Goal: Communication & Community: Participate in discussion

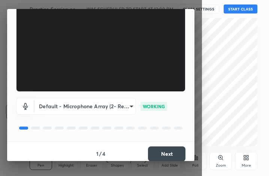
scroll to position [69, 0]
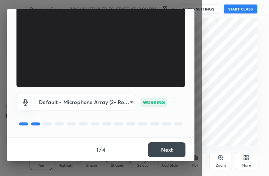
click at [165, 148] on button "Next" at bounding box center [166, 149] width 37 height 15
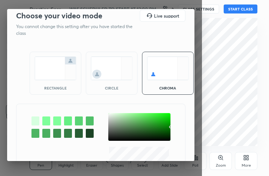
scroll to position [0, 0]
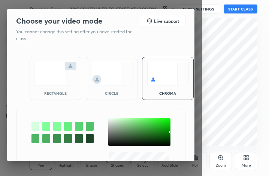
click at [54, 82] on img at bounding box center [55, 74] width 42 height 24
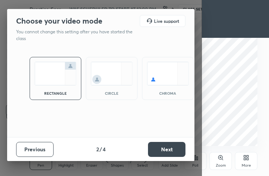
click at [168, 153] on button "Next" at bounding box center [166, 149] width 37 height 15
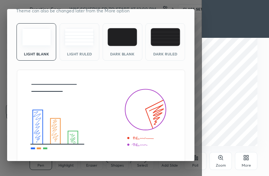
scroll to position [48, 0]
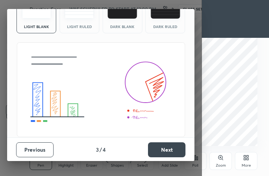
click at [180, 153] on button "Next" at bounding box center [166, 149] width 37 height 15
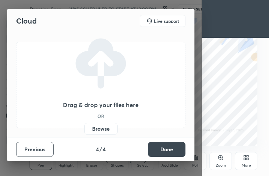
click at [177, 152] on button "Done" at bounding box center [166, 149] width 37 height 15
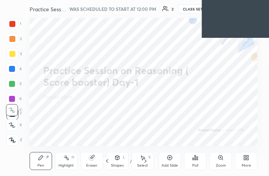
click at [254, 161] on div "More" at bounding box center [246, 161] width 22 height 18
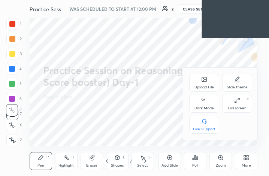
click at [204, 81] on icon at bounding box center [204, 79] width 6 height 6
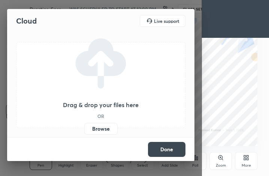
click at [106, 130] on label "Browse" at bounding box center [100, 129] width 33 height 12
click at [84, 130] on input "Browse" at bounding box center [84, 129] width 0 height 12
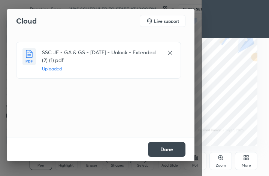
click at [159, 151] on button "Done" at bounding box center [166, 149] width 37 height 15
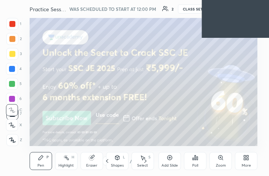
click at [130, 159] on div "/" at bounding box center [131, 161] width 2 height 4
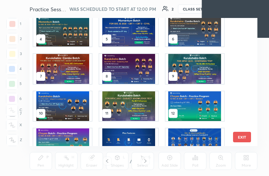
scroll to position [57, 0]
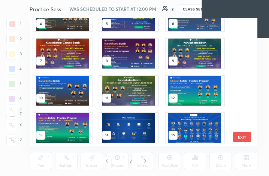
click at [204, 129] on img "grid" at bounding box center [194, 128] width 58 height 30
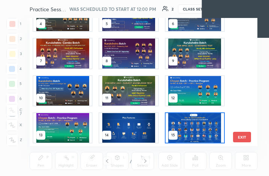
click at [204, 129] on img "grid" at bounding box center [194, 128] width 58 height 30
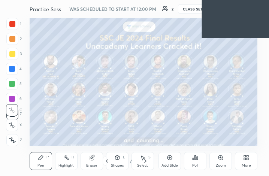
click at [204, 129] on img "grid" at bounding box center [194, 128] width 58 height 30
click at [247, 159] on icon at bounding box center [248, 159] width 2 height 2
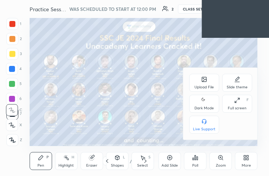
click at [201, 83] on div "Upload File" at bounding box center [204, 83] width 30 height 18
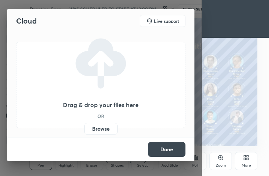
click at [100, 128] on label "Browse" at bounding box center [100, 129] width 33 height 12
click at [84, 128] on input "Browse" at bounding box center [84, 129] width 0 height 12
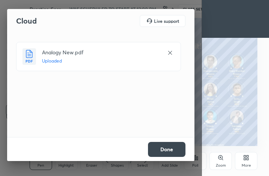
click at [165, 147] on button "Done" at bounding box center [166, 149] width 37 height 15
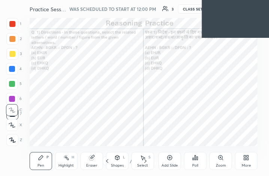
click at [130, 162] on div "/" at bounding box center [131, 161] width 2 height 4
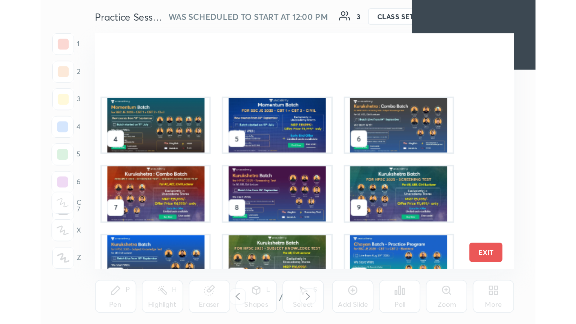
scroll to position [0, 0]
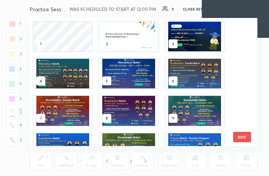
click at [131, 40] on img "grid" at bounding box center [128, 37] width 58 height 30
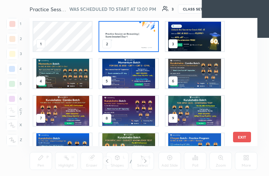
click at [131, 40] on img "grid" at bounding box center [128, 37] width 58 height 30
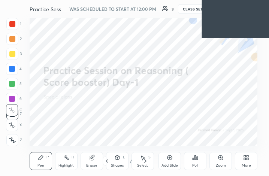
click at [131, 40] on img "grid" at bounding box center [128, 37] width 58 height 30
click at [243, 157] on icon at bounding box center [246, 158] width 6 height 6
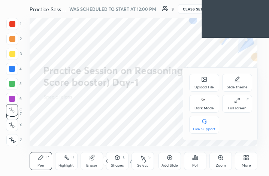
click at [241, 106] on div "Full screen" at bounding box center [237, 108] width 19 height 4
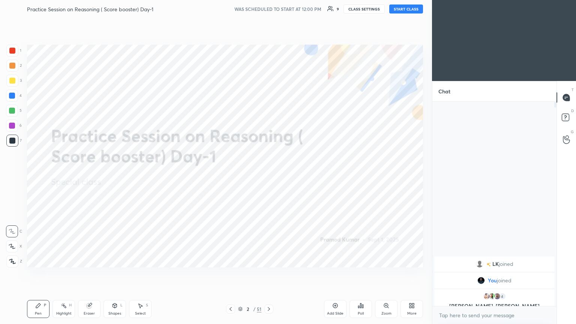
click at [269, 9] on button "START CLASS" at bounding box center [406, 8] width 34 height 9
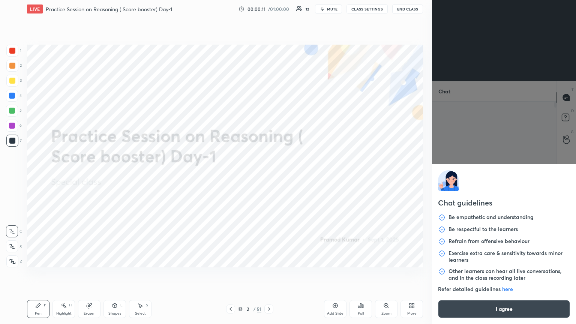
click at [269, 176] on body "1 2 3 4 5 6 7 C X Z C X Z E E Erase all H H LIVE Practice Session on Reasoning …" at bounding box center [288, 162] width 576 height 324
click at [269, 176] on button "I agree" at bounding box center [504, 309] width 132 height 18
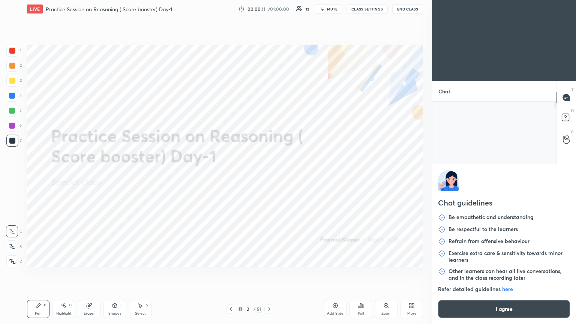
type textarea "x"
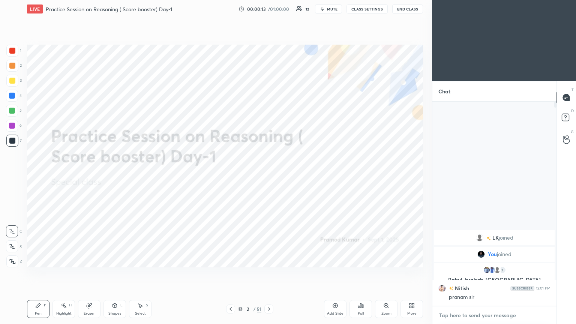
paste textarea "[URL][DOMAIN_NAME]"
type textarea "[URL][DOMAIN_NAME]"
type textarea "x"
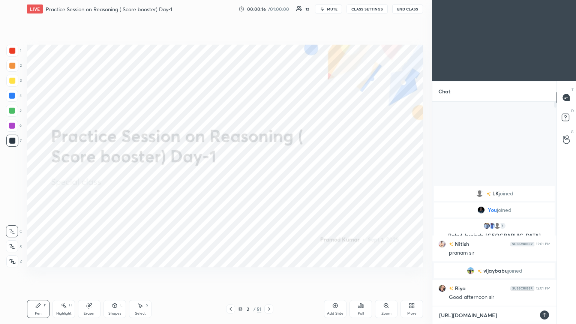
click at [269, 176] on textarea "[URL][DOMAIN_NAME]" at bounding box center [486, 315] width 97 height 12
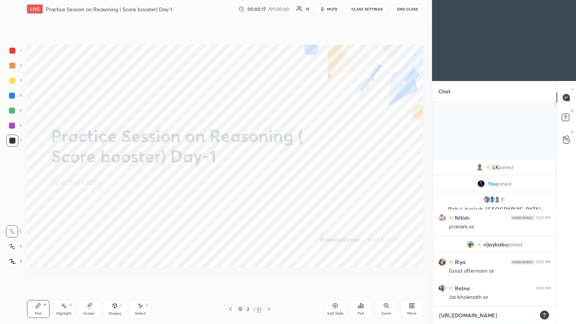
type textarea "[URL][DOMAIN_NAME]"
type textarea "x"
type textarea "[URL][DOMAIN_NAME]"
type textarea "x"
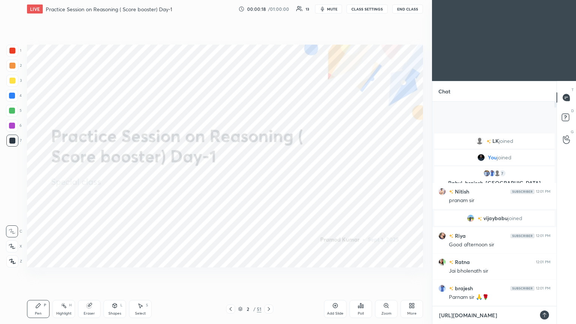
type textarea "[URL][DOMAIN_NAME]"
type textarea "x"
type textarea "[URL][DOMAIN_NAME]"
type textarea "x"
type textarea "[URL][DOMAIN_NAME]"
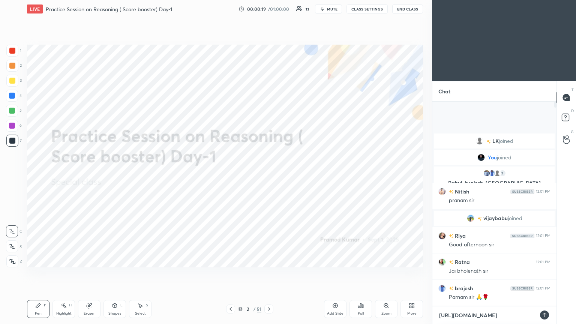
type textarea "x"
type textarea "[URL][DOMAIN_NAME]"
type textarea "x"
type textarea "[URL][DOMAIN_NAME]"
type textarea "x"
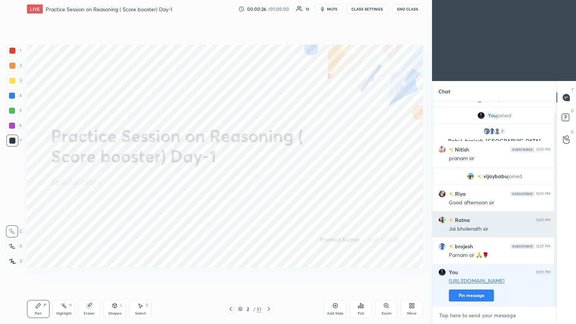
scroll to position [45, 0]
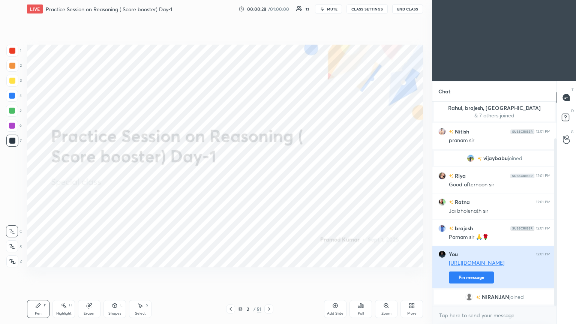
click at [269, 176] on button "Pin message" at bounding box center [471, 277] width 45 height 12
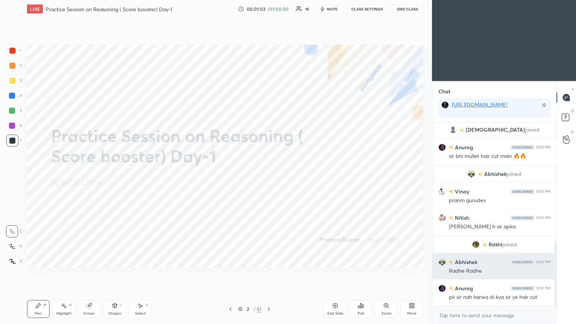
scroll to position [364, 0]
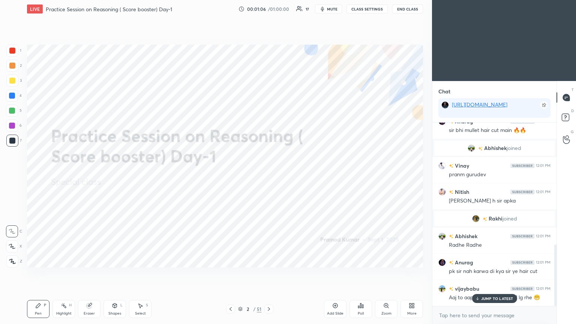
click at [269, 176] on p "JUMP TO LATEST" at bounding box center [497, 298] width 32 height 4
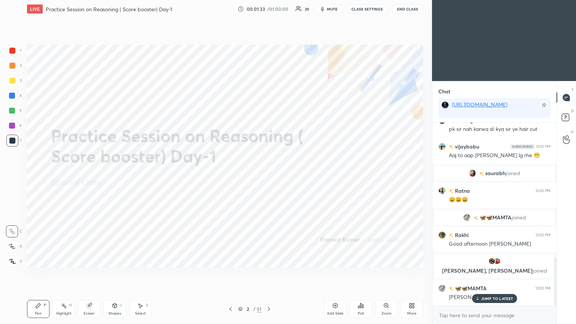
scroll to position [508, 0]
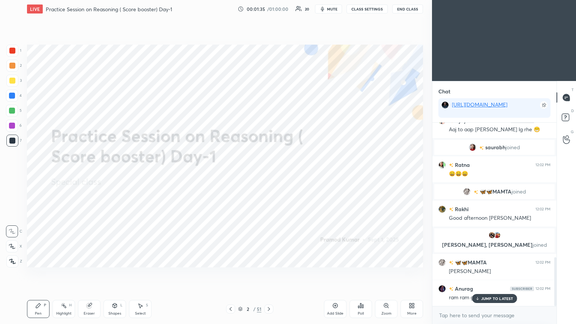
click at [244, 176] on div "2" at bounding box center [247, 309] width 7 height 4
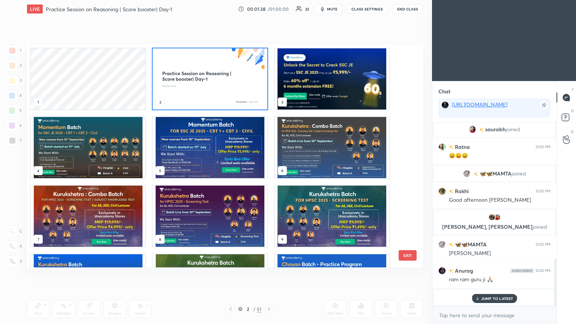
scroll to position [553, 0]
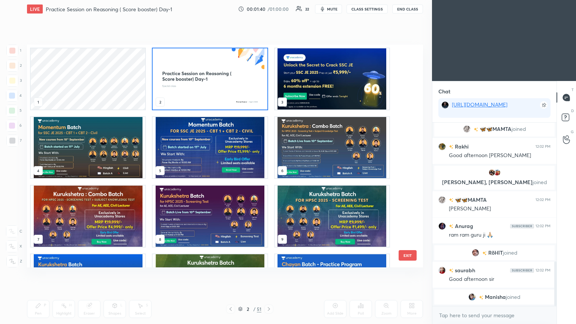
click at [95, 149] on img "grid" at bounding box center [88, 147] width 114 height 61
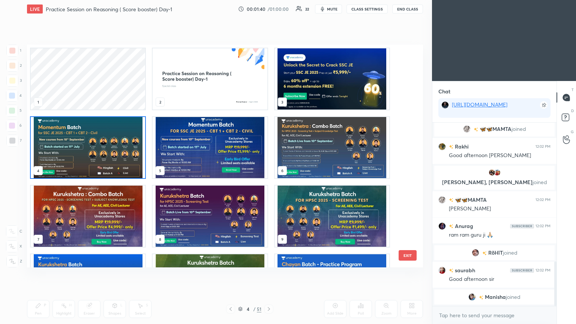
click at [95, 149] on img "grid" at bounding box center [88, 147] width 114 height 61
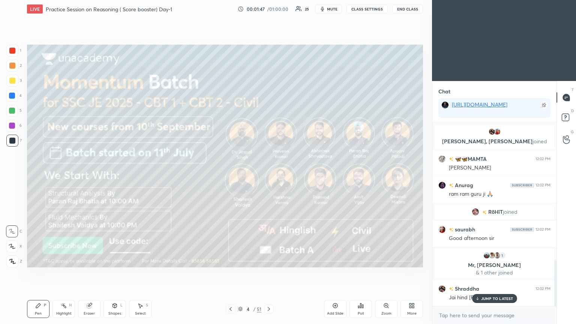
scroll to position [561, 0]
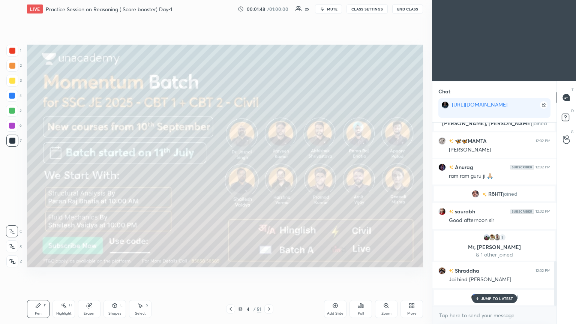
click at [269, 176] on p "JUMP TO LATEST" at bounding box center [497, 298] width 32 height 4
click at [12, 81] on div at bounding box center [12, 81] width 6 height 6
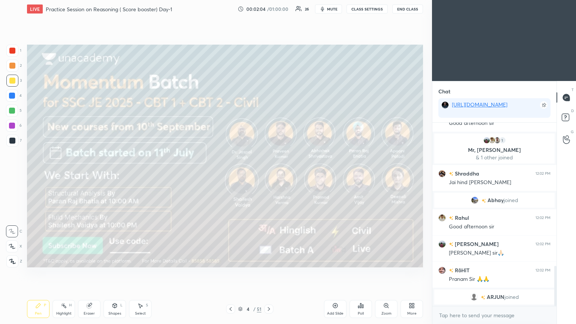
scroll to position [667, 0]
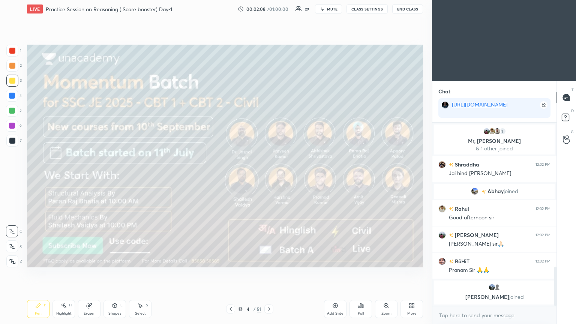
click at [10, 176] on div at bounding box center [12, 261] width 12 height 12
click at [269, 176] on icon at bounding box center [269, 309] width 6 height 6
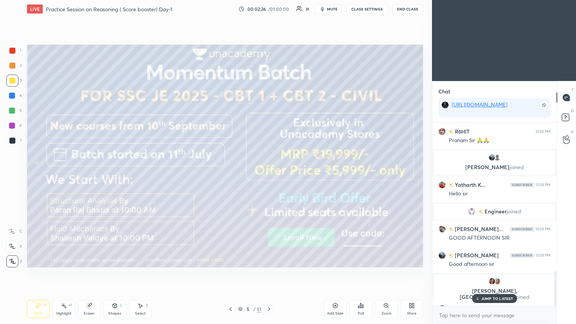
scroll to position [786, 0]
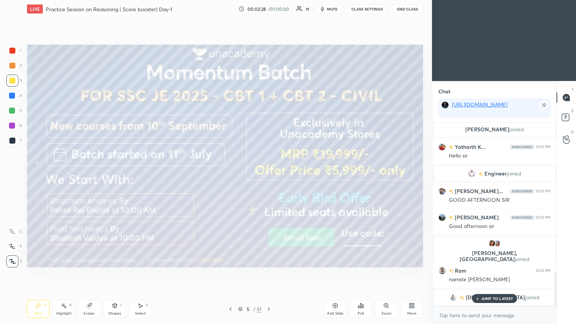
click at [269, 176] on div "JUMP TO LATEST" at bounding box center [494, 298] width 45 height 9
click at [267, 176] on icon at bounding box center [269, 309] width 6 height 6
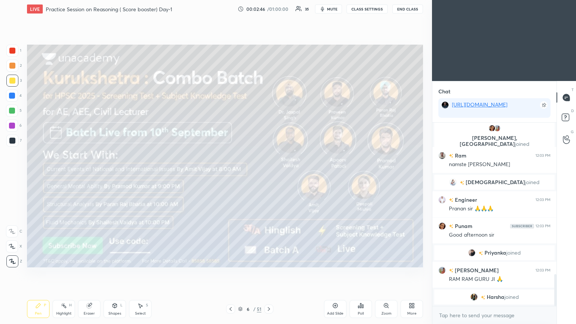
scroll to position [880, 0]
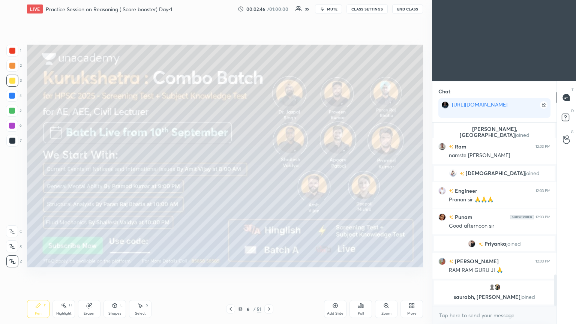
click at [269, 176] on icon at bounding box center [269, 309] width 6 height 6
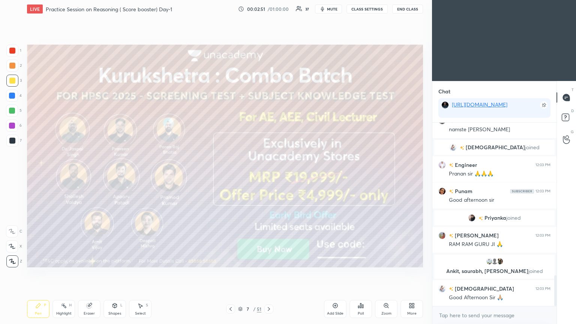
scroll to position [924, 0]
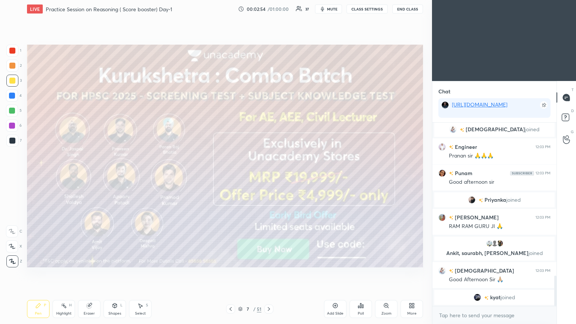
click at [269, 176] on icon at bounding box center [269, 309] width 6 height 6
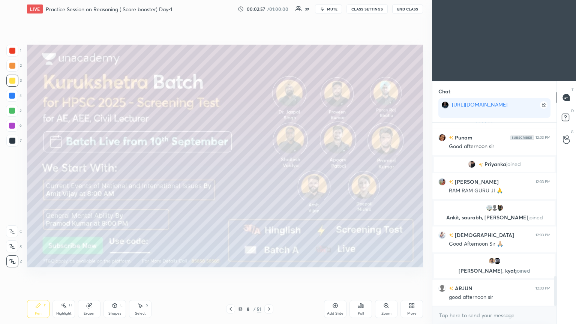
scroll to position [957, 0]
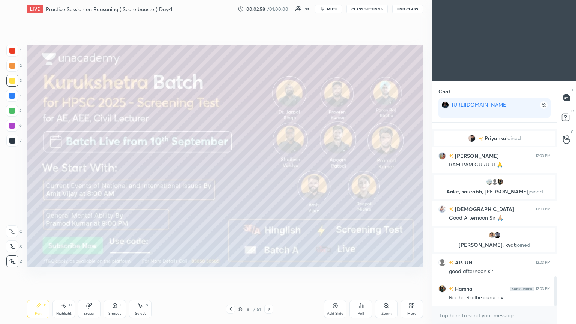
click at [268, 176] on icon at bounding box center [269, 309] width 2 height 4
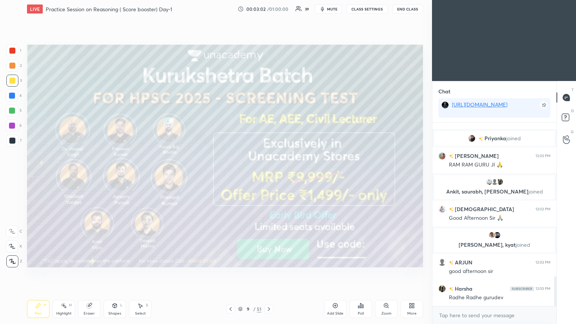
scroll to position [983, 0]
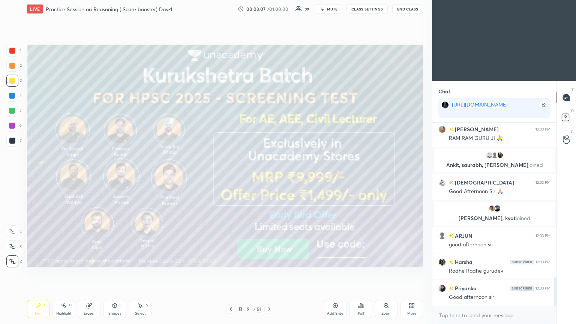
click at [269, 176] on div at bounding box center [268, 308] width 9 height 9
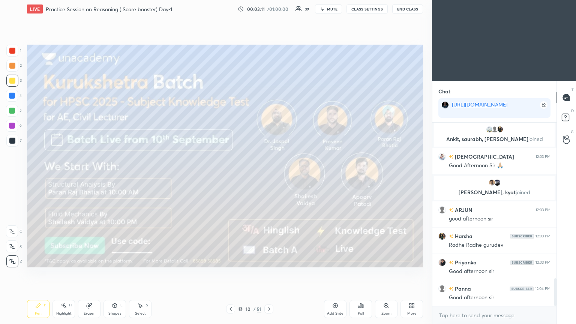
scroll to position [1036, 0]
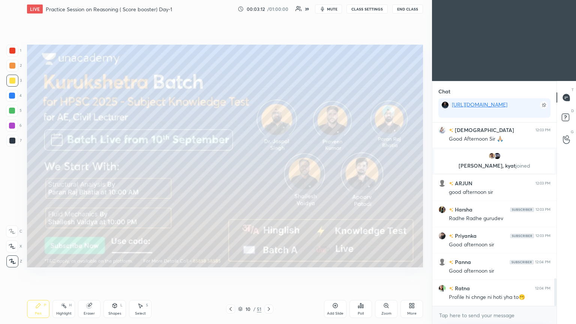
click at [267, 176] on icon at bounding box center [269, 309] width 6 height 6
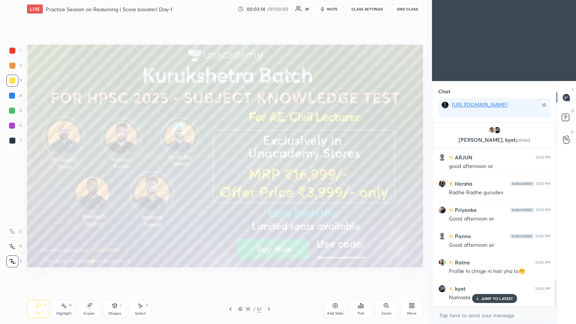
scroll to position [1079, 0]
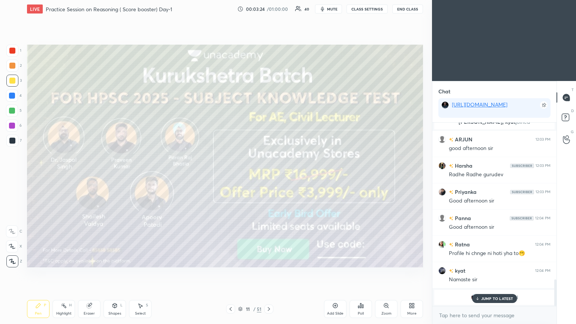
click at [269, 176] on div "JUMP TO LATEST" at bounding box center [494, 298] width 45 height 9
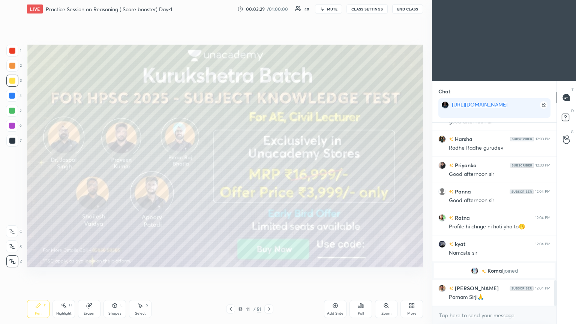
scroll to position [1132, 0]
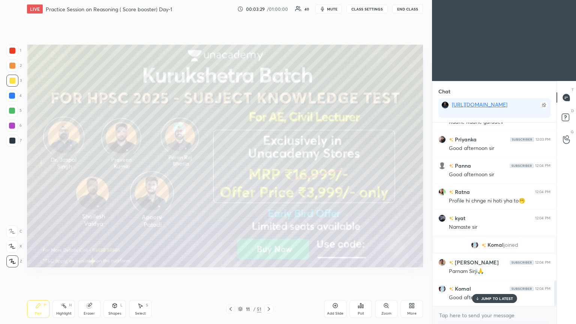
click at [269, 176] on icon at bounding box center [269, 309] width 6 height 6
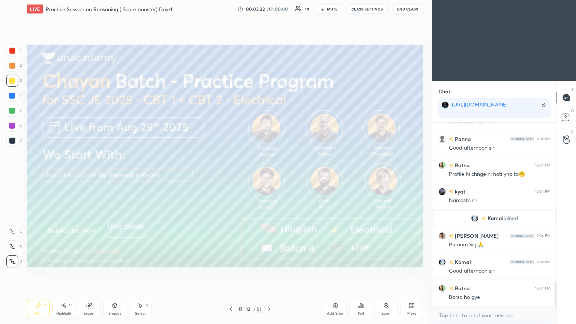
scroll to position [1177, 0]
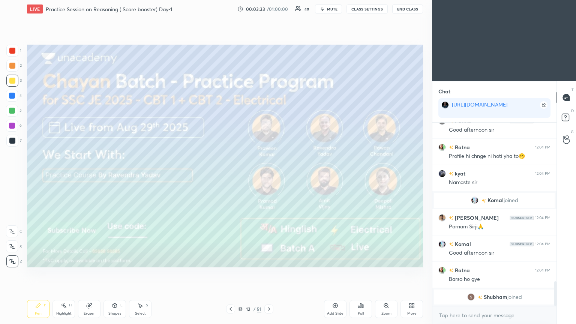
click at [269, 176] on icon at bounding box center [269, 309] width 6 height 6
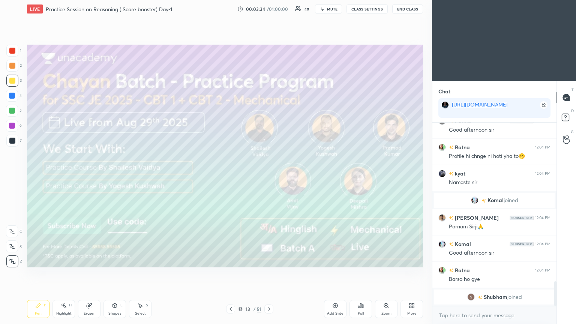
scroll to position [1186, 0]
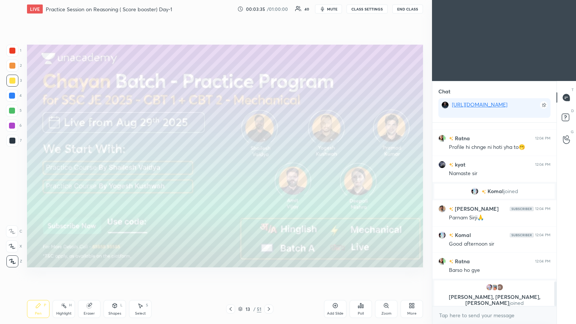
click at [269, 176] on icon at bounding box center [269, 309] width 6 height 6
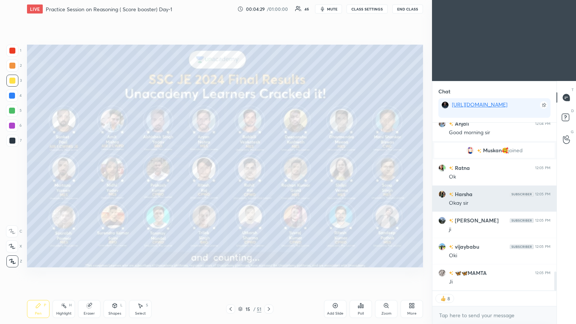
scroll to position [1341, 0]
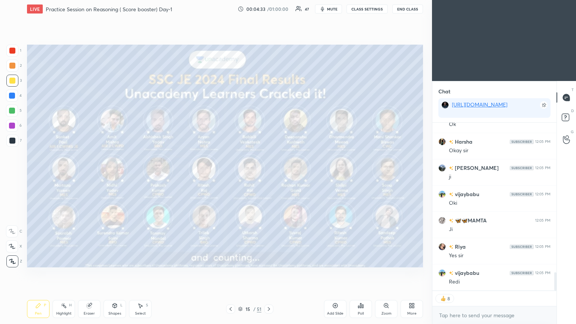
click at [269, 176] on div at bounding box center [268, 308] width 9 height 9
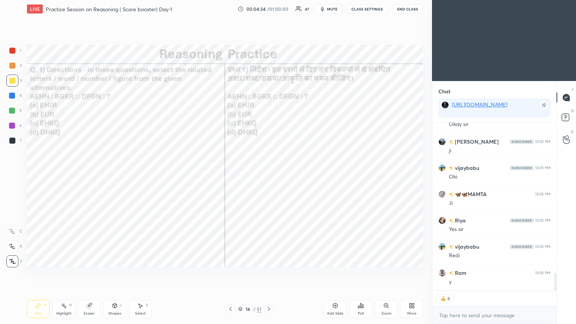
click at [13, 50] on div at bounding box center [12, 51] width 6 height 6
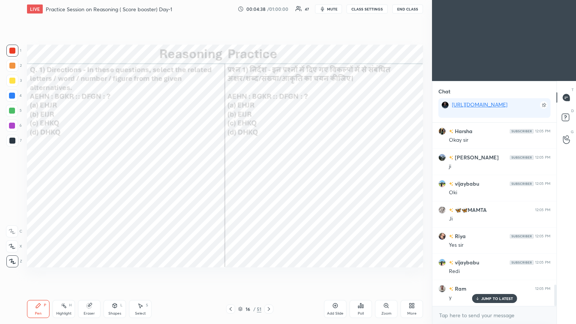
scroll to position [1405, 0]
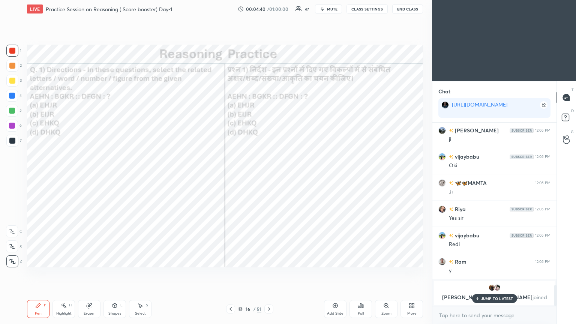
click at [269, 176] on icon at bounding box center [361, 305] width 6 height 6
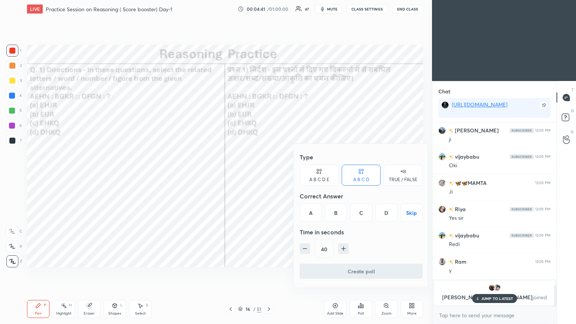
click at [269, 176] on div "A" at bounding box center [310, 213] width 22 height 18
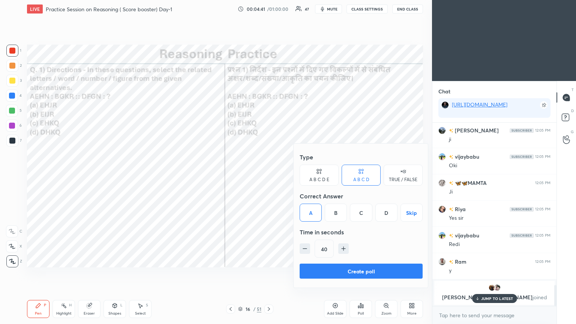
click at [269, 176] on button "Create poll" at bounding box center [360, 270] width 123 height 15
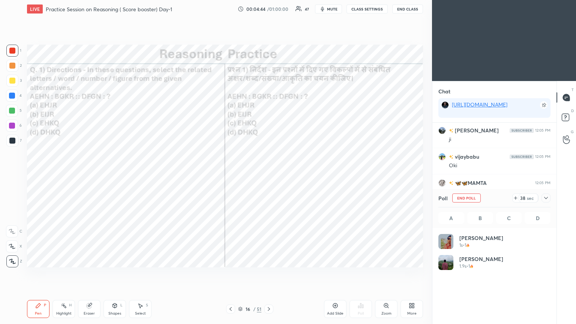
scroll to position [2, 2]
click at [269, 176] on div at bounding box center [545, 197] width 9 height 9
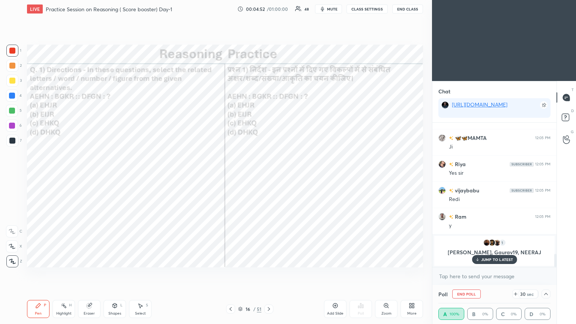
click at [269, 176] on p "JUMP TO LATEST" at bounding box center [497, 259] width 32 height 4
click at [269, 176] on icon at bounding box center [546, 294] width 6 height 6
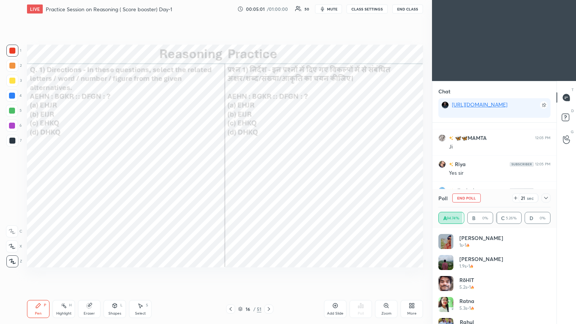
click at [269, 176] on icon at bounding box center [546, 198] width 6 height 6
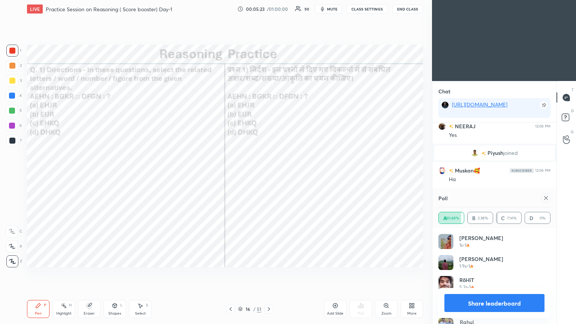
click at [269, 176] on icon at bounding box center [546, 198] width 6 height 6
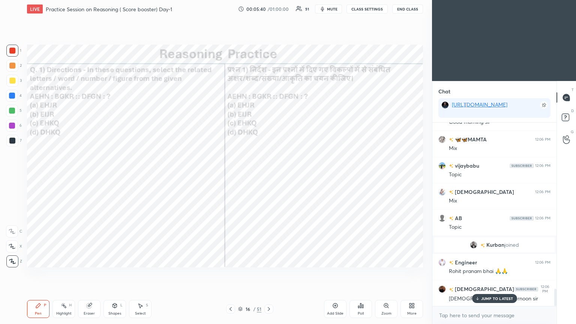
click at [269, 176] on p "JUMP TO LATEST" at bounding box center [497, 298] width 32 height 4
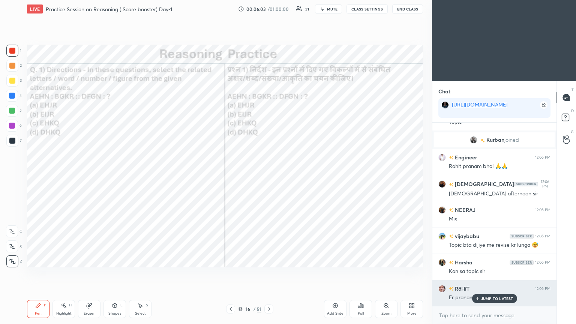
click at [269, 176] on div "JUMP TO LATEST" at bounding box center [494, 298] width 45 height 9
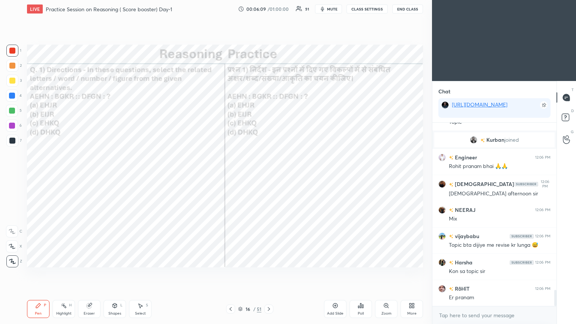
click at [269, 176] on icon at bounding box center [269, 309] width 6 height 6
click at [269, 176] on div "Poll" at bounding box center [360, 309] width 22 height 18
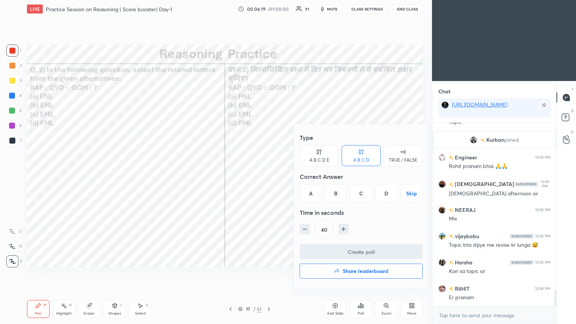
click at [269, 176] on div "D" at bounding box center [386, 193] width 22 height 18
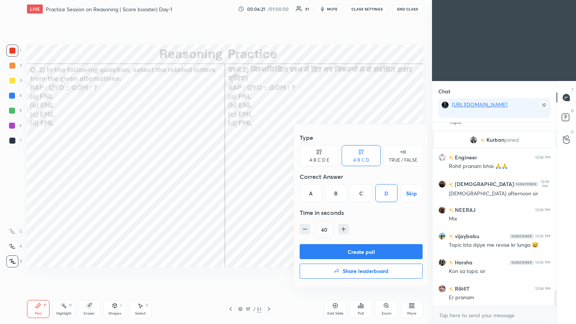
click at [269, 176] on button "Create poll" at bounding box center [360, 251] width 123 height 15
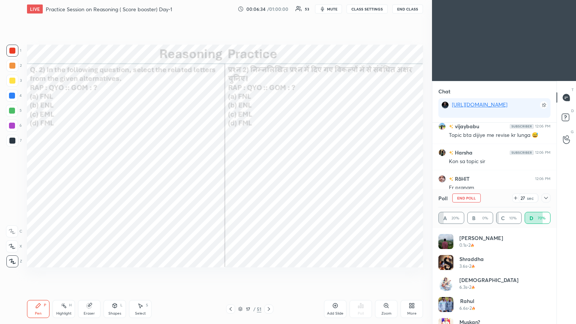
click at [269, 176] on icon at bounding box center [546, 198] width 6 height 6
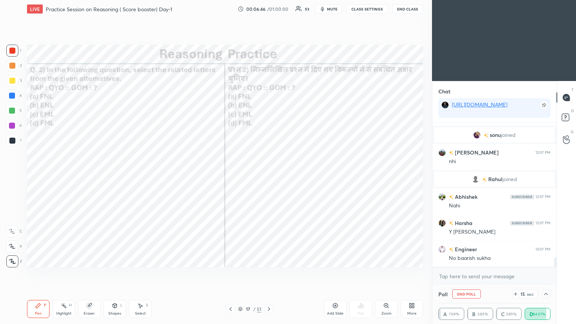
drag, startPoint x: 546, startPoint y: 292, endPoint x: 532, endPoint y: 279, distance: 18.8
click at [269, 176] on icon at bounding box center [546, 294] width 6 height 6
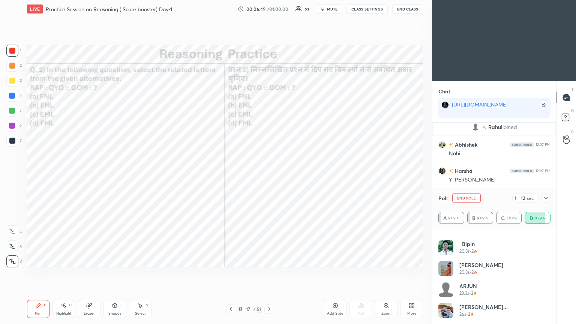
click at [269, 176] on icon at bounding box center [546, 198] width 6 height 6
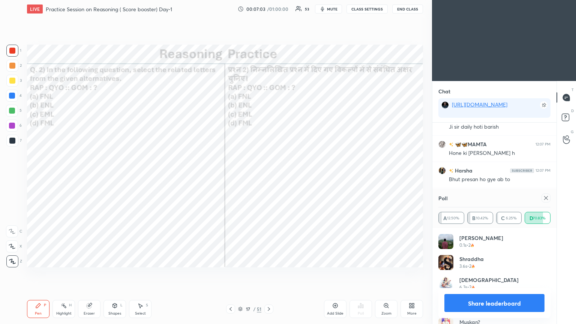
click at [269, 176] on icon at bounding box center [546, 198] width 6 height 6
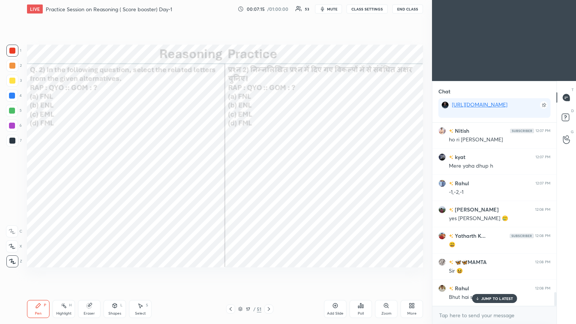
click at [269, 176] on div "NEERAJ 12:07 PM Bilanguage [PERSON_NAME] joined [PERSON_NAME] 12:07 PM nhi [PER…" at bounding box center [494, 214] width 124 height 183
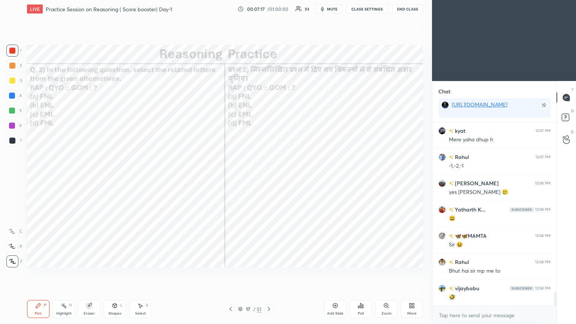
click at [12, 142] on div at bounding box center [12, 141] width 6 height 6
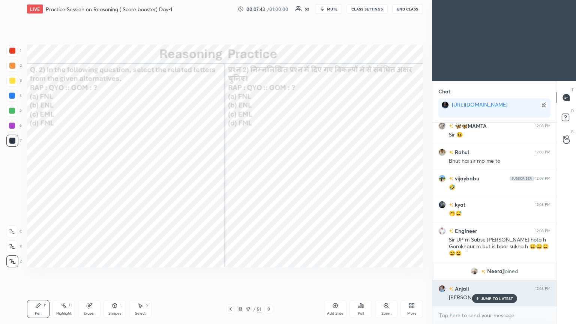
click at [269, 176] on div "JUMP TO LATEST" at bounding box center [494, 298] width 45 height 9
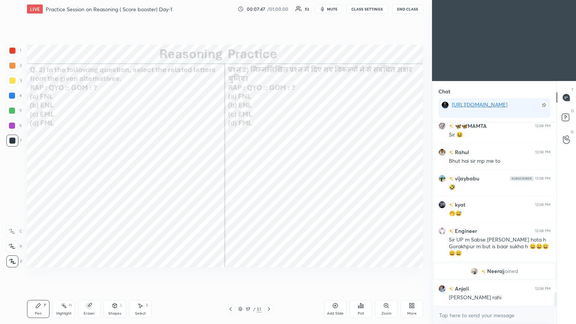
click at [269, 176] on icon at bounding box center [269, 309] width 6 height 6
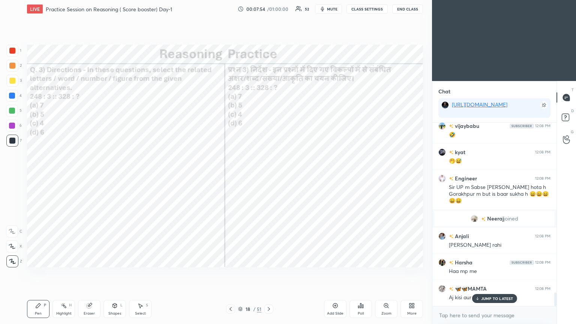
click at [269, 176] on p "JUMP TO LATEST" at bounding box center [497, 298] width 32 height 4
click at [269, 176] on icon at bounding box center [361, 305] width 6 height 6
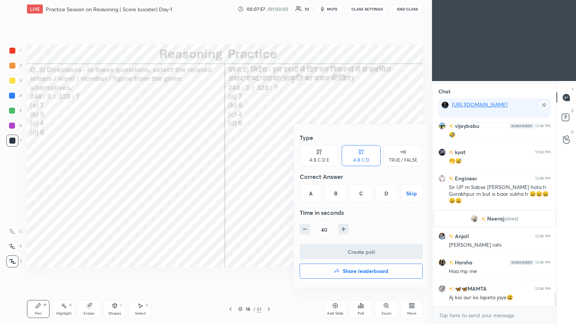
click at [269, 176] on div "C" at bounding box center [361, 193] width 22 height 18
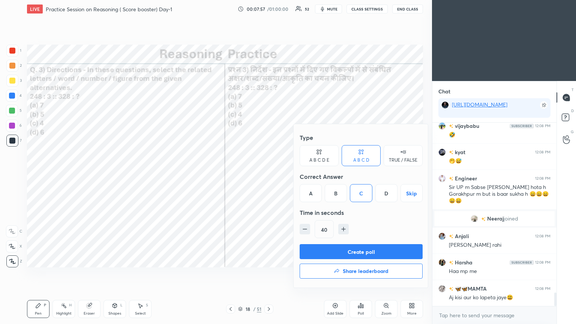
click at [269, 176] on button "Create poll" at bounding box center [360, 251] width 123 height 15
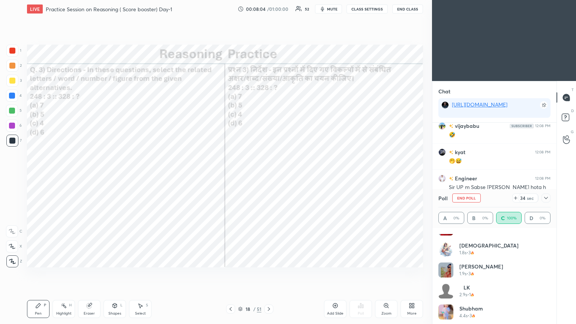
scroll to position [120, 0]
click at [269, 176] on icon at bounding box center [546, 198] width 6 height 6
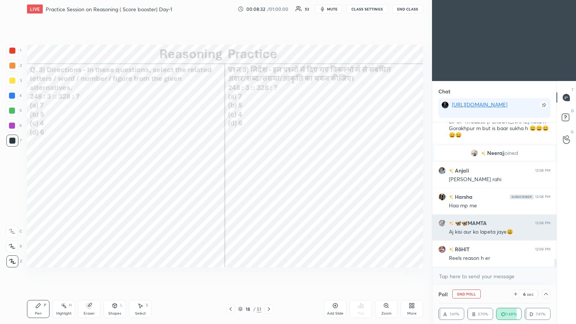
scroll to position [2412, 0]
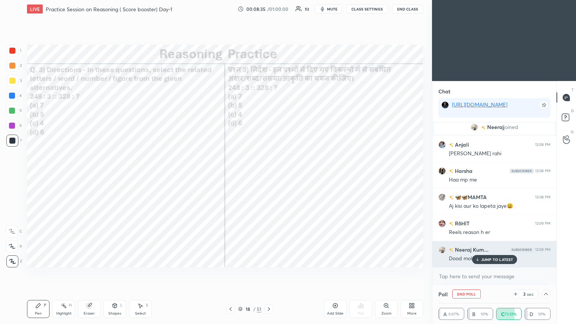
click at [269, 176] on div "JUMP TO LATEST" at bounding box center [494, 259] width 45 height 9
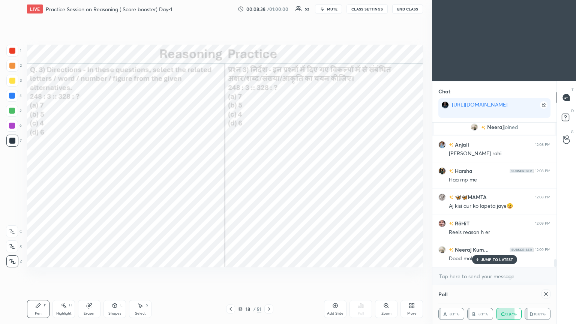
scroll to position [2445, 0]
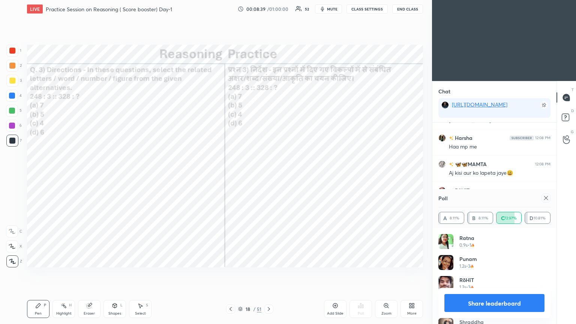
click at [269, 176] on div at bounding box center [545, 197] width 9 height 9
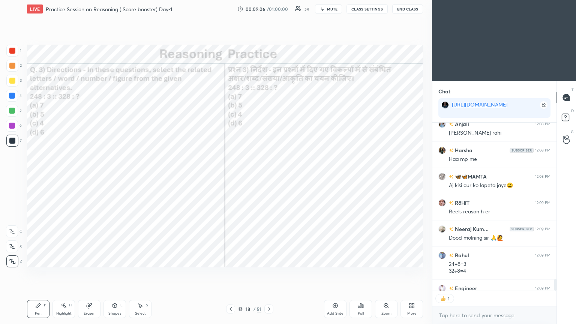
scroll to position [2475, 0]
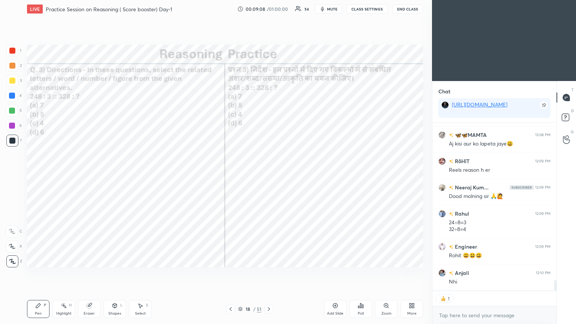
click at [269, 176] on icon at bounding box center [269, 309] width 6 height 6
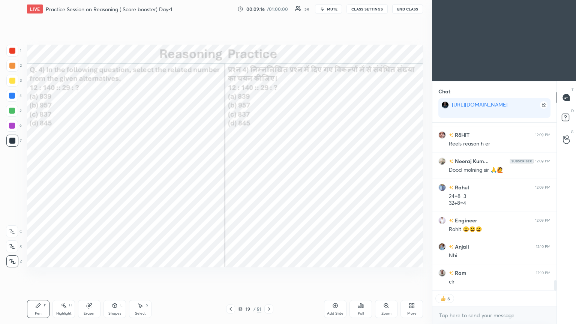
scroll to position [2527, 0]
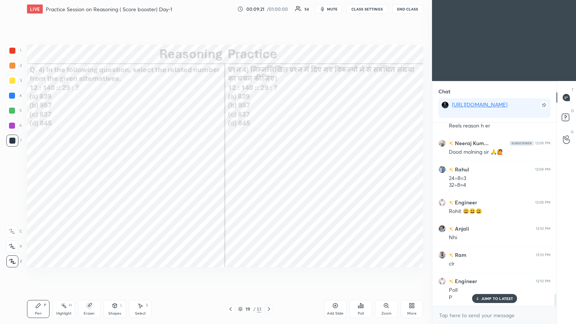
click at [269, 176] on div "Poll" at bounding box center [360, 309] width 22 height 18
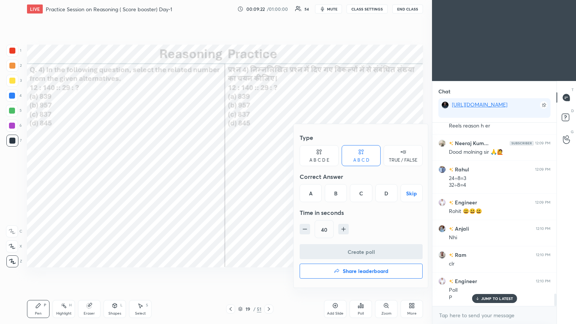
click at [269, 176] on div "C" at bounding box center [361, 193] width 22 height 18
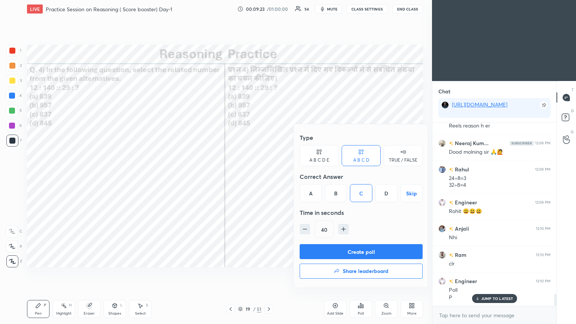
click at [269, 176] on button "Create poll" at bounding box center [360, 251] width 123 height 15
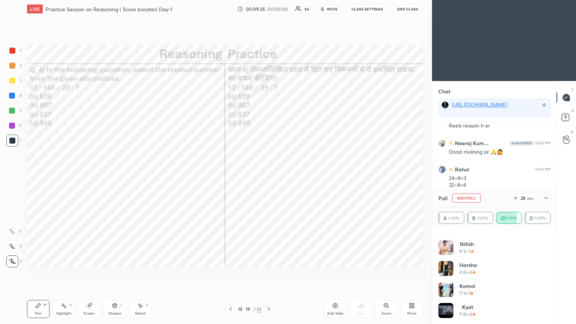
click at [269, 176] on icon at bounding box center [546, 198] width 6 height 6
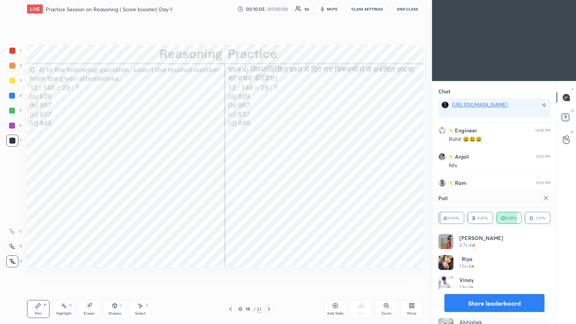
click at [269, 176] on icon at bounding box center [546, 198] width 4 height 4
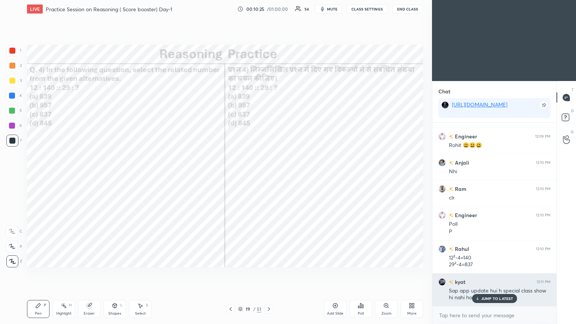
click at [269, 176] on p "JUMP TO LATEST" at bounding box center [497, 298] width 32 height 4
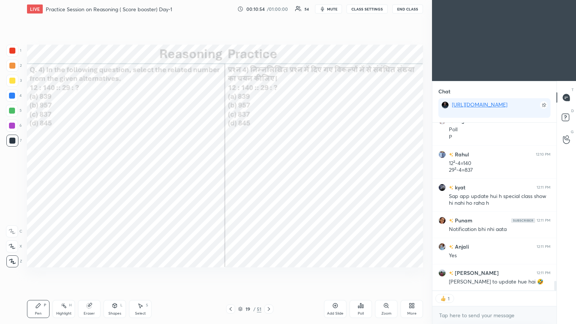
scroll to position [2705, 0]
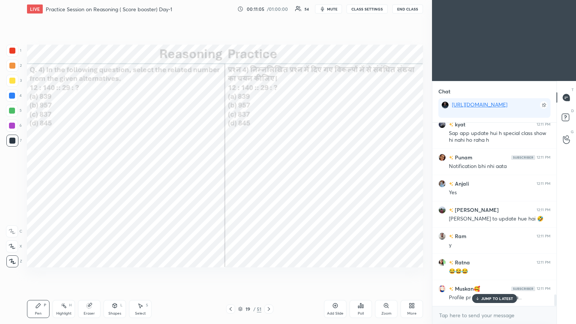
click at [268, 176] on icon at bounding box center [269, 309] width 6 height 6
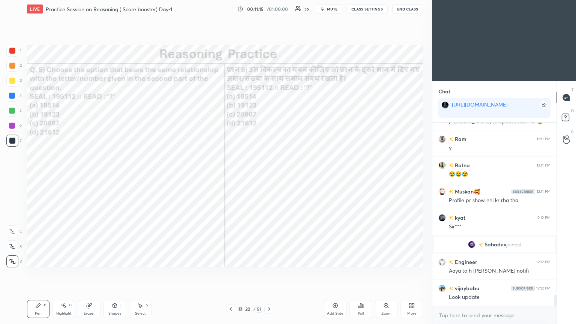
scroll to position [2865, 0]
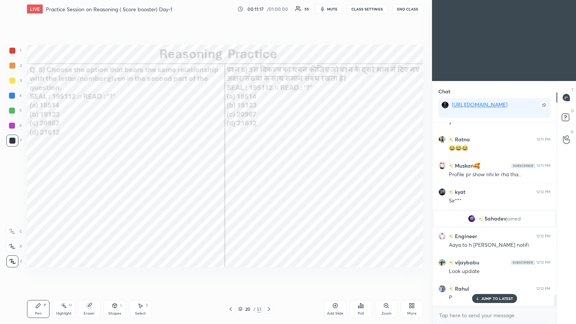
click at [269, 176] on div "Poll" at bounding box center [361, 313] width 6 height 4
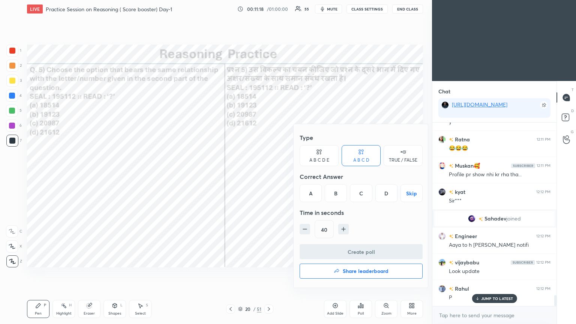
click at [269, 176] on div "A" at bounding box center [310, 193] width 22 height 18
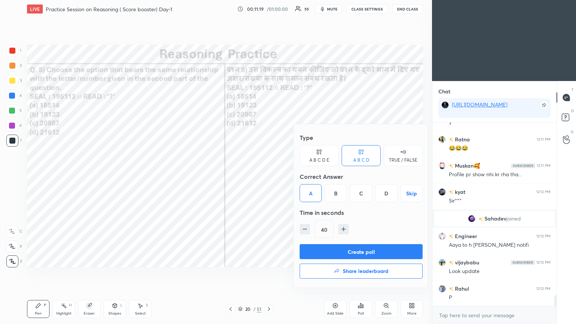
scroll to position [2892, 0]
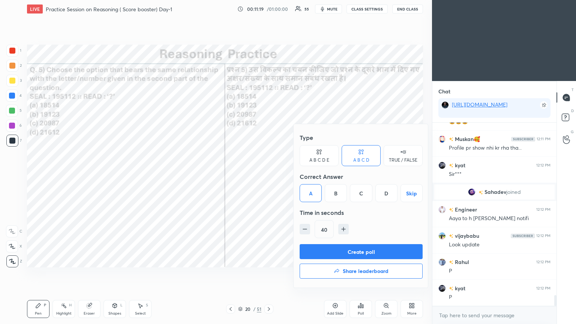
click at [269, 176] on button "Create poll" at bounding box center [360, 251] width 123 height 15
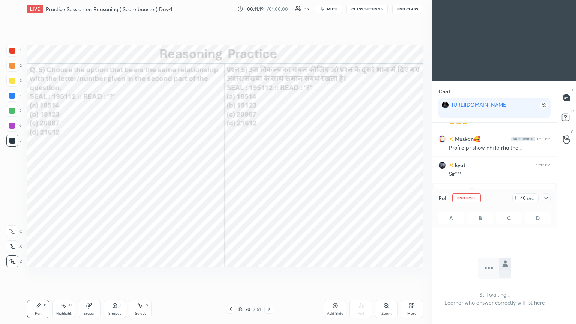
scroll to position [3, 2]
click at [269, 176] on icon at bounding box center [546, 198] width 6 height 6
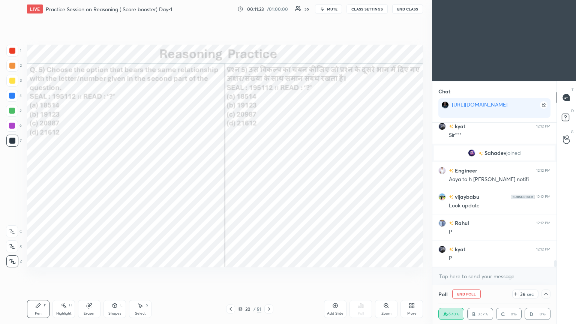
scroll to position [2970, 0]
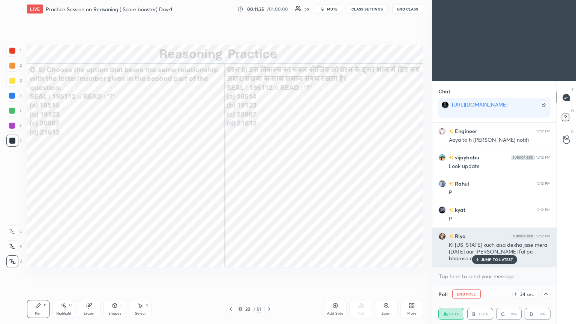
click at [269, 176] on p "JUMP TO LATEST" at bounding box center [497, 259] width 32 height 4
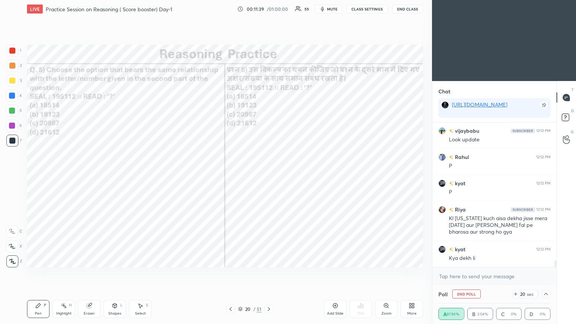
scroll to position [3023, 0]
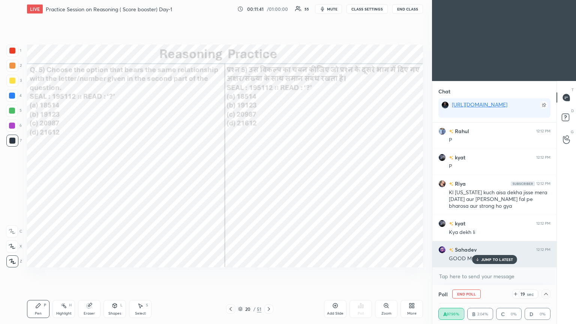
click at [269, 176] on p "JUMP TO LATEST" at bounding box center [497, 259] width 32 height 4
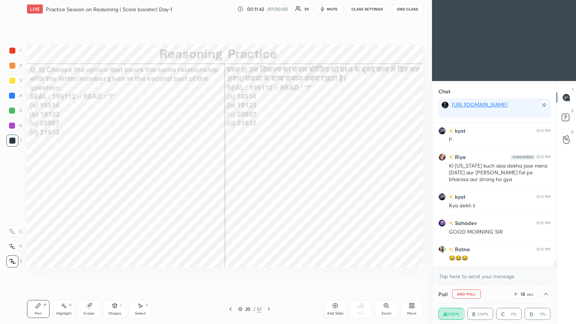
scroll to position [3075, 0]
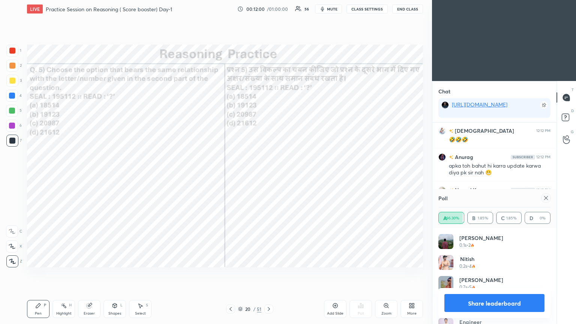
click at [269, 176] on icon at bounding box center [546, 198] width 6 height 6
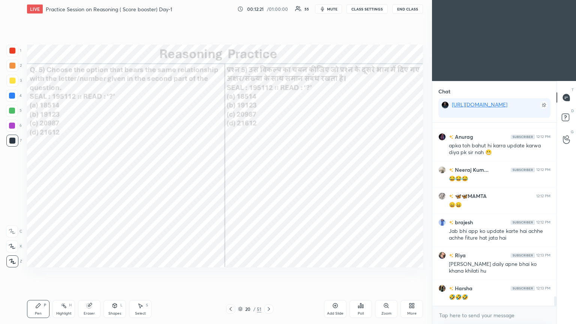
click at [11, 53] on div at bounding box center [12, 51] width 6 height 6
click at [12, 55] on div at bounding box center [12, 51] width 12 height 12
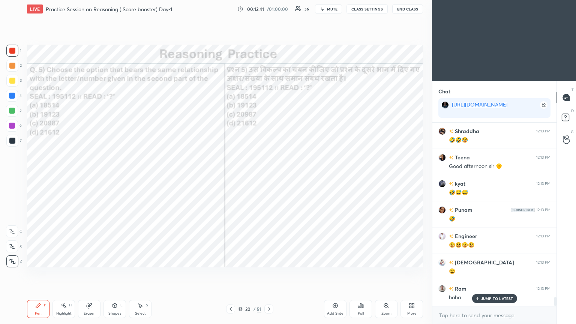
click at [268, 176] on icon at bounding box center [269, 309] width 6 height 6
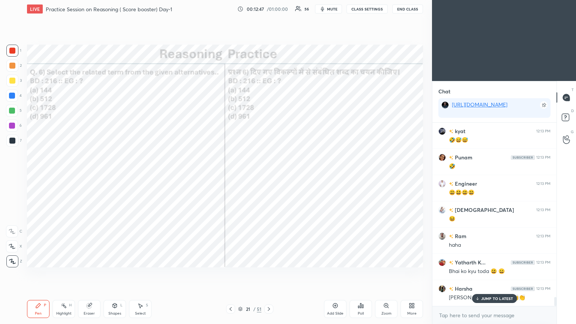
click at [269, 176] on p "JUMP TO LATEST" at bounding box center [497, 298] width 32 height 4
click at [269, 176] on div "Poll" at bounding box center [360, 309] width 22 height 18
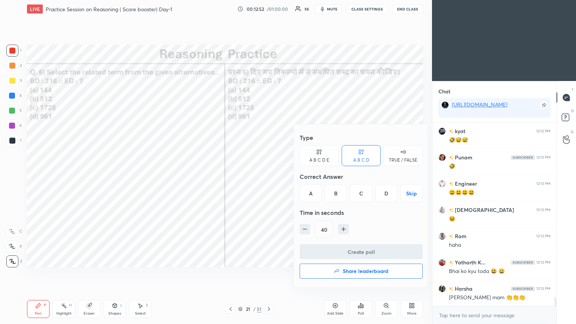
click at [269, 176] on div "C" at bounding box center [361, 193] width 22 height 18
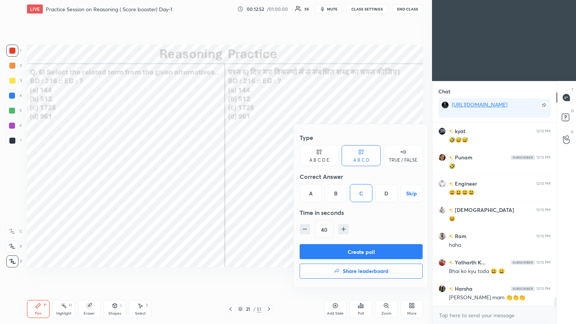
click at [269, 176] on button "Create poll" at bounding box center [360, 251] width 123 height 15
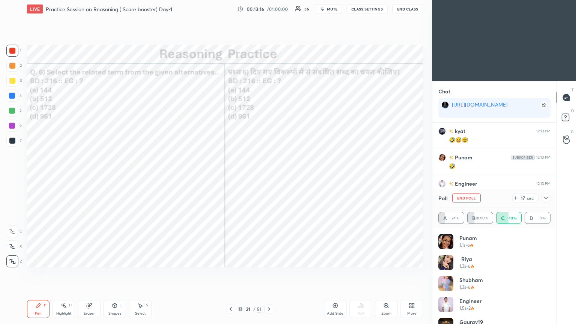
click at [269, 176] on icon at bounding box center [546, 198] width 6 height 6
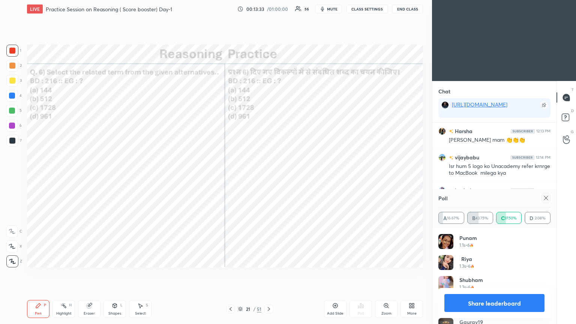
scroll to position [3757, 0]
click at [269, 176] on icon at bounding box center [546, 198] width 6 height 6
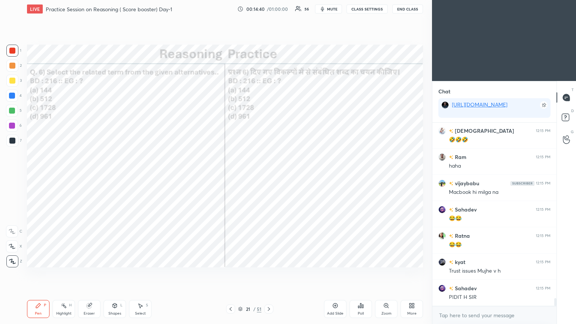
scroll to position [4111, 0]
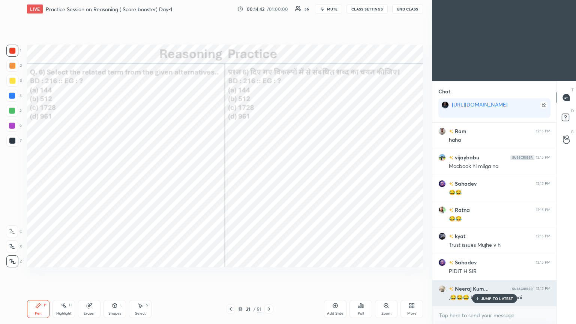
click at [269, 176] on p "JUMP TO LATEST" at bounding box center [497, 298] width 32 height 4
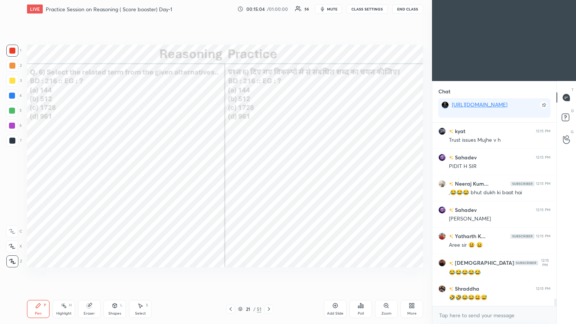
scroll to position [4243, 0]
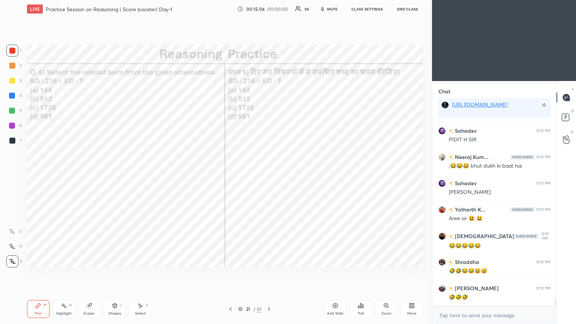
click at [269, 176] on div "21 / 51" at bounding box center [249, 308] width 148 height 9
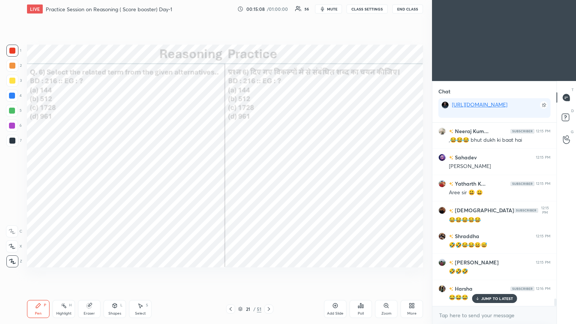
click at [269, 176] on icon at bounding box center [269, 309] width 2 height 4
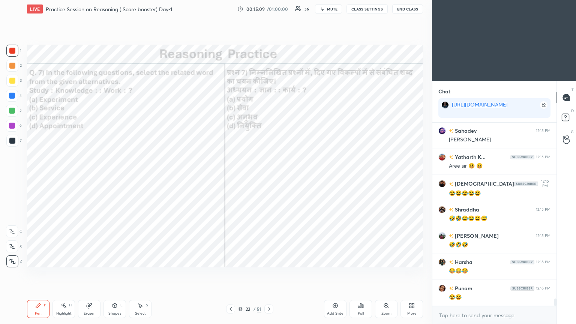
scroll to position [4321, 0]
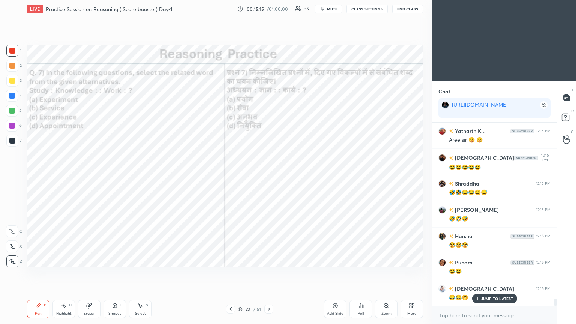
click at [269, 176] on div "Poll" at bounding box center [360, 309] width 22 height 18
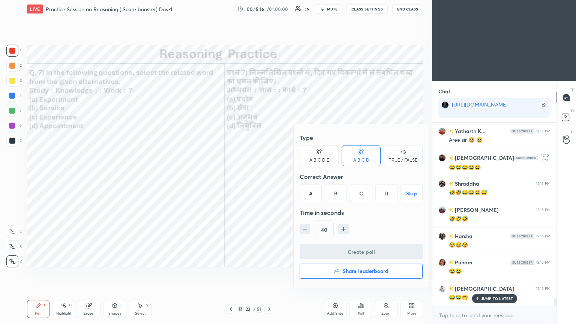
click at [269, 176] on div "C" at bounding box center [361, 193] width 22 height 18
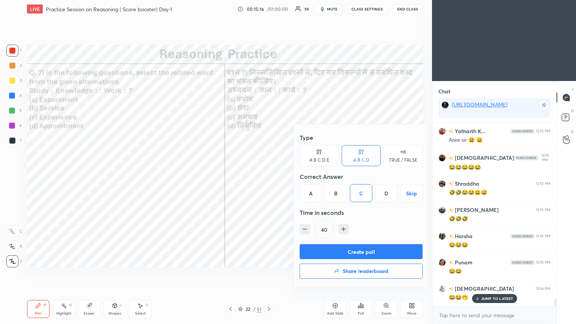
click at [269, 176] on button "Create poll" at bounding box center [360, 251] width 123 height 15
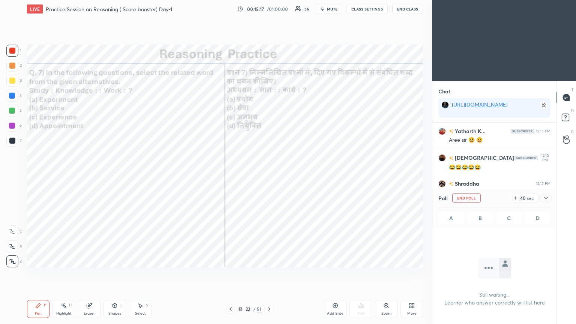
scroll to position [80, 122]
click at [269, 176] on icon at bounding box center [546, 198] width 6 height 6
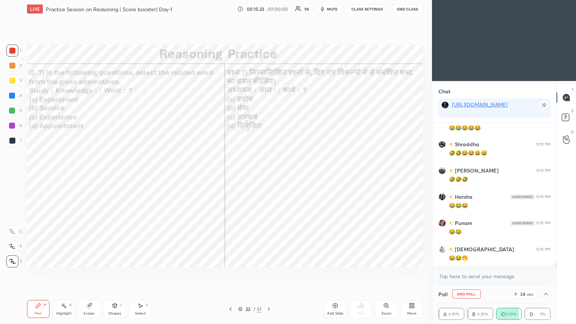
scroll to position [4387, 0]
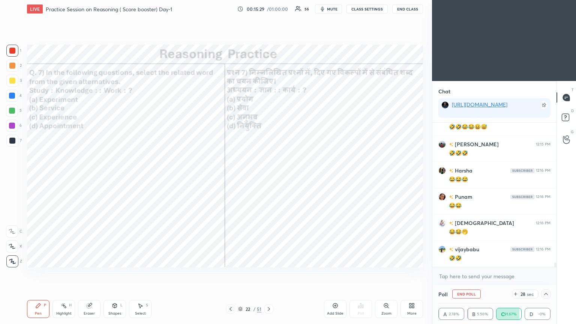
click at [269, 176] on icon at bounding box center [546, 294] width 6 height 6
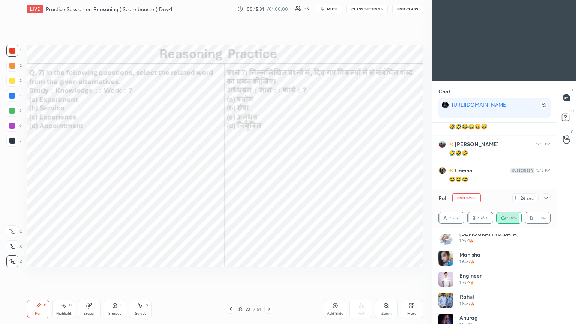
scroll to position [4394, 0]
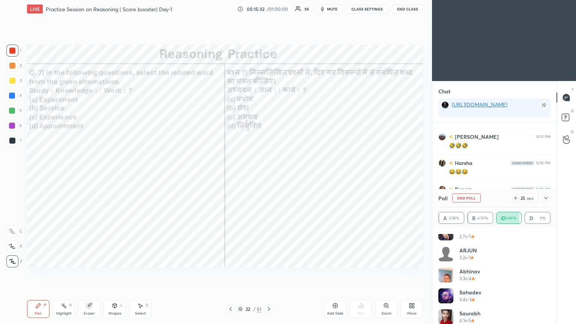
click at [269, 176] on icon at bounding box center [546, 198] width 6 height 6
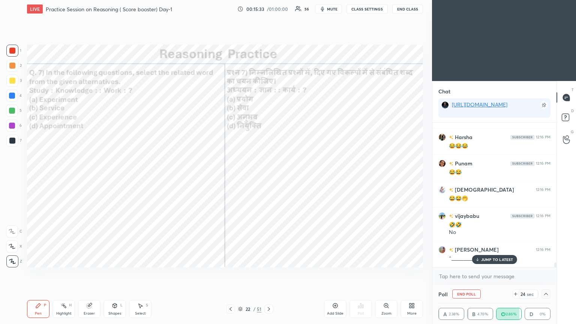
click at [269, 176] on p "JUMP TO LATEST" at bounding box center [497, 259] width 32 height 4
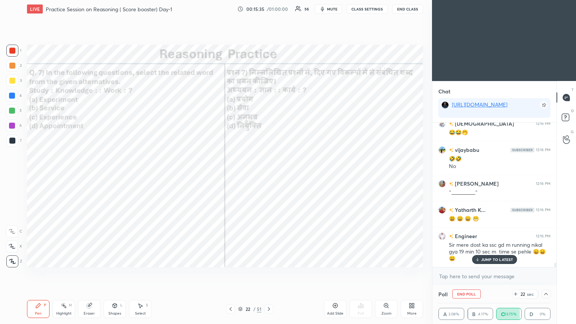
click at [269, 176] on icon at bounding box center [546, 294] width 6 height 6
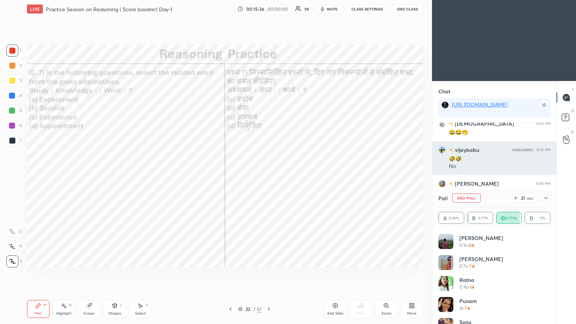
click at [269, 176] on div "[PERSON_NAME] 12:16 PM ^⁠_⁠_⁠_⁠_⁠_⁠_⁠_⁠_⁠_⁠^" at bounding box center [494, 188] width 124 height 26
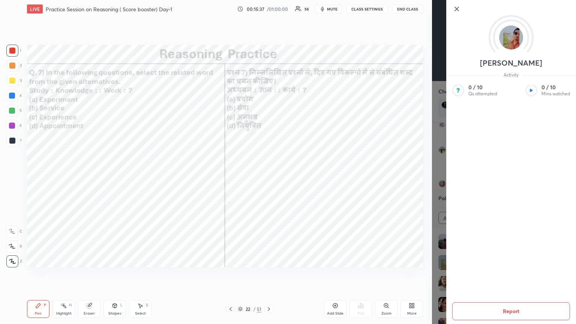
click at [269, 176] on div "1 2 3 4 5 6 7 C X Z C X Z E E Erase all H H LIVE Practice Session on Reasoning …" at bounding box center [216, 162] width 432 height 324
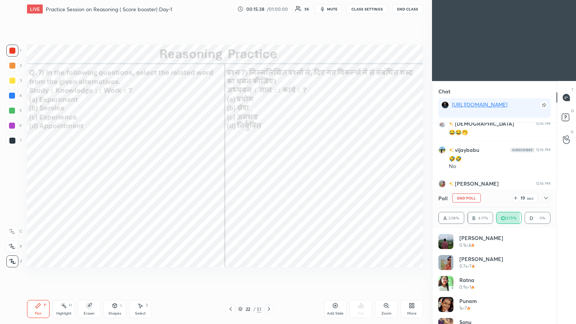
click at [269, 176] on icon at bounding box center [546, 198] width 4 height 2
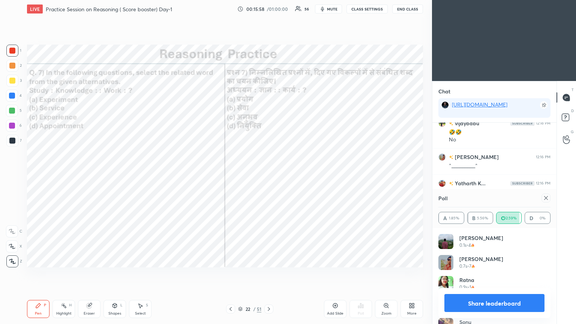
click at [269, 176] on icon at bounding box center [546, 198] width 6 height 6
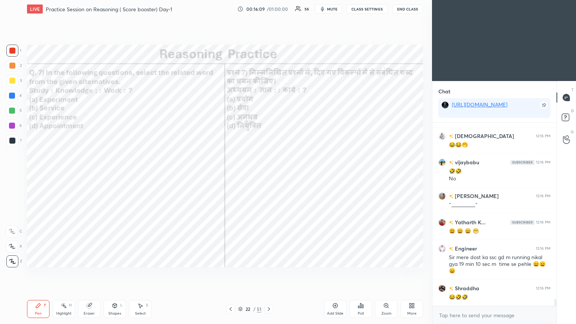
click at [269, 176] on icon at bounding box center [269, 309] width 6 height 6
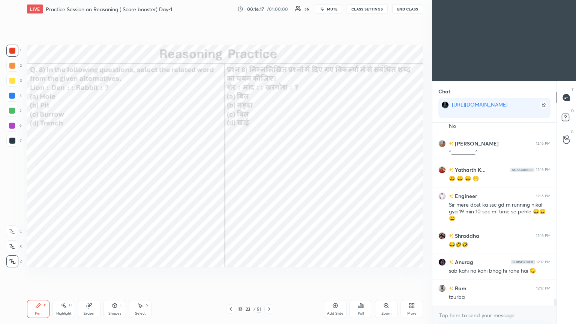
click at [269, 176] on div "Poll" at bounding box center [360, 309] width 22 height 18
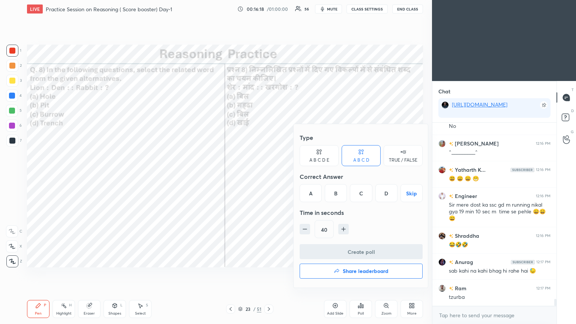
click at [269, 176] on div "C" at bounding box center [361, 193] width 22 height 18
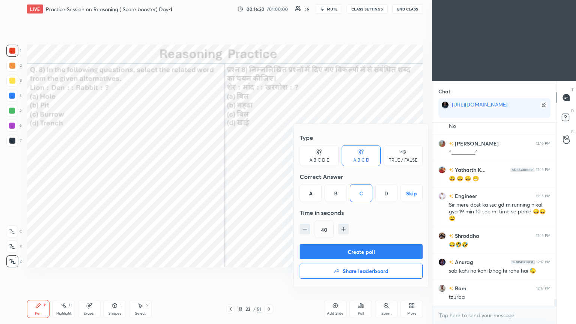
click at [269, 176] on button "Create poll" at bounding box center [360, 251] width 123 height 15
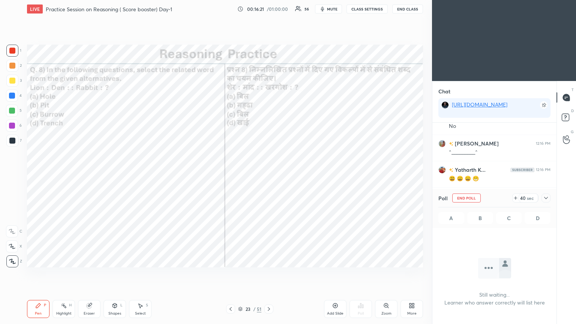
click at [269, 176] on icon at bounding box center [546, 198] width 6 height 6
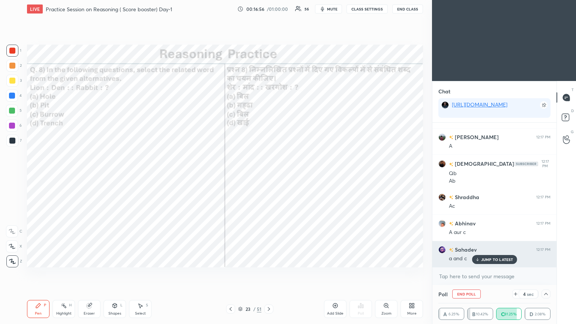
click at [269, 176] on p "JUMP TO LATEST" at bounding box center [497, 259] width 32 height 4
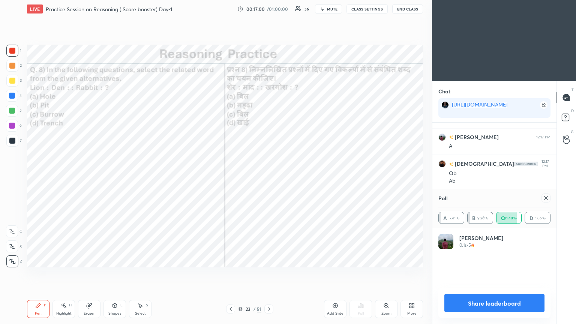
scroll to position [69, 110]
click at [269, 176] on div at bounding box center [545, 197] width 9 height 9
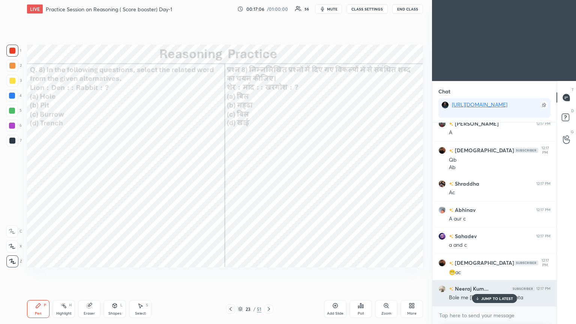
click at [269, 176] on div "JUMP TO LATEST" at bounding box center [494, 298] width 45 height 9
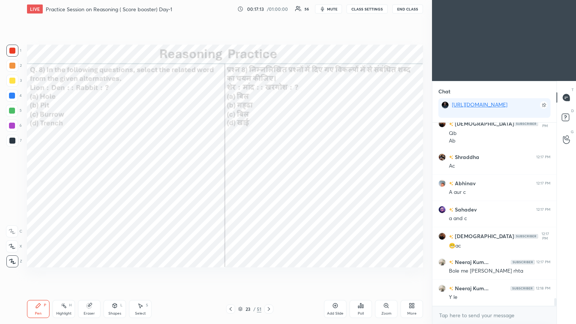
click at [269, 176] on div at bounding box center [268, 308] width 9 height 9
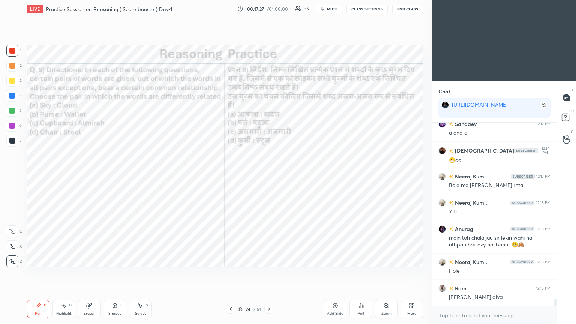
click at [269, 176] on div "Poll" at bounding box center [360, 309] width 22 height 18
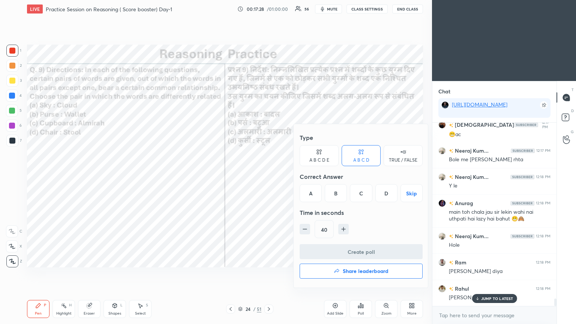
click at [269, 176] on div "A" at bounding box center [310, 193] width 22 height 18
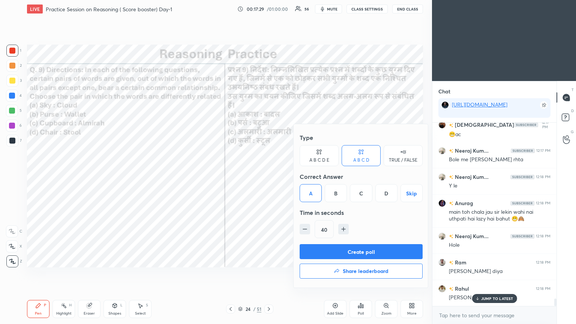
click at [269, 176] on button "Create poll" at bounding box center [360, 251] width 123 height 15
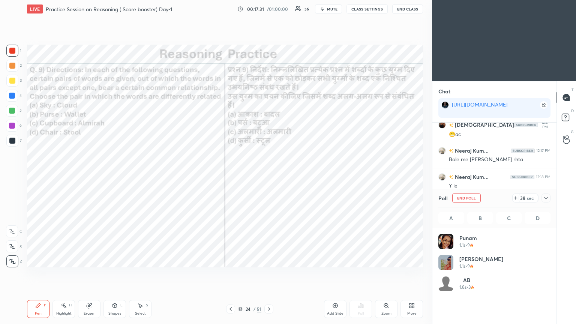
click at [269, 176] on icon at bounding box center [546, 198] width 6 height 6
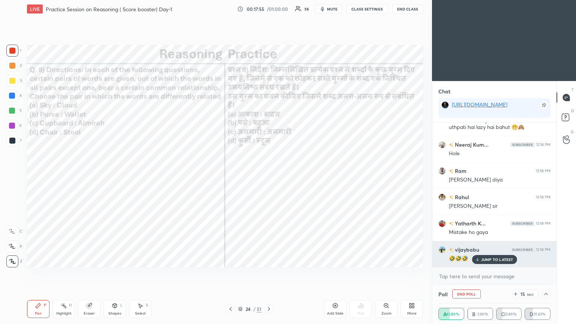
click at [269, 176] on div "JUMP TO LATEST" at bounding box center [494, 259] width 45 height 9
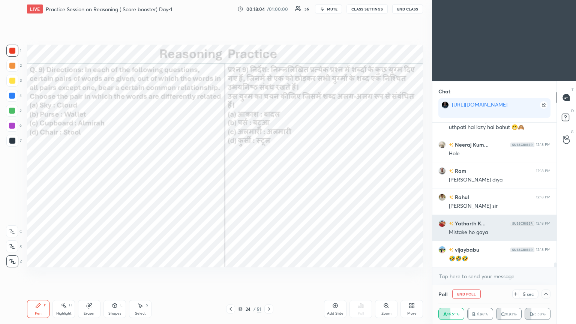
scroll to position [4334, 0]
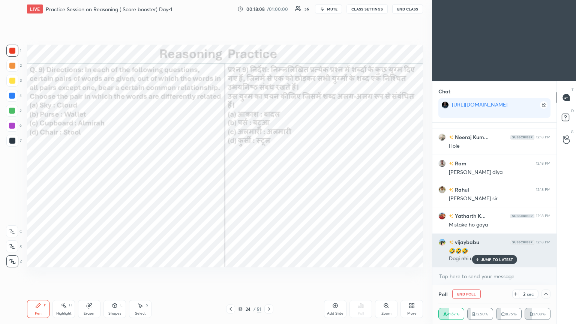
click at [269, 176] on p "JUMP TO LATEST" at bounding box center [497, 259] width 32 height 4
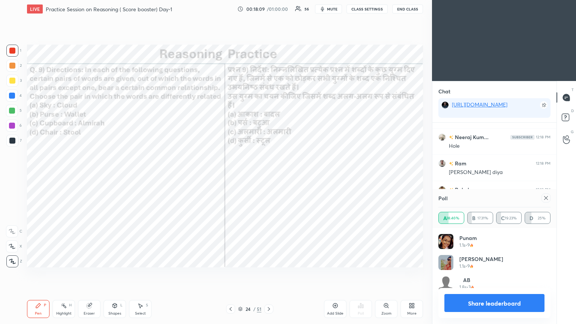
scroll to position [75, 110]
click at [269, 176] on div at bounding box center [545, 197] width 9 height 9
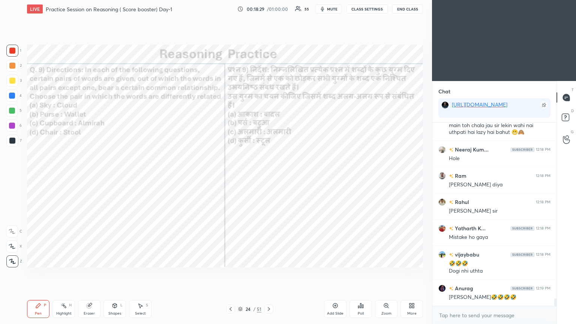
click at [269, 176] on icon at bounding box center [269, 309] width 6 height 6
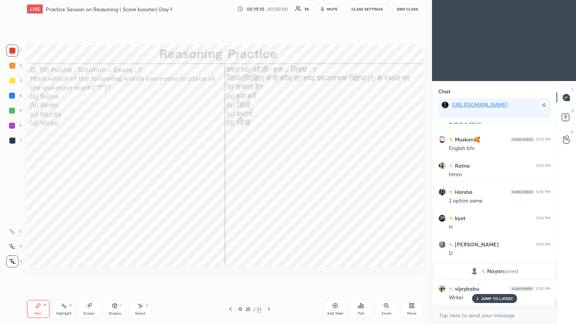
scroll to position [4406, 0]
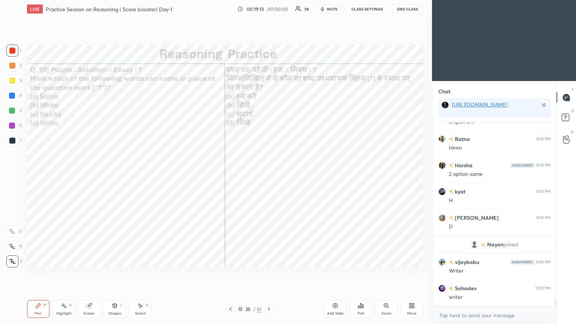
click at [269, 176] on div "Poll" at bounding box center [360, 309] width 22 height 18
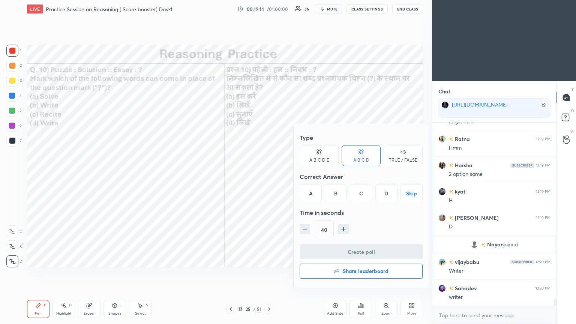
click at [269, 176] on div "B" at bounding box center [336, 193] width 22 height 18
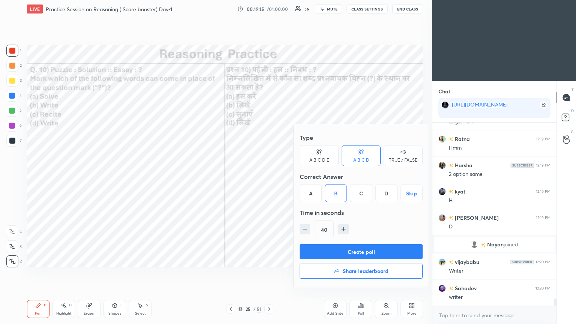
click at [269, 176] on button "Create poll" at bounding box center [360, 251] width 123 height 15
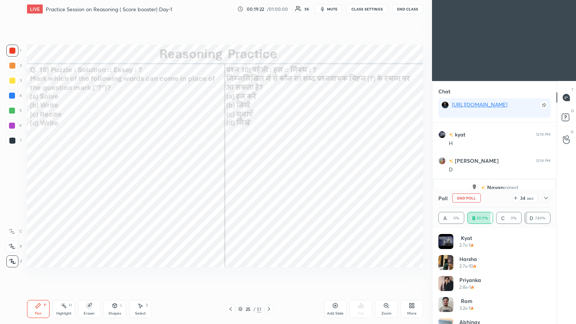
scroll to position [687, 0]
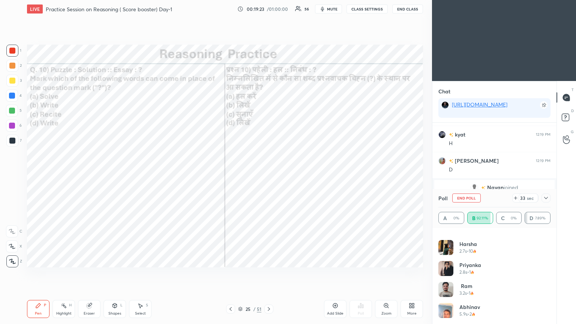
click at [269, 176] on icon at bounding box center [546, 198] width 6 height 6
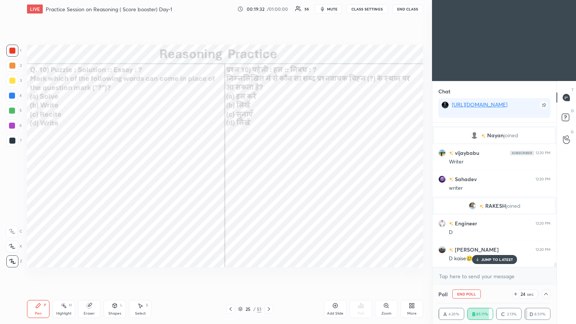
click at [269, 176] on icon at bounding box center [477, 259] width 5 height 4
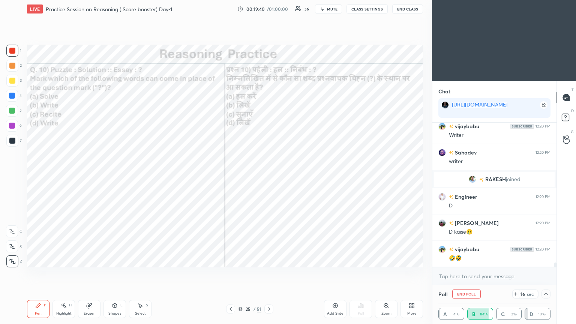
click at [10, 94] on div at bounding box center [12, 96] width 6 height 6
click at [12, 96] on div at bounding box center [12, 96] width 6 height 6
click at [10, 98] on div at bounding box center [12, 96] width 6 height 6
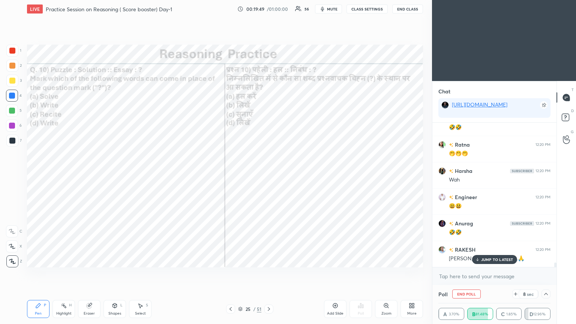
click at [269, 176] on div "JUMP TO LATEST" at bounding box center [494, 259] width 45 height 9
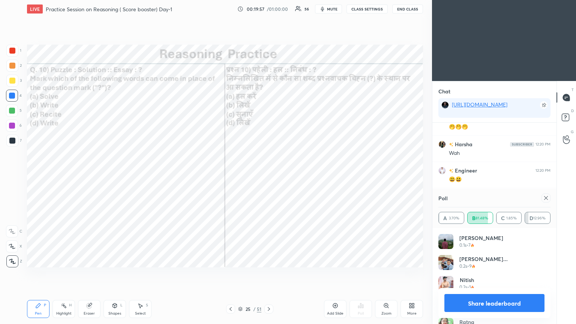
click at [269, 176] on div at bounding box center [545, 197] width 9 height 9
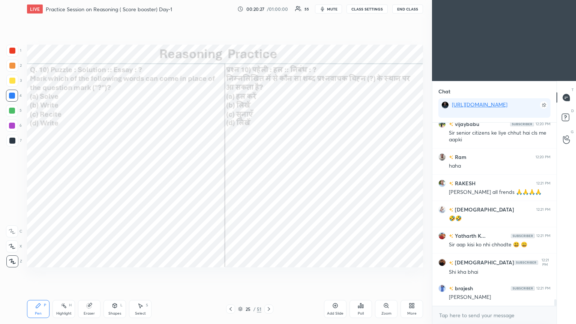
click at [269, 176] on div "25 / 51" at bounding box center [249, 308] width 148 height 9
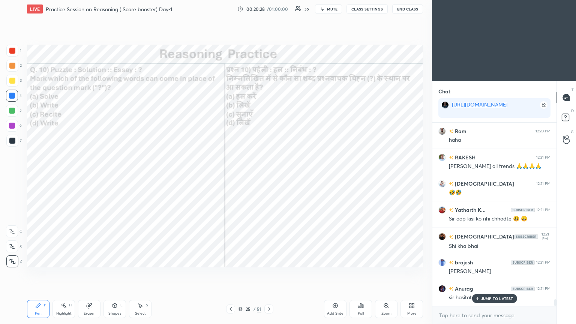
click at [267, 176] on icon at bounding box center [269, 309] width 6 height 6
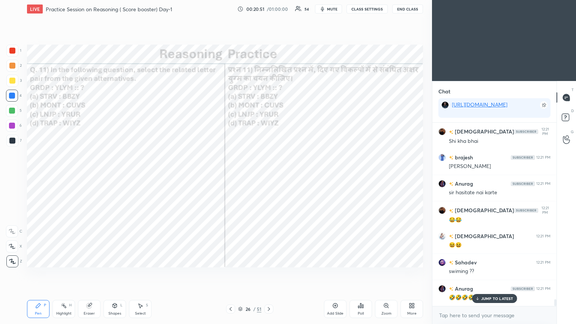
click at [269, 176] on div "Poll" at bounding box center [360, 309] width 22 height 18
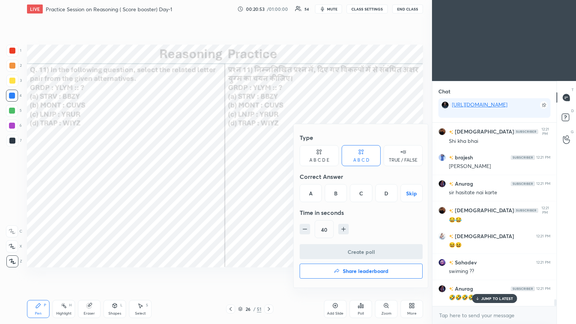
click at [269, 176] on div "C" at bounding box center [361, 193] width 22 height 18
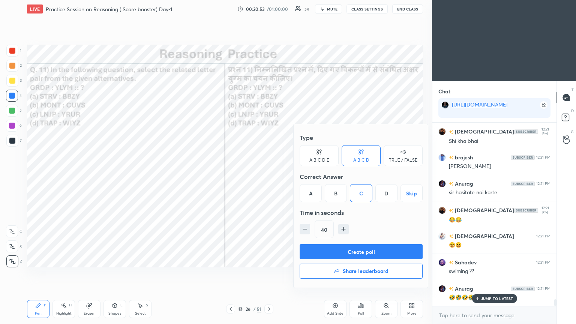
click at [269, 176] on button "Create poll" at bounding box center [360, 251] width 123 height 15
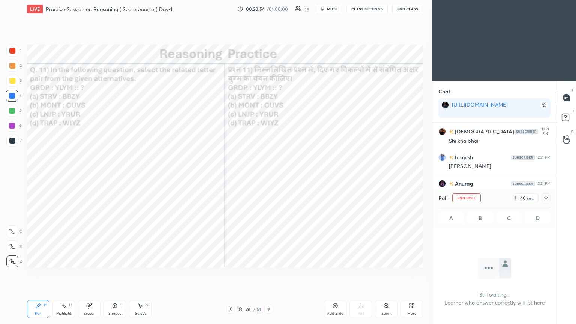
click at [269, 176] on icon at bounding box center [546, 198] width 4 height 2
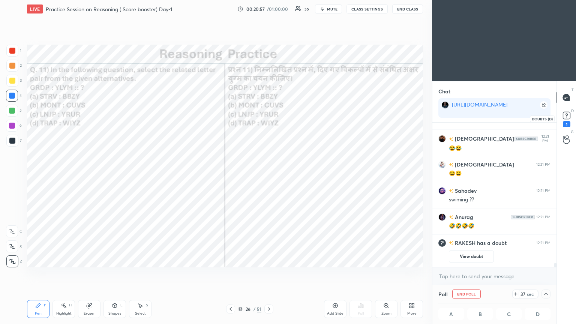
click at [269, 118] on rect at bounding box center [566, 115] width 7 height 7
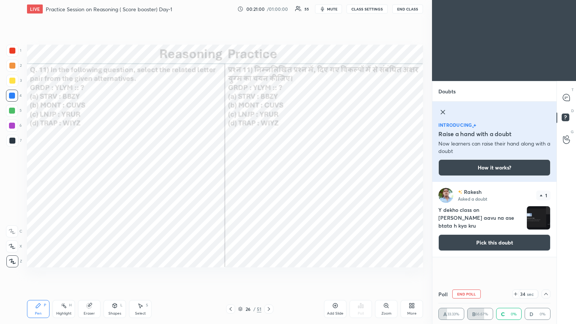
scroll to position [0, 2]
click at [269, 176] on button "Pick this doubt" at bounding box center [494, 242] width 112 height 16
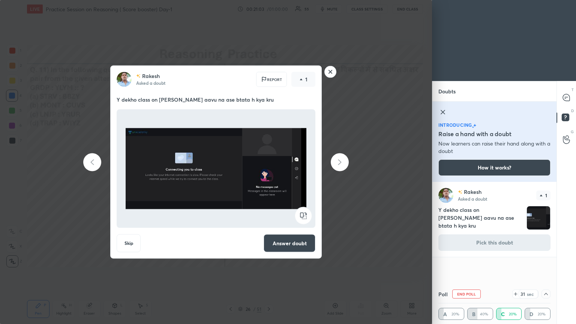
click at [269, 70] on rect at bounding box center [331, 72] width 12 height 12
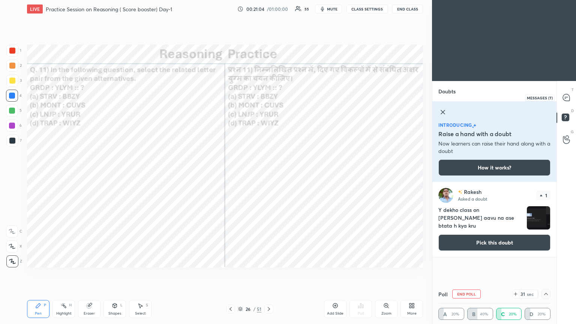
click at [269, 100] on icon at bounding box center [566, 97] width 7 height 7
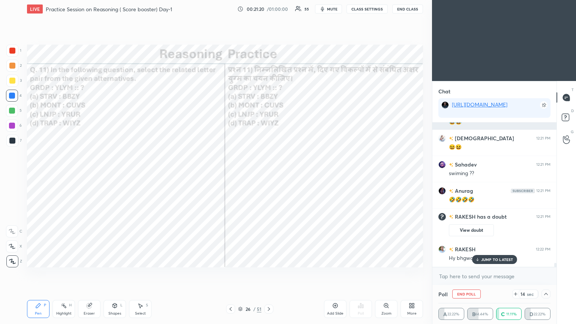
scroll to position [4997, 0]
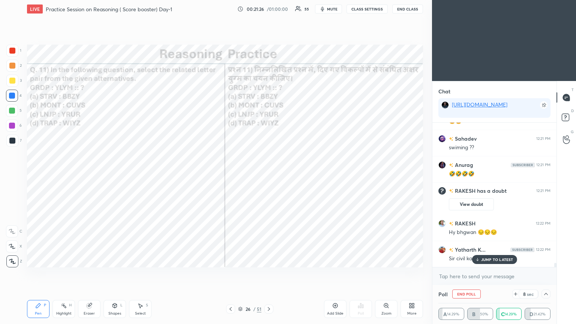
click at [269, 176] on div "JUMP TO LATEST" at bounding box center [494, 259] width 45 height 9
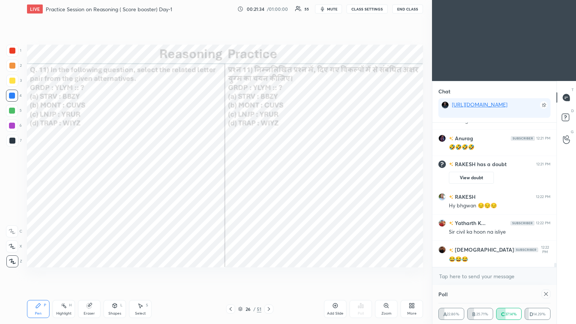
scroll to position [0, 0]
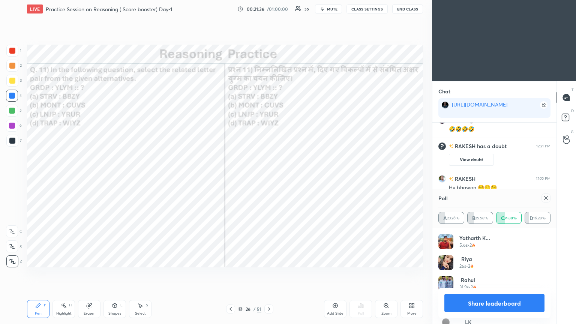
click at [269, 176] on div at bounding box center [545, 197] width 9 height 9
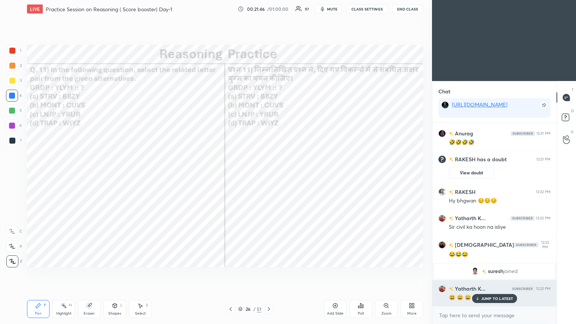
click at [269, 176] on p "JUMP TO LATEST" at bounding box center [497, 298] width 32 height 4
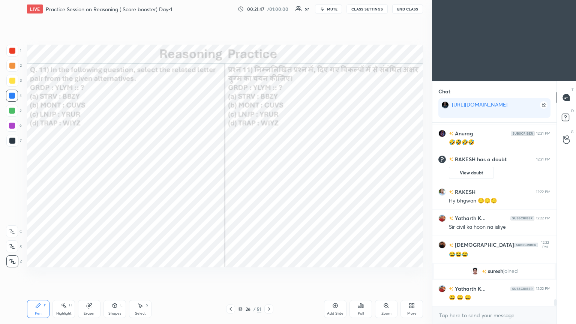
click at [269, 176] on div "grid" at bounding box center [476, 270] width 10 height 7
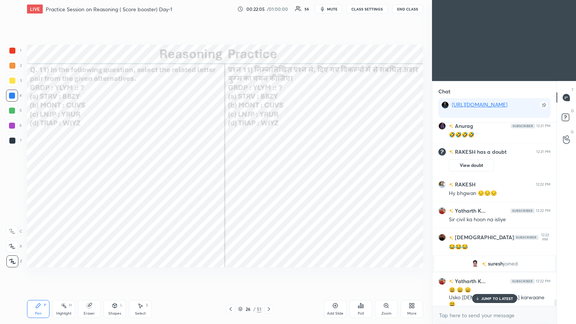
click at [86, 176] on div "Eraser" at bounding box center [89, 313] width 11 height 4
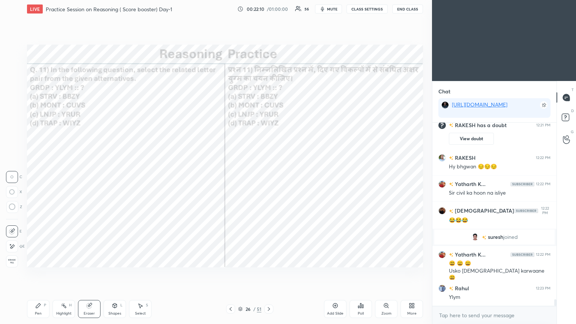
click at [37, 176] on div "Pen" at bounding box center [38, 313] width 7 height 4
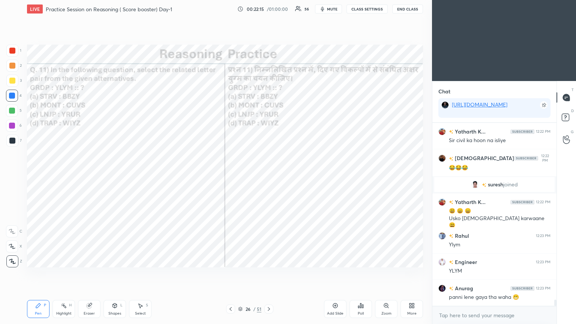
click at [8, 49] on div at bounding box center [12, 51] width 12 height 12
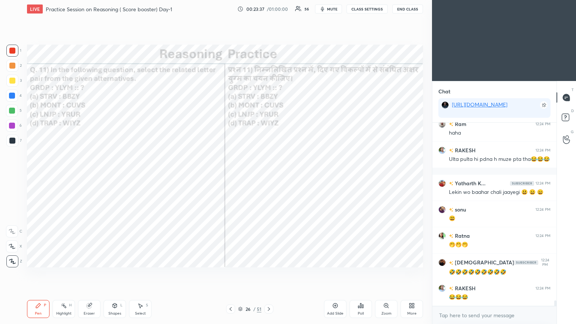
scroll to position [5799, 0]
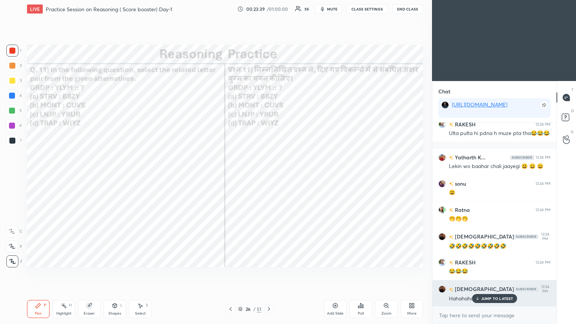
click at [269, 176] on div "JUMP TO LATEST" at bounding box center [494, 298] width 45 height 9
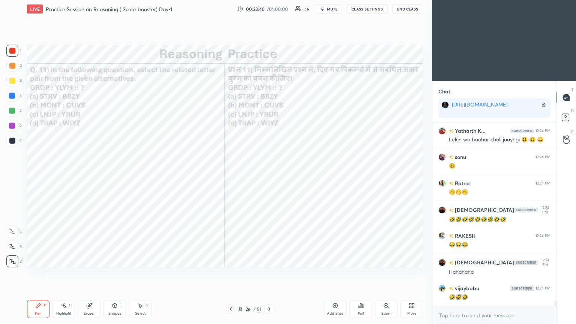
scroll to position [5852, 0]
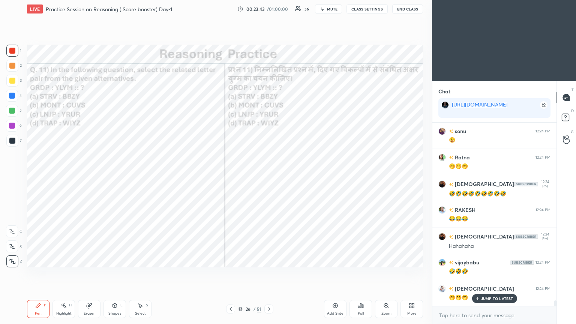
click at [269, 176] on icon at bounding box center [269, 309] width 6 height 6
click at [269, 176] on div "Poll" at bounding box center [360, 309] width 22 height 18
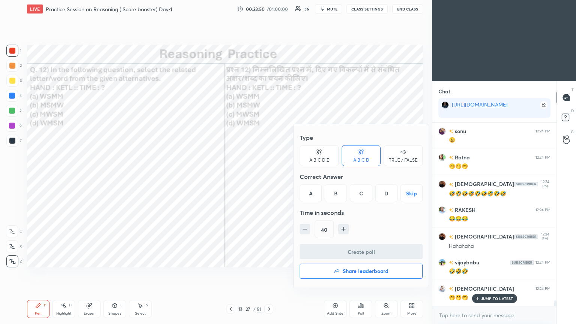
click at [269, 176] on div "D" at bounding box center [386, 193] width 22 height 18
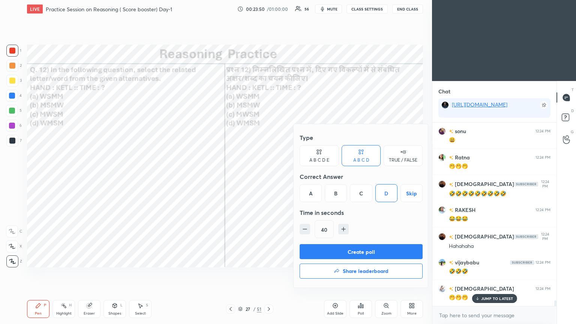
click at [269, 176] on button "Create poll" at bounding box center [360, 251] width 123 height 15
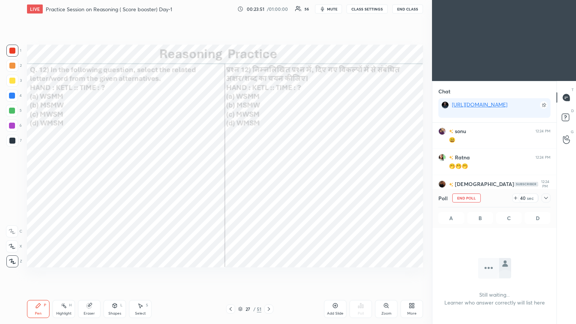
scroll to position [81, 122]
click at [269, 176] on icon at bounding box center [546, 198] width 6 height 6
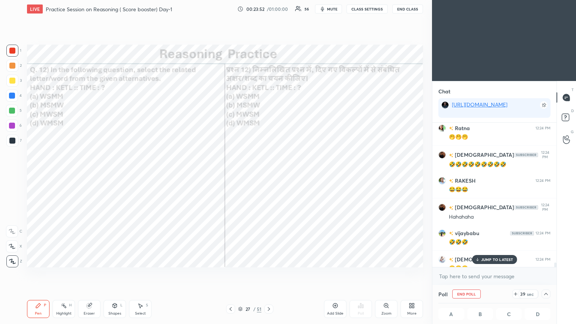
scroll to position [5891, 0]
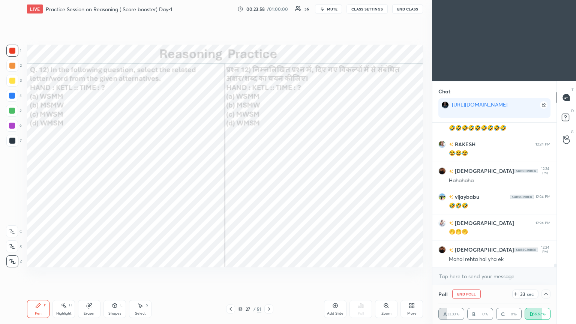
click at [269, 176] on icon at bounding box center [546, 294] width 6 height 6
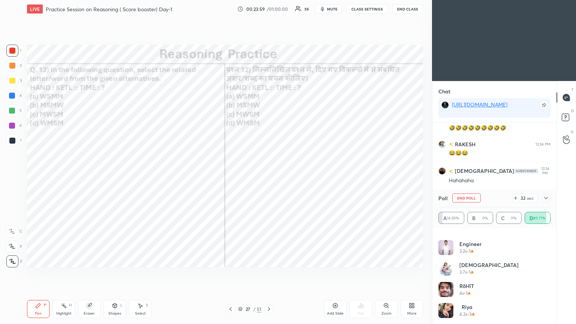
click at [269, 176] on icon at bounding box center [546, 198] width 6 height 6
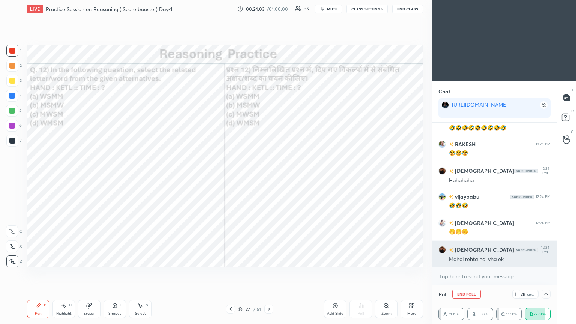
click at [269, 176] on h6 "[DEMOGRAPHIC_DATA]" at bounding box center [483, 250] width 61 height 8
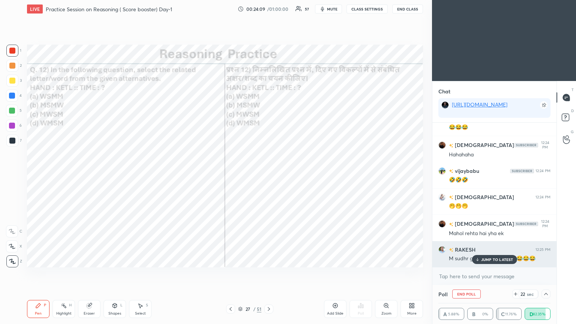
click at [269, 176] on p "JUMP TO LATEST" at bounding box center [497, 259] width 32 height 4
click at [269, 176] on div "M sudhr gya to bigdega kon😂😂😂" at bounding box center [500, 258] width 102 height 7
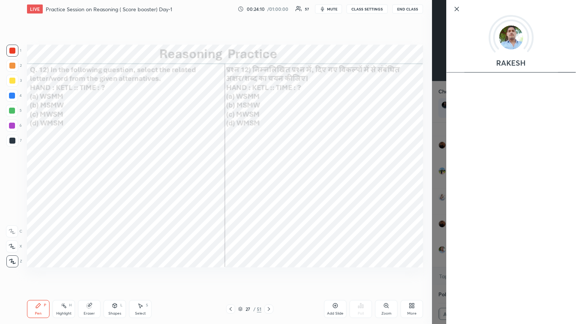
click at [269, 176] on div "RAKESH" at bounding box center [504, 162] width 144 height 324
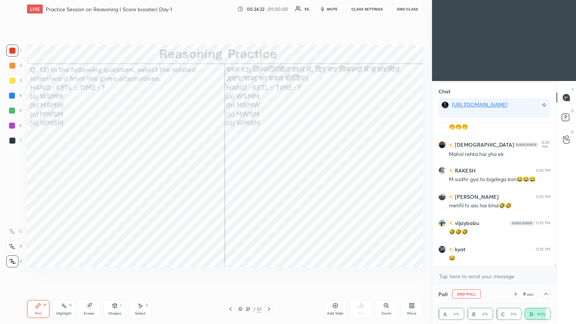
click at [269, 176] on div "[PERSON_NAME] 12:24 PM 🤣🤣🤣 VISHÂL 12:24 PM 🤭🤭🤭 [PERSON_NAME] 12:24 PM [PERSON_N…" at bounding box center [494, 195] width 124 height 144
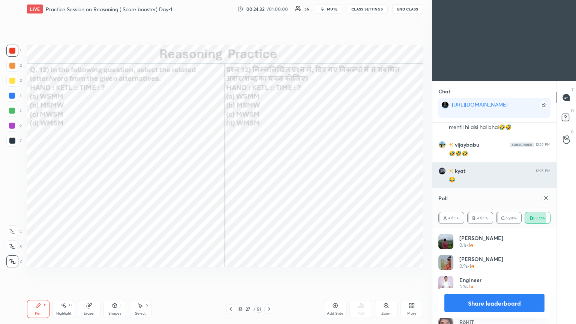
click at [269, 176] on icon at bounding box center [546, 198] width 6 height 6
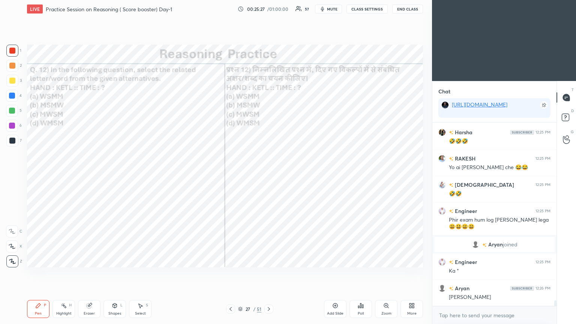
click at [269, 176] on div "27 / 51" at bounding box center [249, 308] width 148 height 9
click at [269, 176] on icon at bounding box center [269, 309] width 6 height 6
click at [269, 176] on icon at bounding box center [362, 305] width 1 height 3
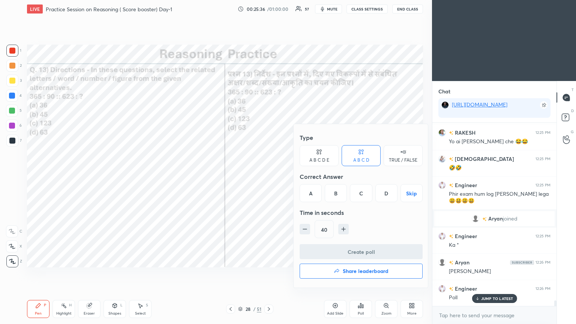
click at [269, 176] on div "A" at bounding box center [310, 193] width 22 height 18
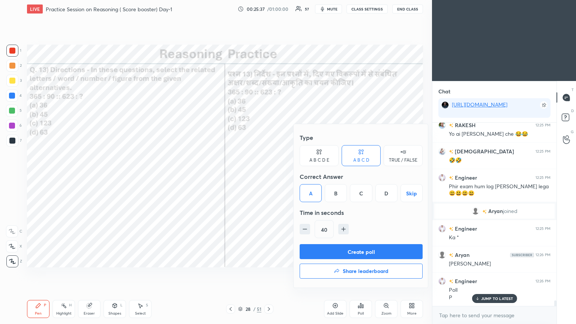
click at [269, 176] on button "Create poll" at bounding box center [360, 251] width 123 height 15
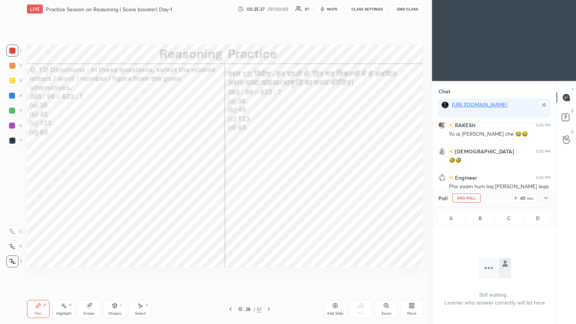
scroll to position [80, 122]
click at [269, 176] on icon at bounding box center [546, 198] width 6 height 6
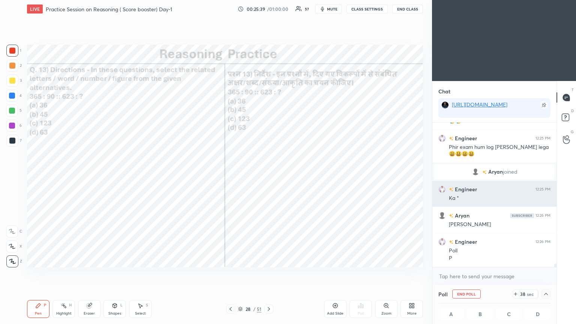
scroll to position [0, 2]
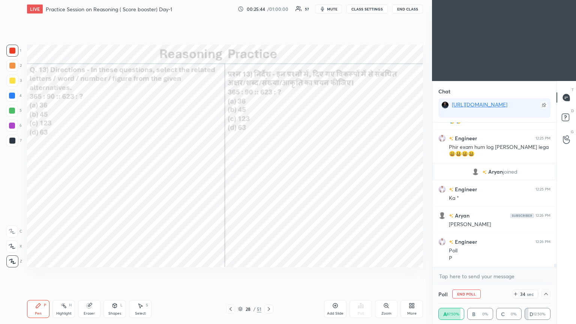
click at [269, 176] on icon at bounding box center [546, 294] width 6 height 6
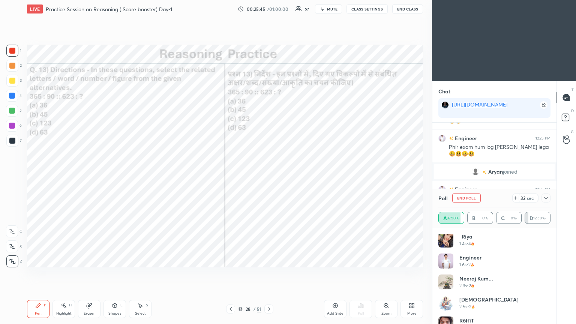
scroll to position [57, 0]
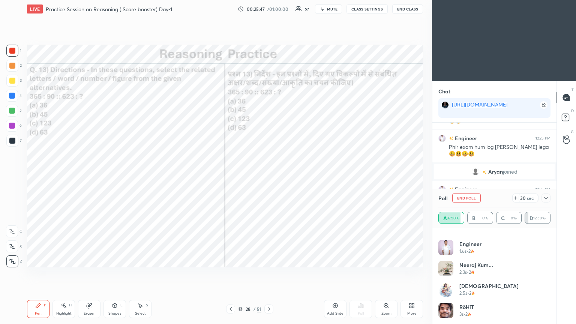
click at [269, 176] on icon at bounding box center [546, 198] width 6 height 6
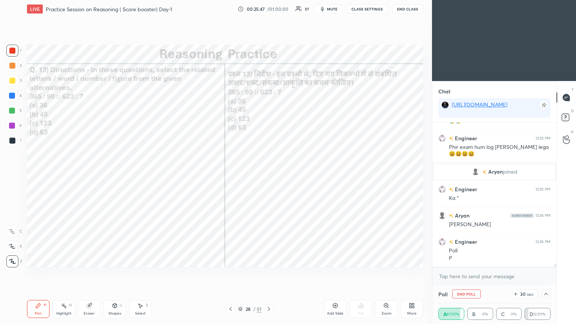
scroll to position [0, 0]
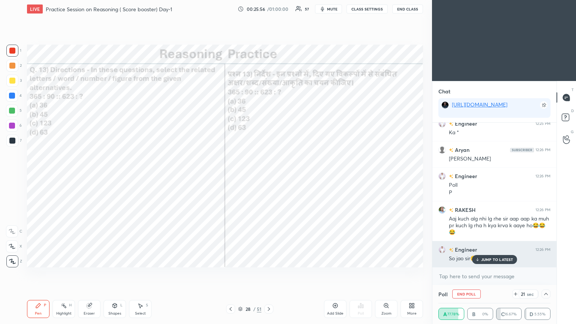
click at [269, 176] on div "Engineer 12:26 PM" at bounding box center [494, 250] width 112 height 8
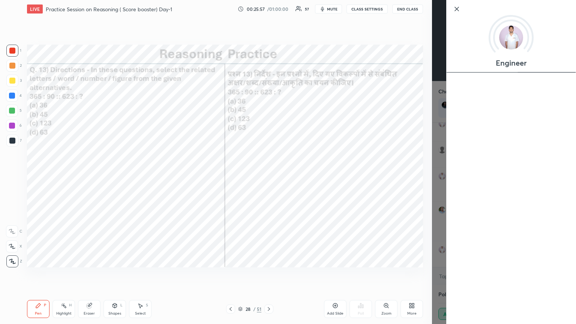
click at [269, 176] on div "Engineer" at bounding box center [511, 162] width 130 height 324
click at [269, 176] on div "Engineer" at bounding box center [504, 162] width 144 height 324
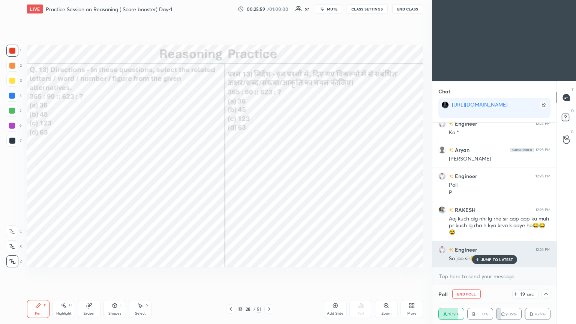
click at [269, 176] on p "JUMP TO LATEST" at bounding box center [497, 259] width 32 height 4
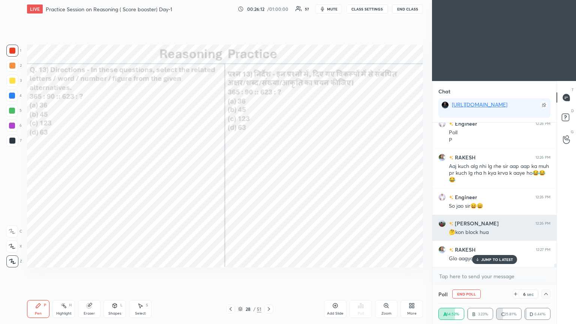
click at [269, 176] on div "JUMP TO LATEST" at bounding box center [494, 259] width 45 height 9
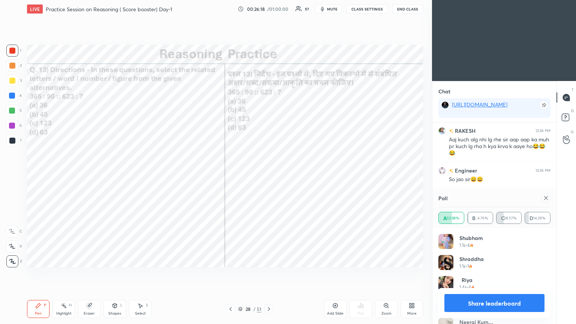
click at [269, 176] on div "A 52.38% B 4.76% C 28.57% D 14.29%" at bounding box center [494, 217] width 112 height 21
click at [269, 176] on div at bounding box center [545, 197] width 9 height 9
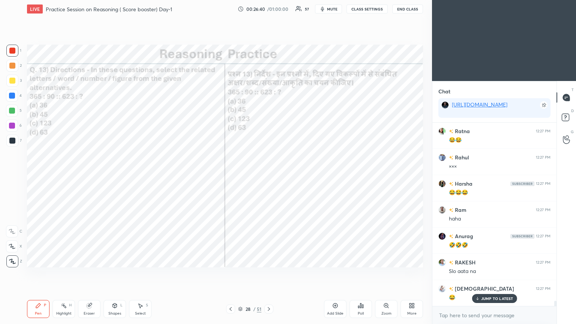
click at [269, 176] on p "JUMP TO LATEST" at bounding box center [497, 298] width 32 height 4
click at [269, 176] on icon at bounding box center [269, 309] width 2 height 4
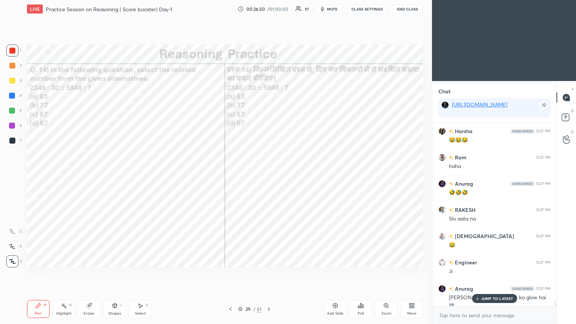
click at [269, 176] on p "JUMP TO LATEST" at bounding box center [497, 298] width 32 height 4
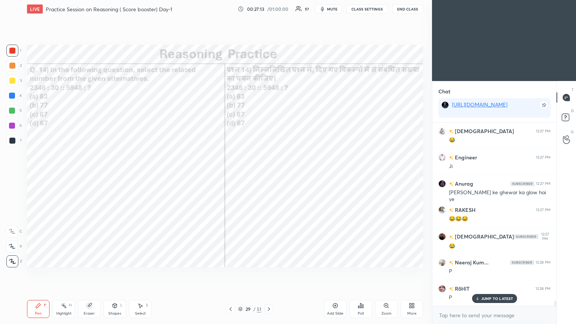
click at [269, 176] on div "Poll" at bounding box center [360, 309] width 22 height 18
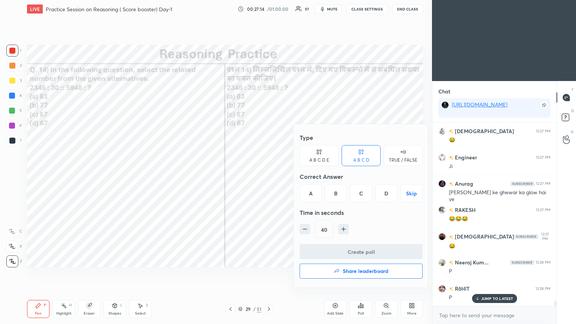
click at [269, 176] on div "B" at bounding box center [336, 193] width 22 height 18
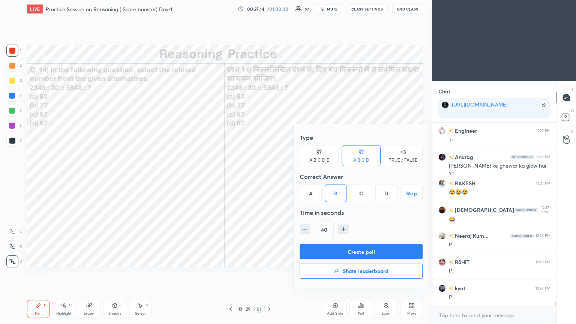
click at [269, 176] on button "Create poll" at bounding box center [360, 251] width 123 height 15
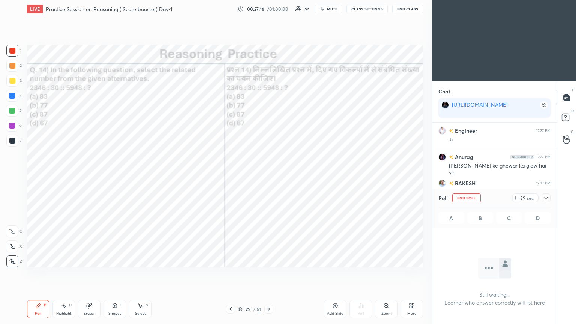
click at [269, 176] on icon at bounding box center [546, 198] width 6 height 6
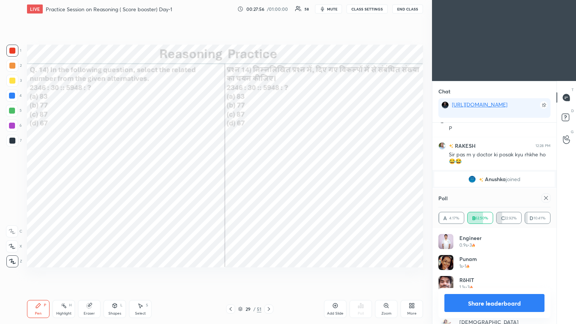
scroll to position [6334, 0]
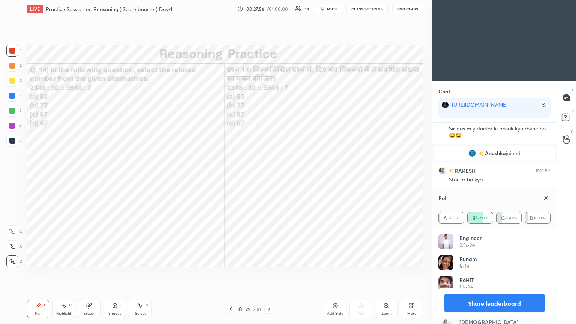
click at [269, 176] on icon at bounding box center [546, 198] width 6 height 6
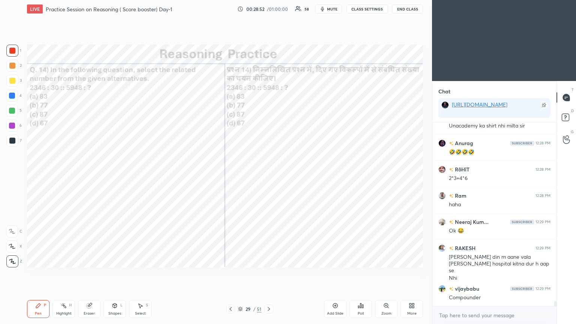
scroll to position [6520, 0]
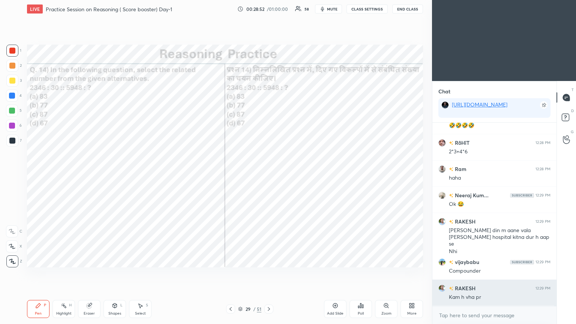
click at [269, 176] on div "Neeraj Kum... 12:28 PM Unacademy ka shirt nhi milta sir [PERSON_NAME] 12:28 PM …" at bounding box center [494, 214] width 124 height 183
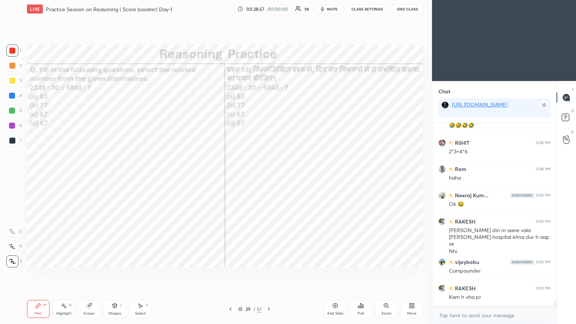
click at [268, 176] on icon at bounding box center [269, 309] width 6 height 6
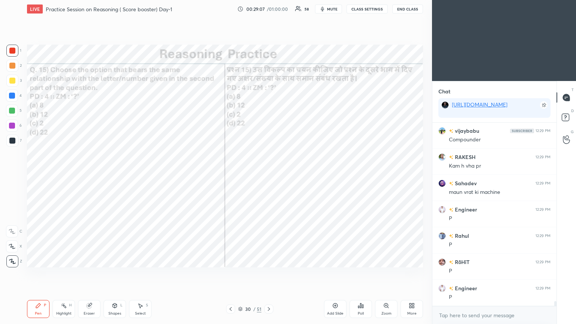
scroll to position [6677, 0]
click at [269, 176] on div "Poll" at bounding box center [361, 313] width 6 height 4
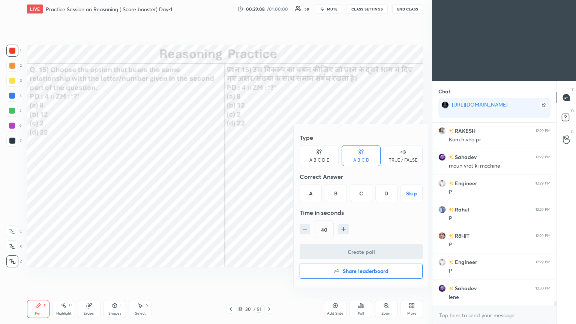
click at [269, 176] on div "C" at bounding box center [361, 193] width 22 height 18
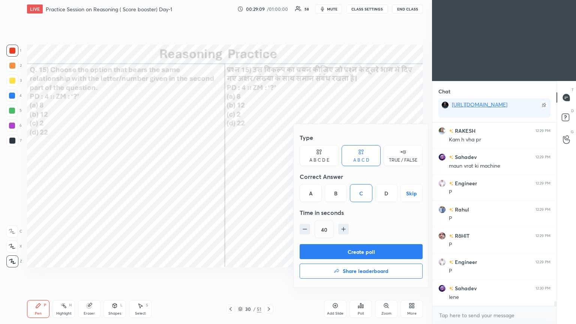
click at [269, 176] on button "Create poll" at bounding box center [360, 251] width 123 height 15
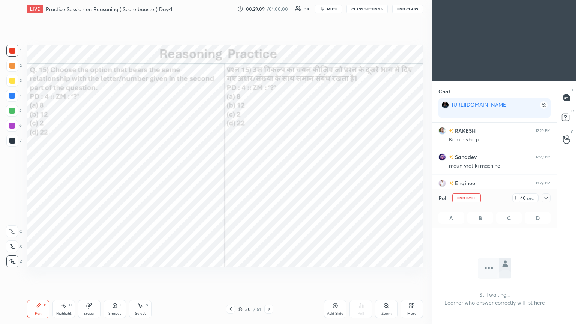
scroll to position [82, 122]
click at [269, 176] on icon at bounding box center [546, 198] width 6 height 6
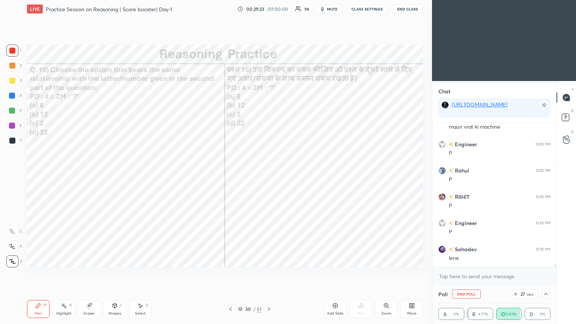
scroll to position [6742, 0]
click at [269, 176] on p "JUMP TO LATEST" at bounding box center [497, 259] width 32 height 4
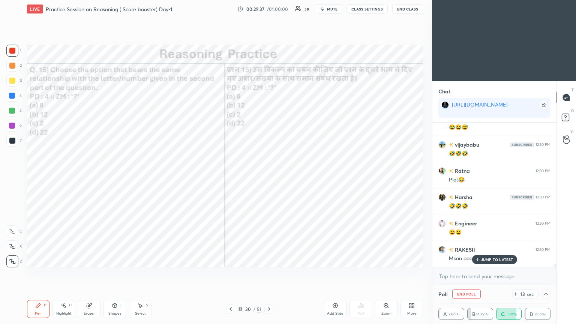
scroll to position [6900, 0]
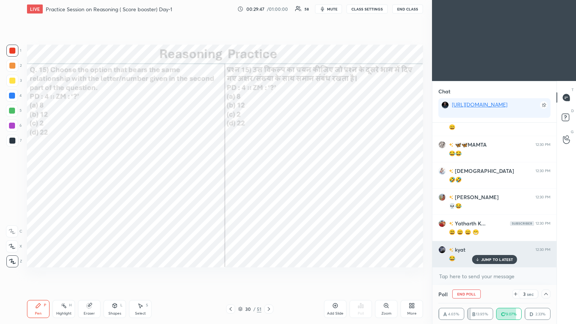
click at [269, 176] on div "JUMP TO LATEST" at bounding box center [494, 259] width 45 height 9
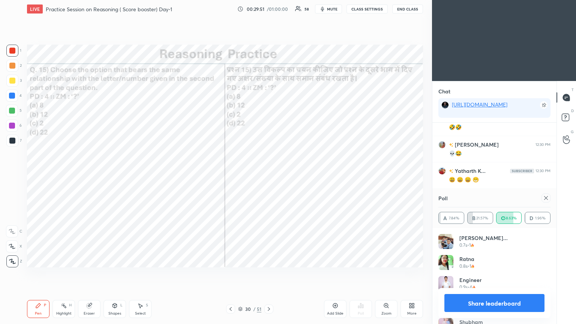
click at [269, 176] on icon at bounding box center [546, 198] width 6 height 6
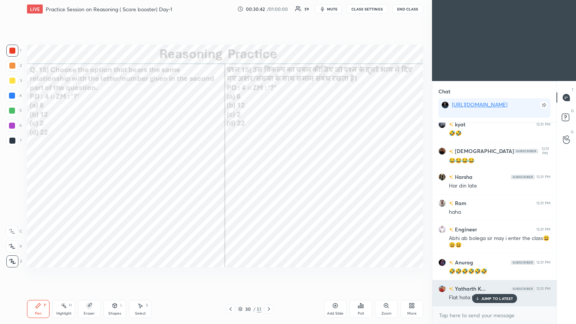
click at [269, 176] on icon at bounding box center [477, 298] width 5 height 4
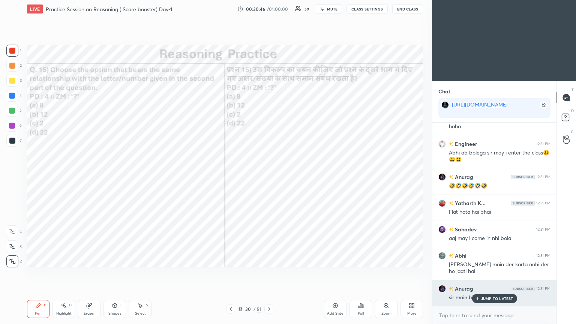
click at [269, 176] on div "sir main bhi lunga plet waha" at bounding box center [500, 296] width 102 height 9
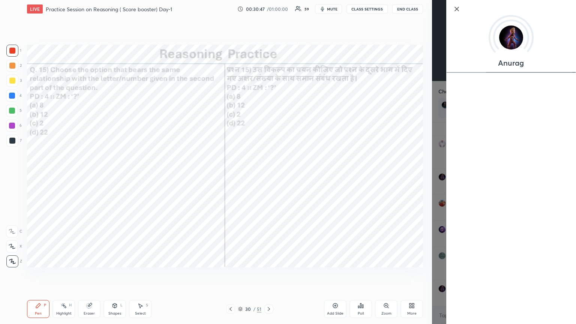
click at [269, 176] on div "1 2 3 4 5 6 7 C X Z C X Z E E Erase all H H LIVE Practice Session on Reasoning …" at bounding box center [216, 162] width 432 height 324
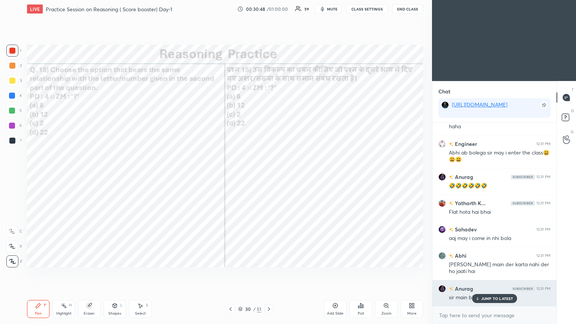
click at [269, 176] on div "JUMP TO LATEST" at bounding box center [494, 298] width 45 height 9
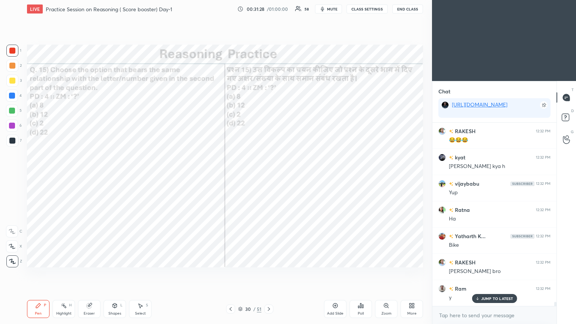
scroll to position [7883, 0]
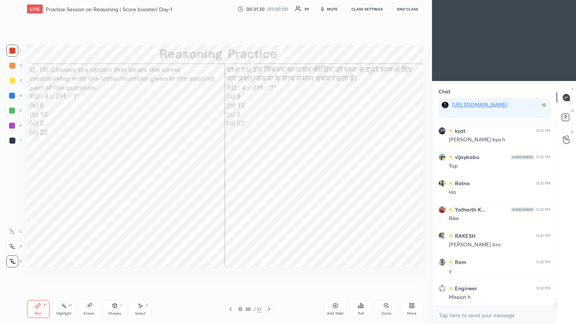
click at [269, 176] on icon at bounding box center [269, 309] width 6 height 6
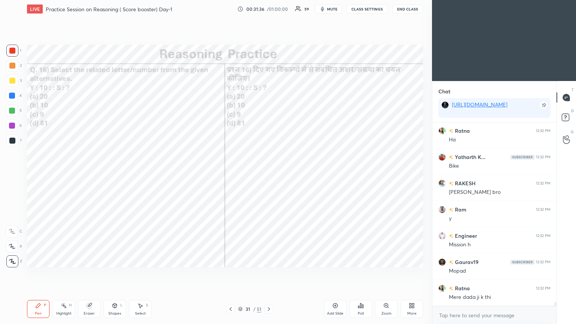
scroll to position [7961, 0]
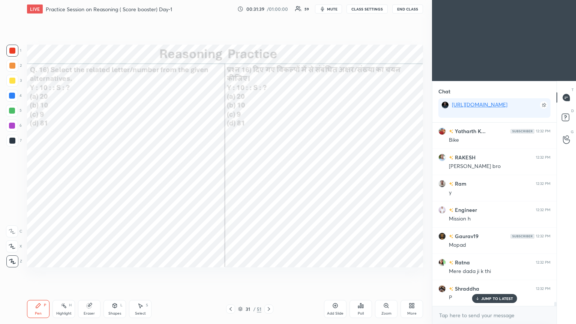
click at [269, 176] on div "Poll" at bounding box center [361, 313] width 6 height 4
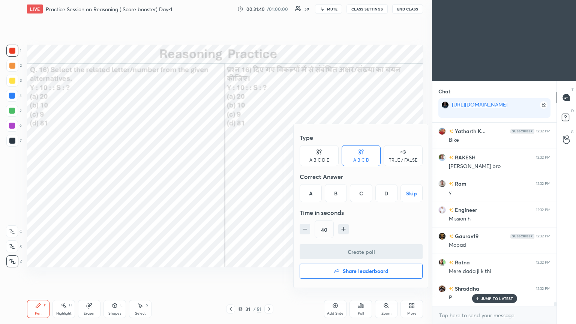
click at [269, 176] on div "C" at bounding box center [361, 193] width 22 height 18
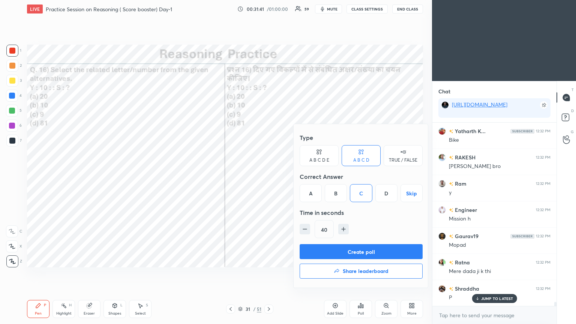
click at [269, 176] on button "Create poll" at bounding box center [360, 251] width 123 height 15
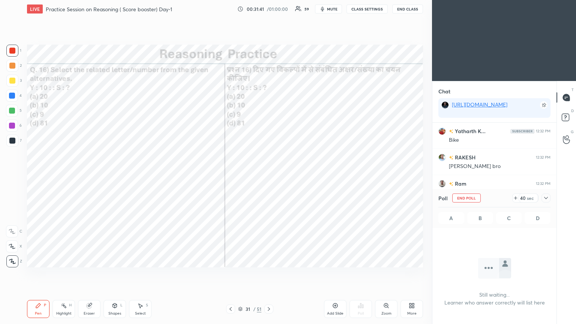
scroll to position [80, 122]
click at [269, 176] on icon at bounding box center [546, 198] width 6 height 6
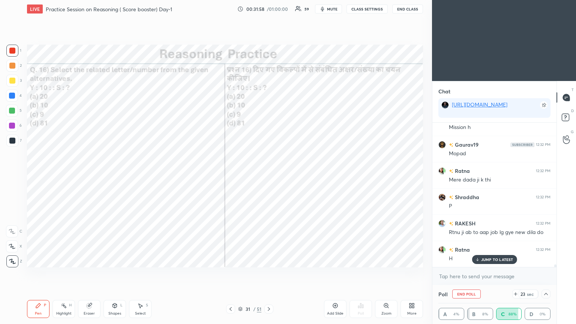
click at [269, 176] on p "JUMP TO LATEST" at bounding box center [497, 259] width 32 height 4
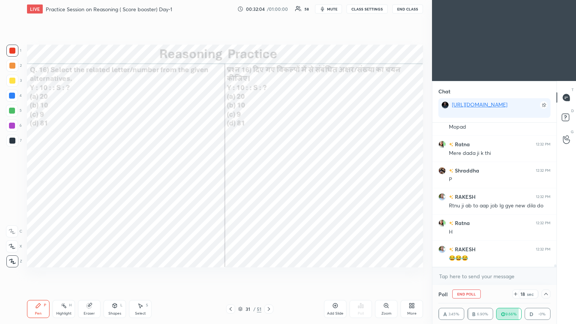
scroll to position [8105, 0]
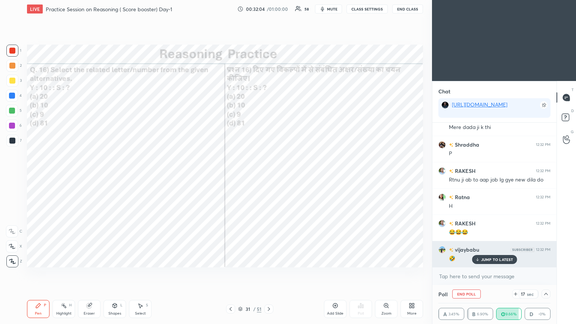
click at [269, 176] on p "JUMP TO LATEST" at bounding box center [497, 259] width 32 height 4
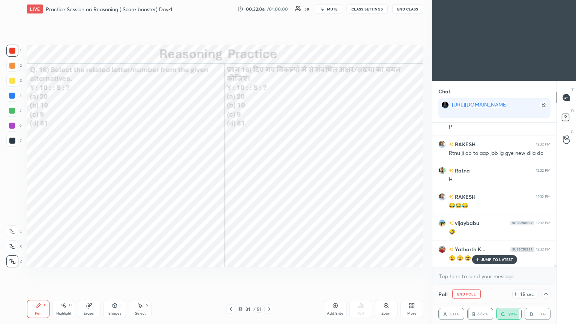
scroll to position [8158, 0]
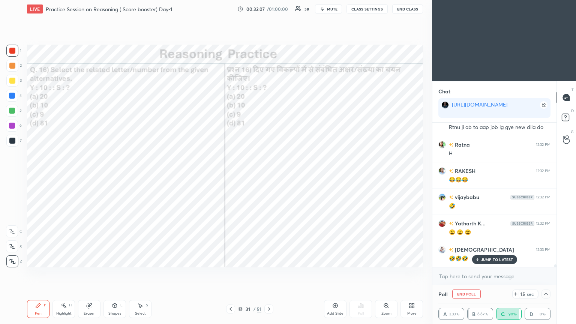
click at [269, 176] on p "JUMP TO LATEST" at bounding box center [497, 259] width 32 height 4
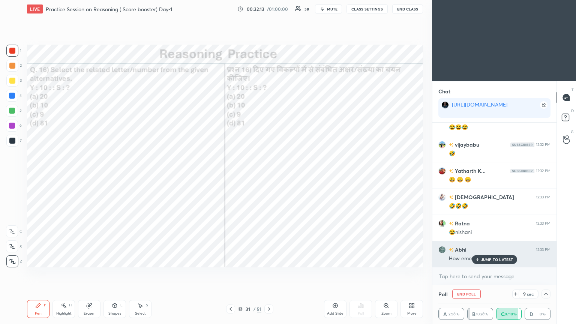
click at [269, 176] on div "JUMP TO LATEST" at bounding box center [494, 259] width 45 height 9
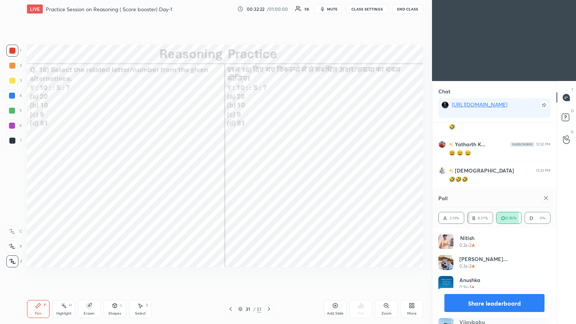
click at [269, 176] on icon at bounding box center [546, 198] width 6 height 6
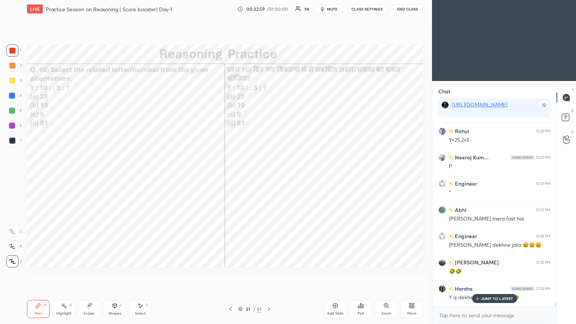
click at [269, 176] on p "JUMP TO LATEST" at bounding box center [497, 298] width 32 height 4
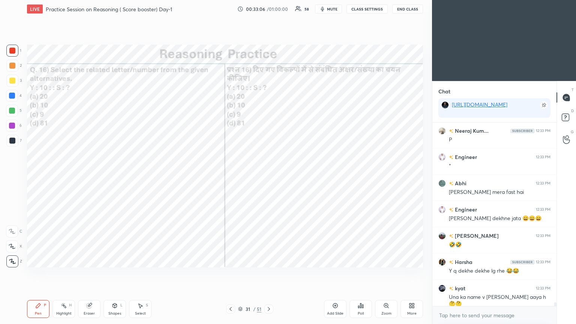
click at [269, 176] on icon at bounding box center [269, 309] width 6 height 6
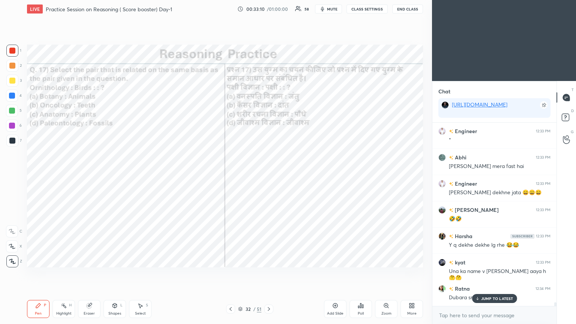
click at [269, 176] on div "JUMP TO LATEST" at bounding box center [494, 298] width 45 height 9
click at [234, 176] on div at bounding box center [230, 308] width 9 height 9
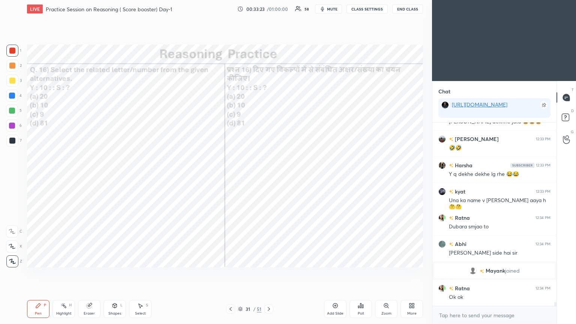
click at [269, 176] on icon at bounding box center [269, 309] width 6 height 6
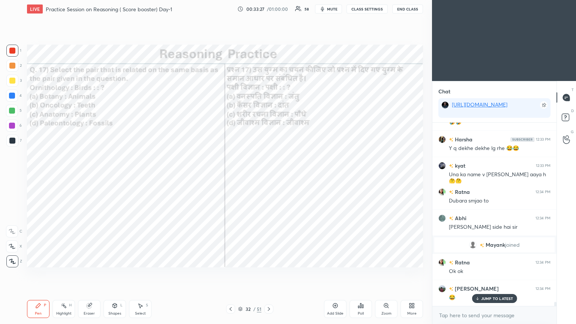
scroll to position [8096, 0]
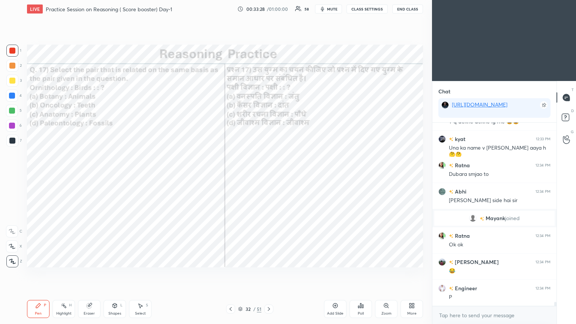
click at [269, 176] on icon at bounding box center [360, 305] width 1 height 4
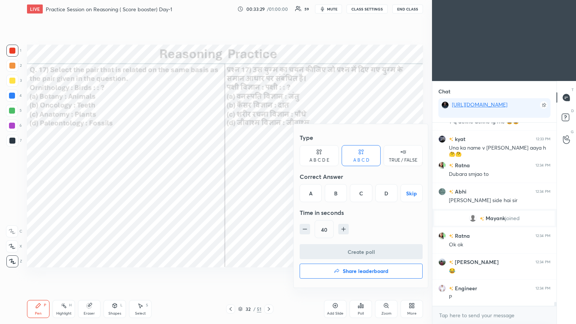
click at [269, 176] on div "D" at bounding box center [386, 193] width 22 height 18
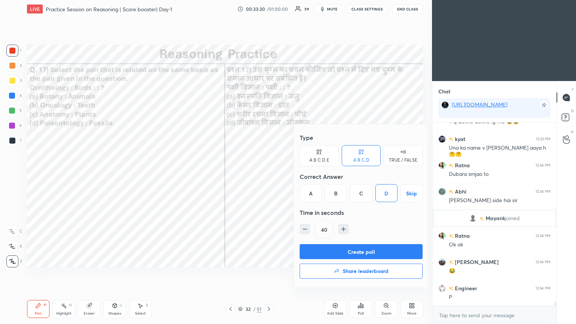
click at [269, 176] on button "Create poll" at bounding box center [360, 251] width 123 height 15
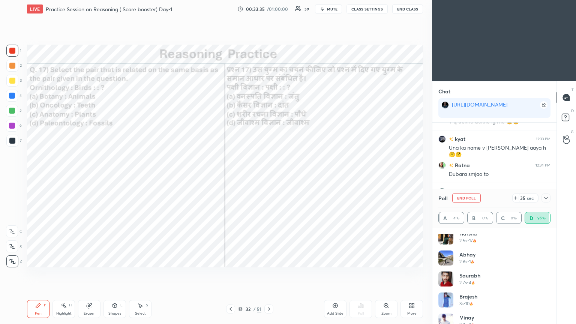
scroll to position [435, 0]
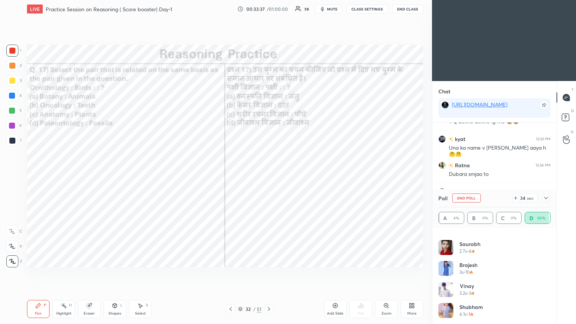
click at [269, 176] on icon at bounding box center [546, 198] width 6 height 6
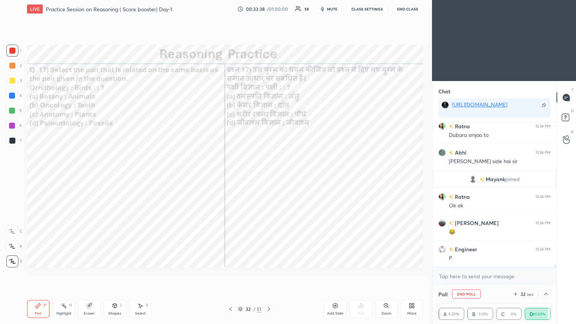
scroll to position [8161, 0]
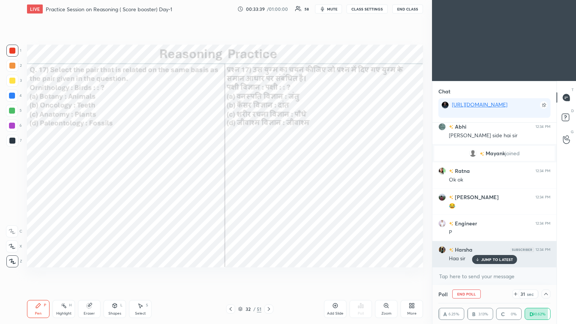
click at [269, 176] on p "JUMP TO LATEST" at bounding box center [497, 259] width 32 height 4
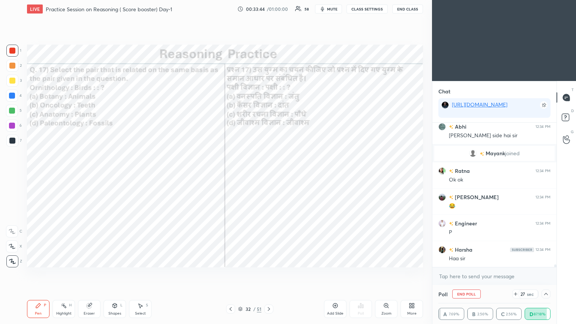
scroll to position [8187, 0]
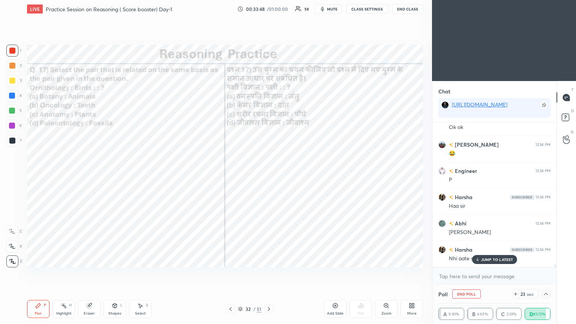
click at [269, 176] on p "JUMP TO LATEST" at bounding box center [497, 259] width 32 height 4
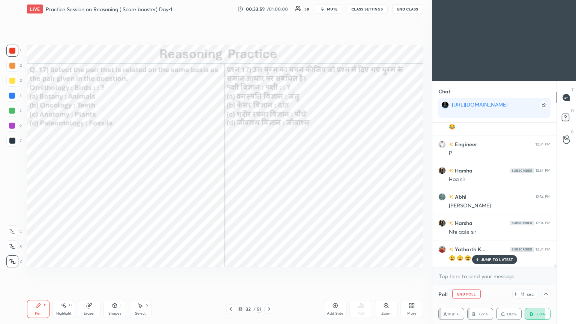
scroll to position [8318, 0]
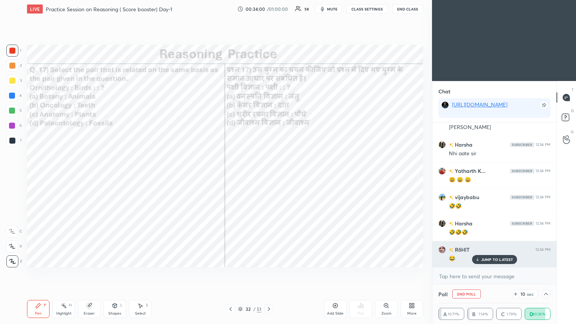
click at [269, 176] on p "JUMP TO LATEST" at bounding box center [497, 259] width 32 height 4
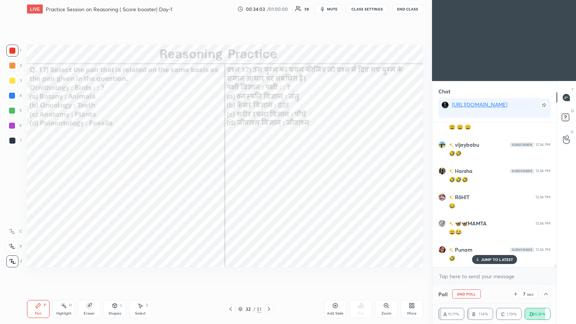
click at [269, 176] on div "kyat 12:33 PM Una ka name v [PERSON_NAME] aaya h 🤔🤔 Ratna 12:34 PM [PERSON_NAME…" at bounding box center [494, 195] width 124 height 144
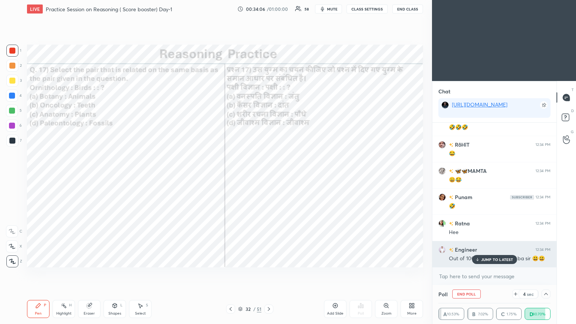
click at [269, 176] on p "JUMP TO LATEST" at bounding box center [497, 259] width 32 height 4
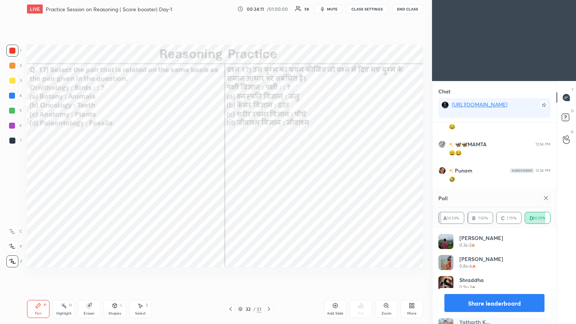
click at [269, 176] on icon at bounding box center [546, 198] width 6 height 6
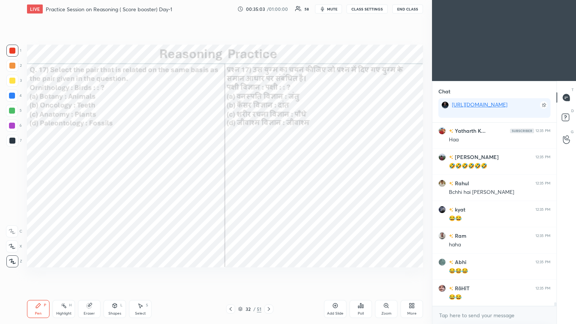
click at [269, 176] on icon at bounding box center [269, 309] width 6 height 6
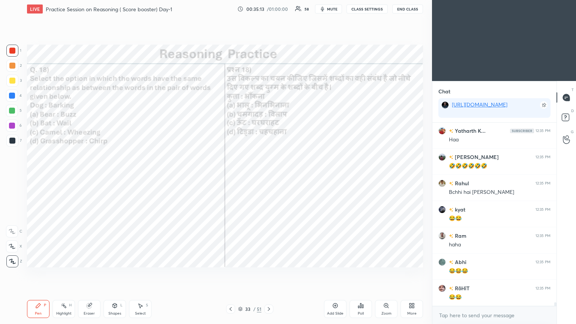
scroll to position [9047, 0]
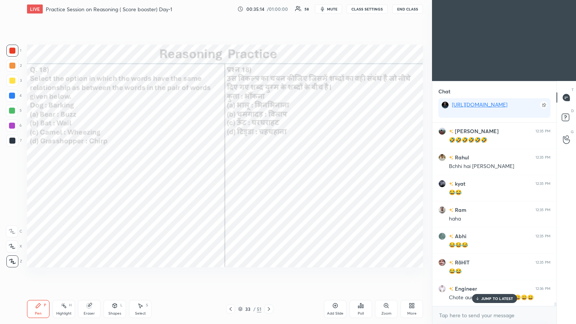
click at [269, 176] on p "JUMP TO LATEST" at bounding box center [497, 298] width 32 height 4
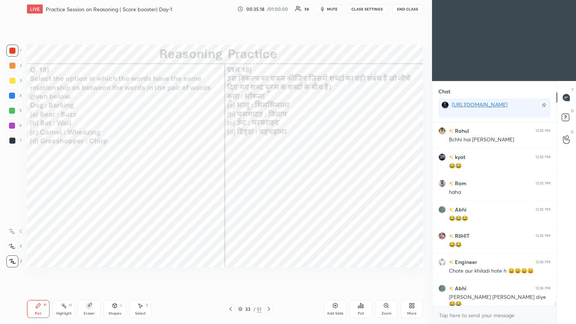
scroll to position [9099, 0]
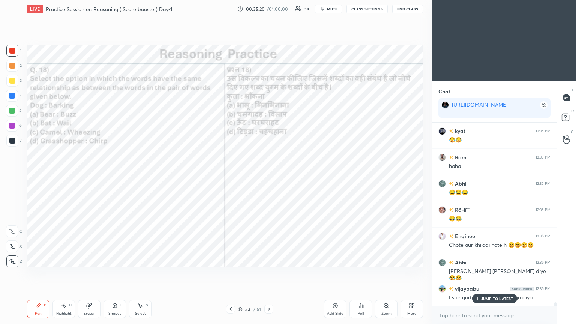
click at [269, 176] on icon at bounding box center [360, 305] width 1 height 4
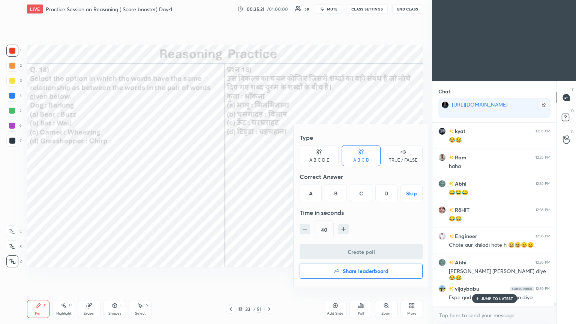
click at [269, 176] on div "D" at bounding box center [386, 193] width 22 height 18
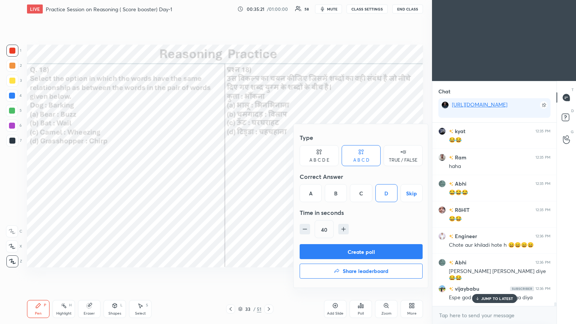
click at [269, 176] on button "Create poll" at bounding box center [360, 251] width 123 height 15
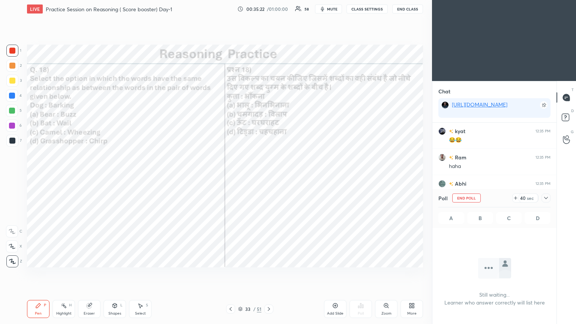
scroll to position [2, 2]
click at [269, 176] on icon at bounding box center [546, 198] width 6 height 6
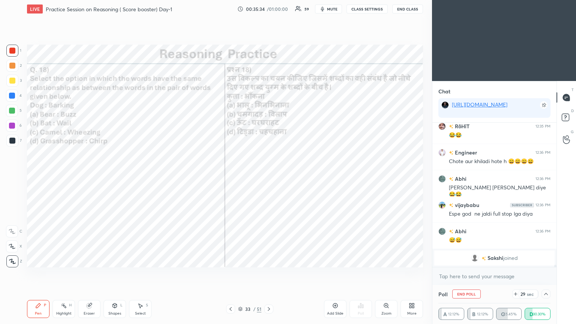
scroll to position [8873, 0]
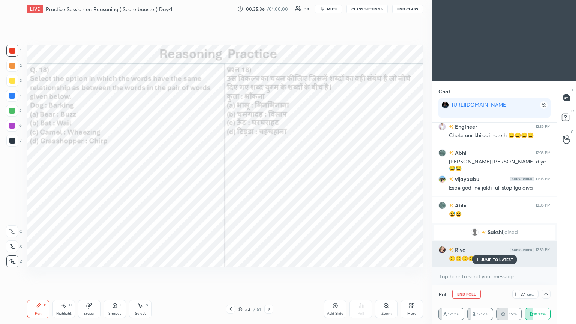
click at [269, 176] on div "JUMP TO LATEST" at bounding box center [494, 259] width 45 height 9
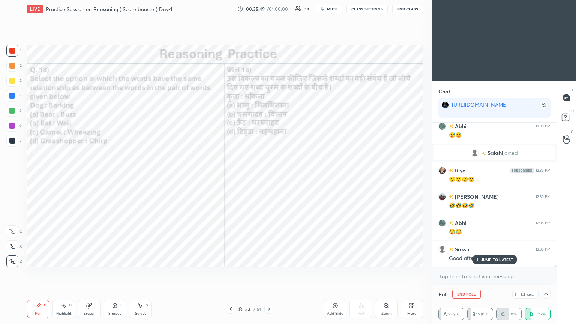
scroll to position [8978, 0]
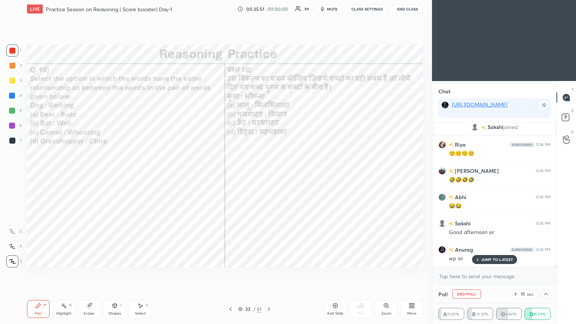
click at [269, 176] on p "JUMP TO LATEST" at bounding box center [497, 259] width 32 height 4
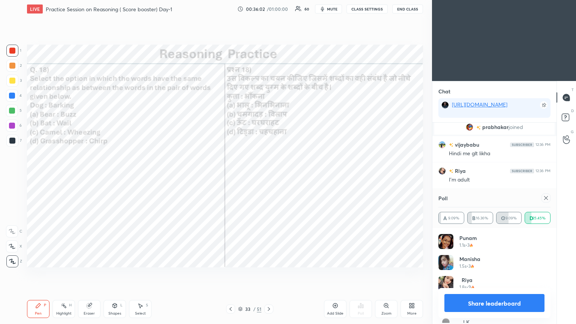
scroll to position [87, 110]
click at [269, 176] on div at bounding box center [545, 197] width 9 height 9
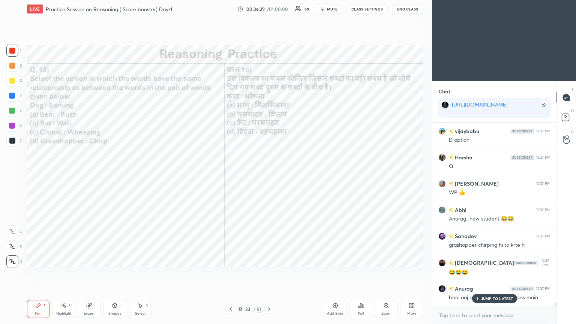
click at [269, 176] on div "JUMP TO LATEST" at bounding box center [494, 298] width 45 height 9
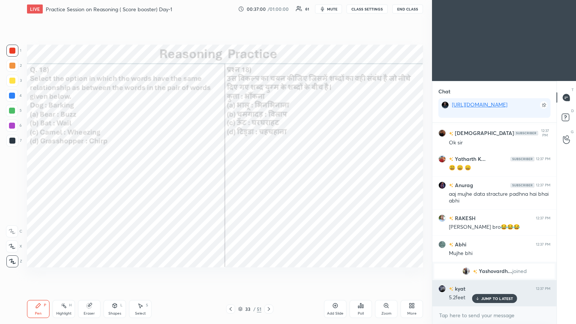
click at [269, 176] on p "JUMP TO LATEST" at bounding box center [497, 298] width 32 height 4
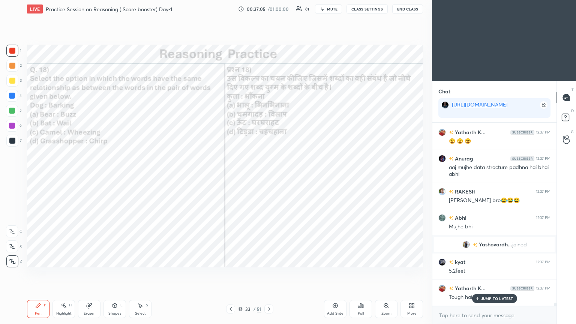
scroll to position [9481, 0]
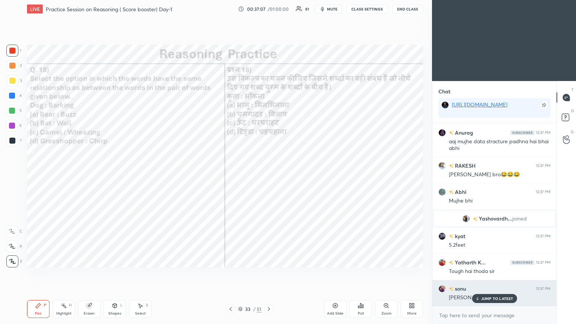
click at [269, 176] on p "JUMP TO LATEST" at bounding box center [497, 298] width 32 height 4
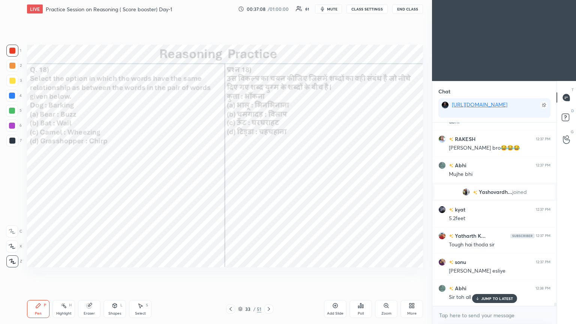
scroll to position [9534, 0]
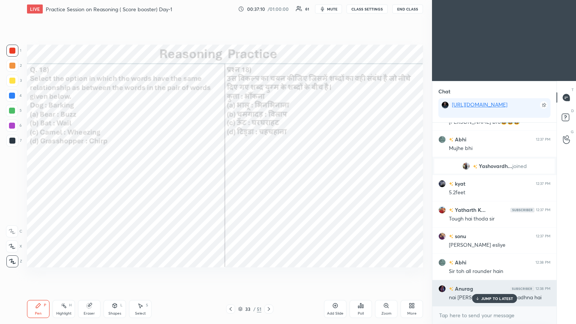
click at [269, 176] on p "JUMP TO LATEST" at bounding box center [497, 298] width 32 height 4
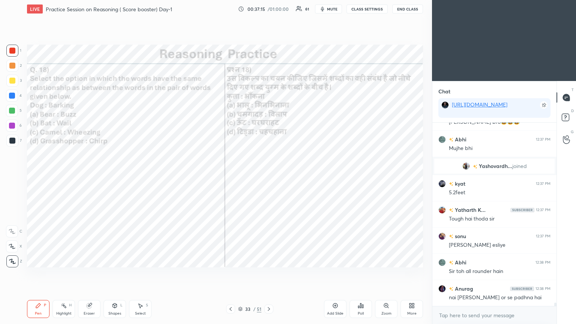
click at [269, 176] on icon at bounding box center [269, 309] width 6 height 6
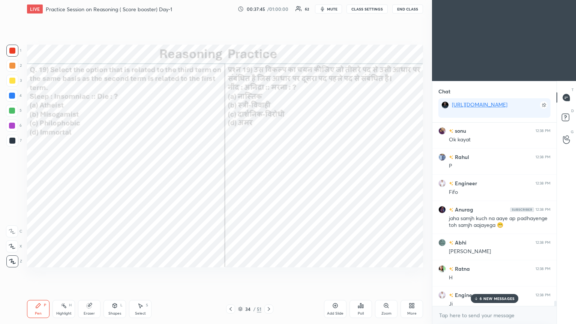
scroll to position [9813, 0]
click at [269, 176] on div "Poll" at bounding box center [360, 309] width 22 height 18
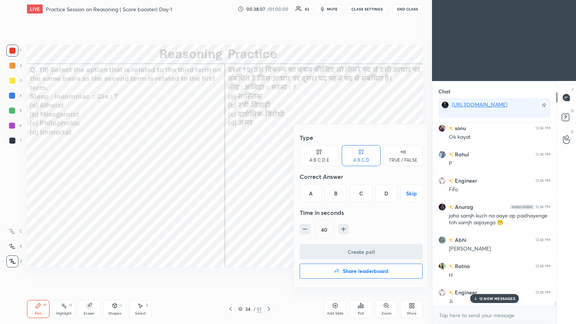
click at [269, 176] on div "D" at bounding box center [386, 193] width 22 height 18
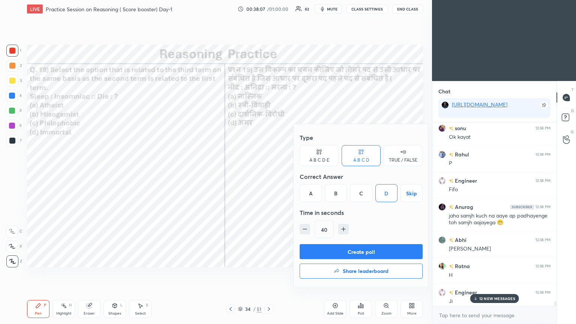
click at [269, 176] on button "Create poll" at bounding box center [360, 251] width 123 height 15
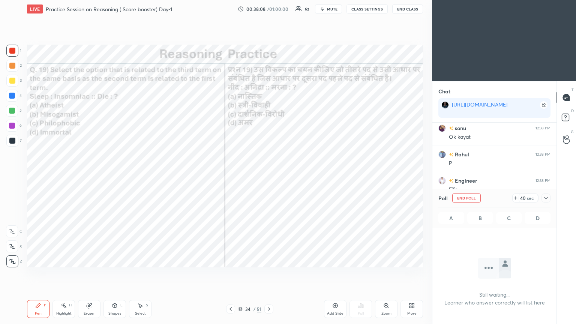
scroll to position [80, 122]
click at [269, 176] on div at bounding box center [545, 197] width 9 height 9
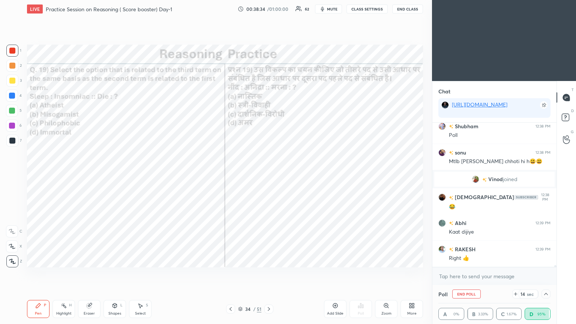
scroll to position [10117, 0]
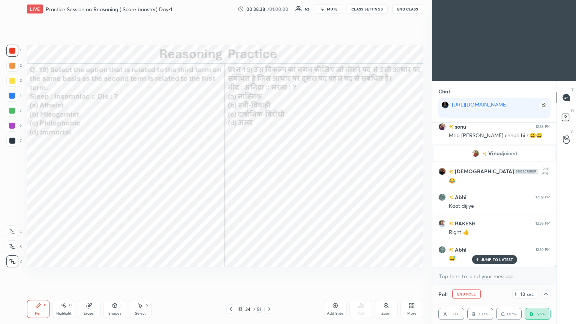
click at [269, 176] on p "JUMP TO LATEST" at bounding box center [497, 259] width 32 height 4
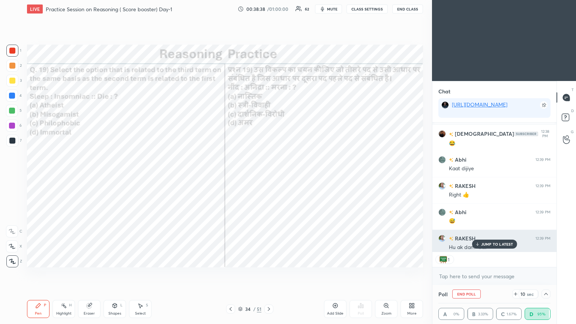
click at [269, 176] on p "JUMP TO LATEST" at bounding box center [497, 244] width 32 height 4
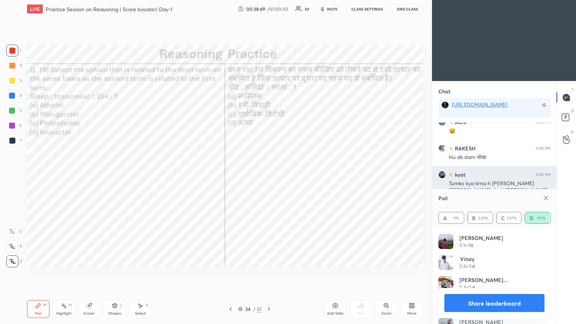
click at [269, 176] on icon at bounding box center [546, 198] width 6 height 6
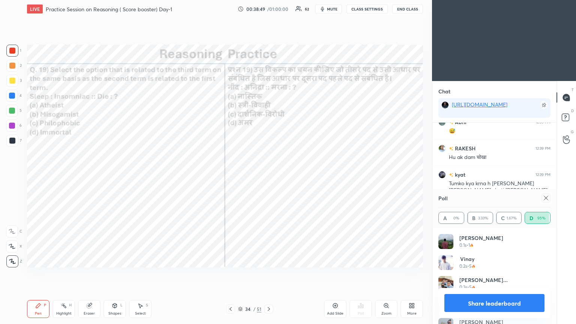
scroll to position [0, 0]
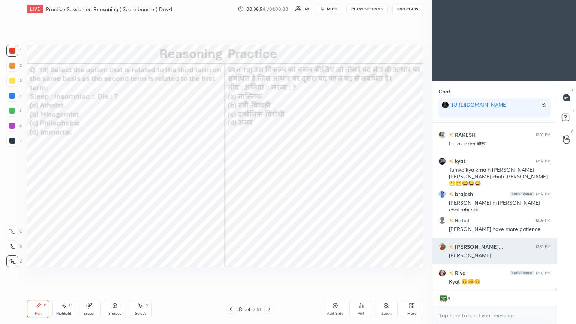
click at [269, 176] on h6 "[PERSON_NAME]..." at bounding box center [478, 247] width 50 height 8
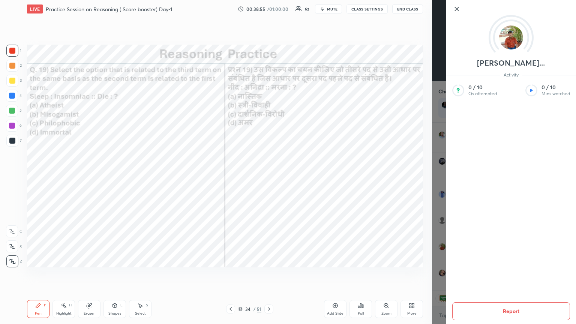
click at [269, 176] on div "[PERSON_NAME]... Activity 0 / 10 Qs attempted 0 / 10 Mins watched Report" at bounding box center [504, 162] width 144 height 324
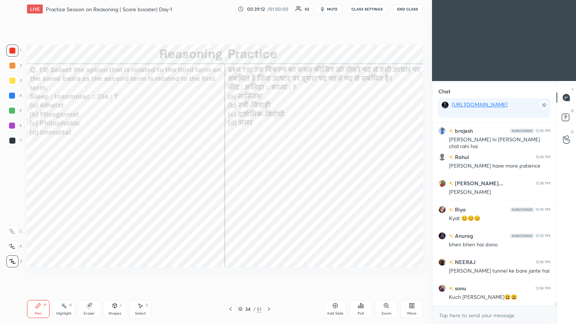
click at [268, 176] on icon at bounding box center [269, 309] width 6 height 6
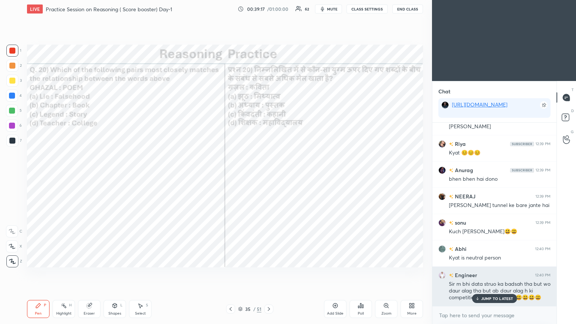
click at [269, 176] on p "JUMP TO LATEST" at bounding box center [497, 298] width 32 height 4
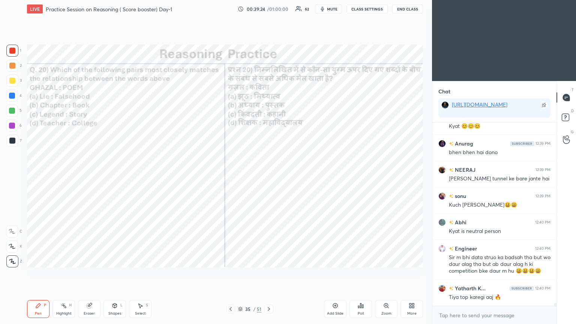
click at [269, 176] on div "Poll" at bounding box center [360, 309] width 22 height 18
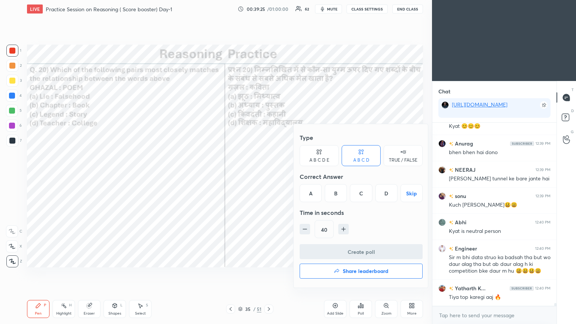
click at [269, 176] on div "A" at bounding box center [310, 193] width 22 height 18
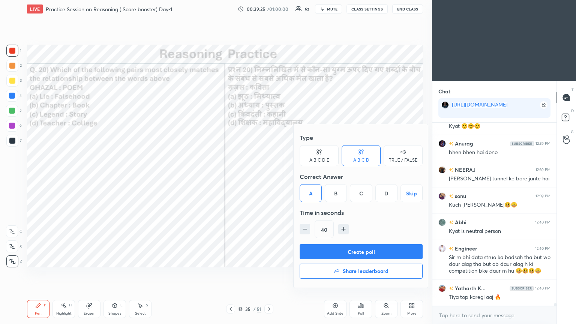
click at [269, 176] on button "Create poll" at bounding box center [360, 251] width 123 height 15
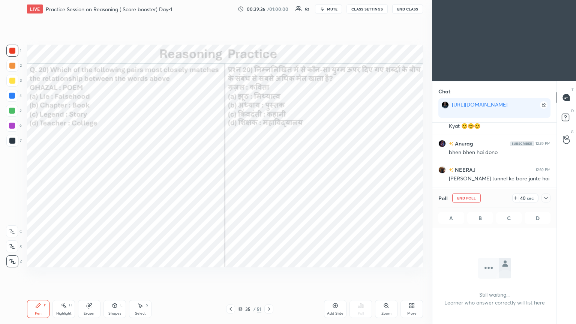
click at [269, 176] on icon at bounding box center [546, 198] width 6 height 6
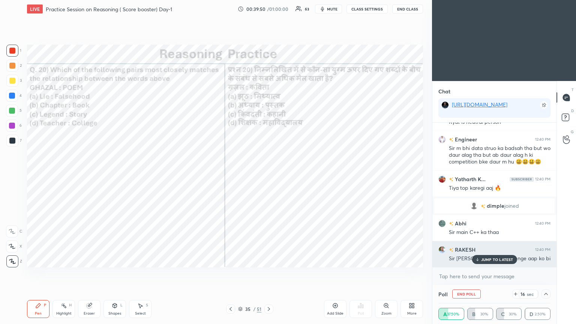
click at [269, 176] on div "JUMP TO LATEST" at bounding box center [494, 259] width 45 height 9
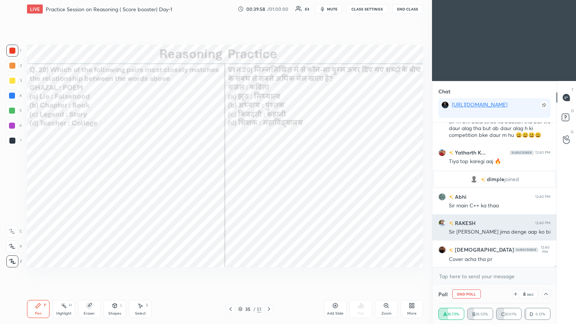
scroll to position [10257, 0]
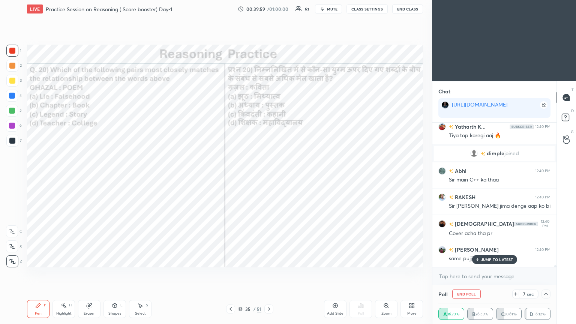
click at [269, 176] on div "JUMP TO LATEST" at bounding box center [494, 259] width 45 height 9
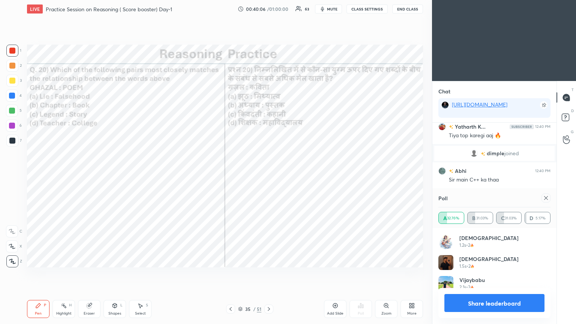
scroll to position [87, 110]
click at [269, 176] on div at bounding box center [545, 197] width 9 height 9
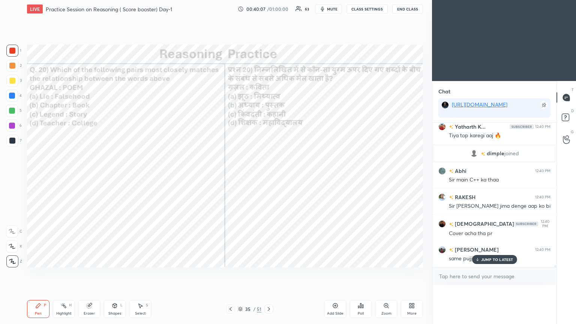
scroll to position [1, 110]
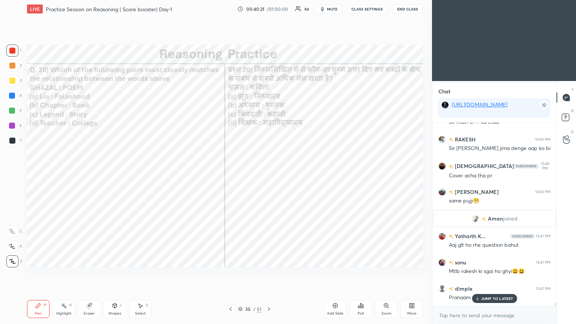
click at [269, 176] on icon at bounding box center [477, 298] width 5 height 4
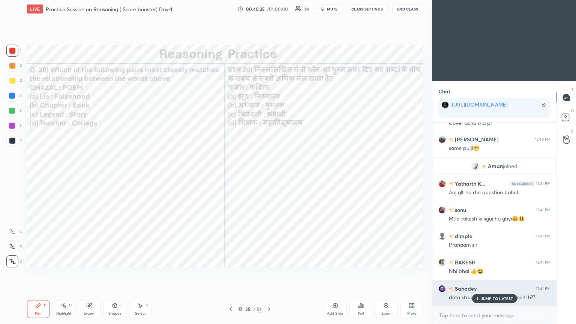
click at [269, 176] on div "data structure me job achhi milti h??" at bounding box center [500, 297] width 102 height 7
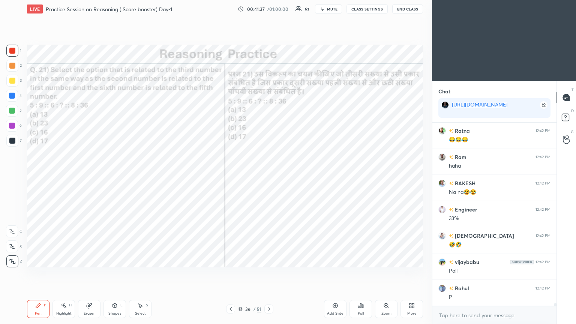
scroll to position [10843, 0]
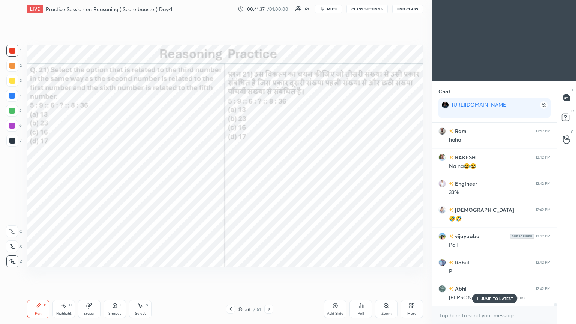
click at [269, 176] on div "Poll" at bounding box center [360, 309] width 22 height 18
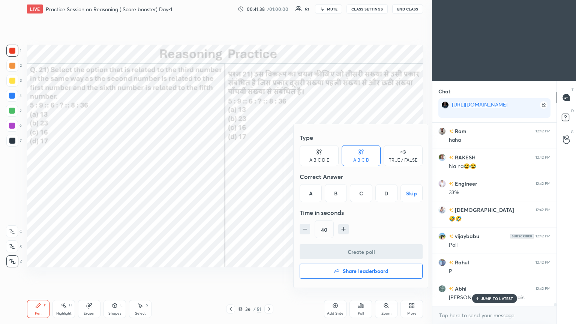
click at [269, 176] on div "C" at bounding box center [361, 193] width 22 height 18
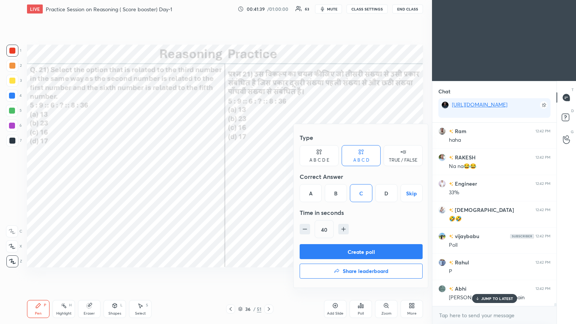
scroll to position [10895, 0]
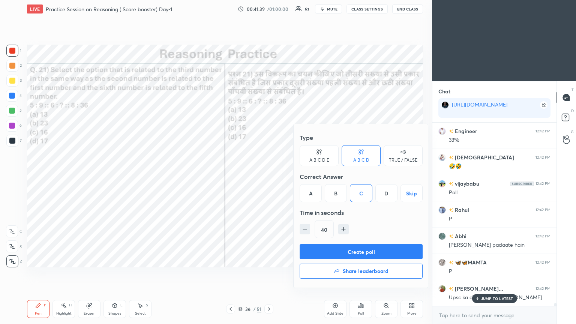
click at [269, 176] on button "Create poll" at bounding box center [360, 251] width 123 height 15
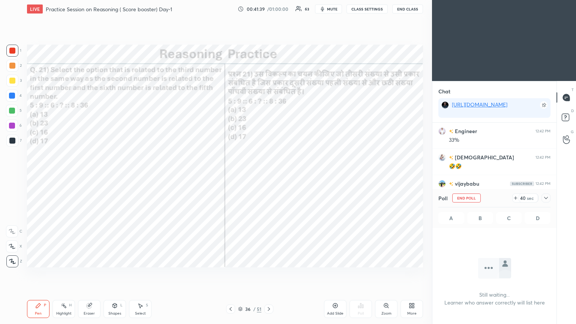
scroll to position [144, 122]
click at [269, 176] on icon at bounding box center [546, 198] width 6 height 6
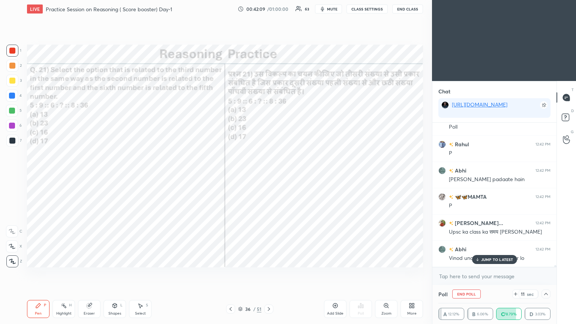
scroll to position [10987, 0]
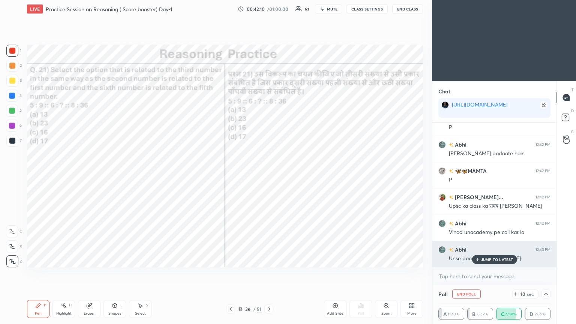
click at [269, 176] on icon at bounding box center [477, 259] width 5 height 4
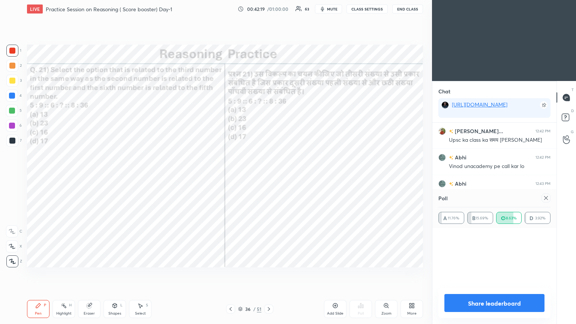
scroll to position [87, 110]
click at [269, 176] on icon at bounding box center [546, 198] width 6 height 6
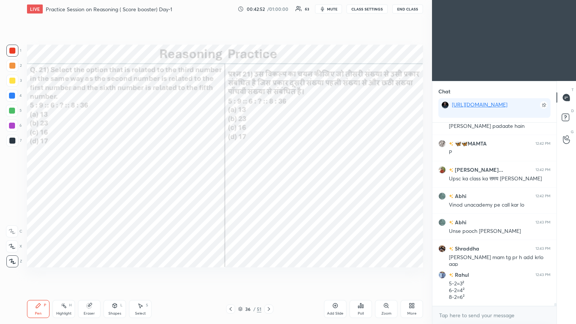
scroll to position [11040, 0]
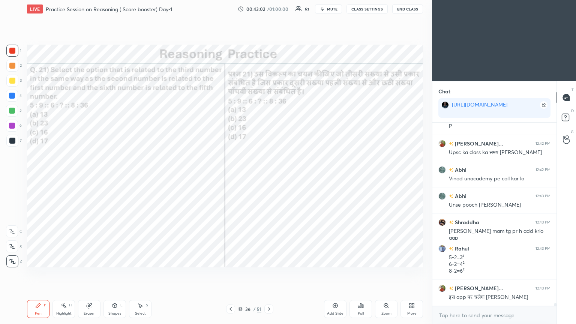
click at [269, 176] on div at bounding box center [268, 308] width 9 height 9
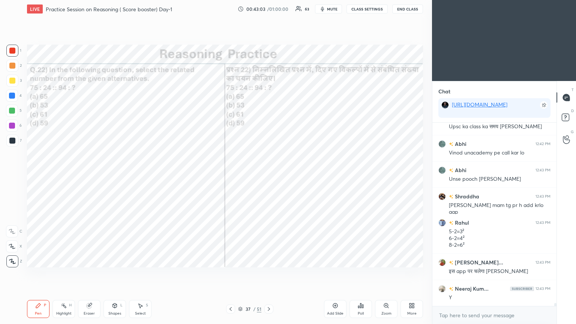
scroll to position [11093, 0]
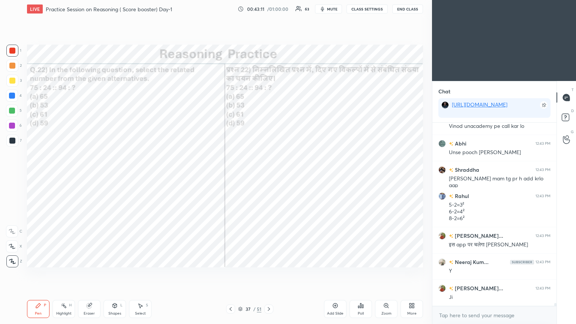
click at [269, 176] on div "Poll" at bounding box center [360, 309] width 22 height 18
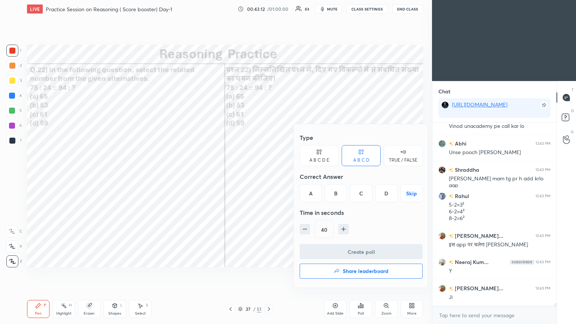
click at [269, 176] on div "A" at bounding box center [310, 193] width 22 height 18
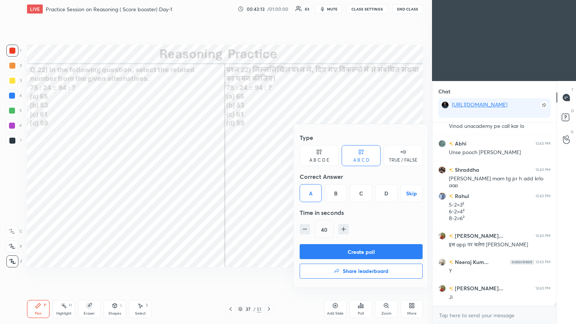
click at [269, 176] on button "Create poll" at bounding box center [360, 251] width 123 height 15
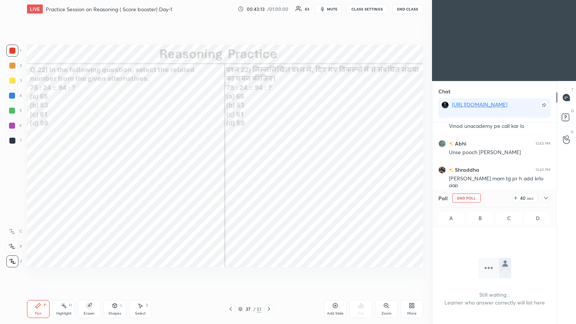
scroll to position [3, 2]
click at [269, 176] on icon at bounding box center [546, 198] width 6 height 6
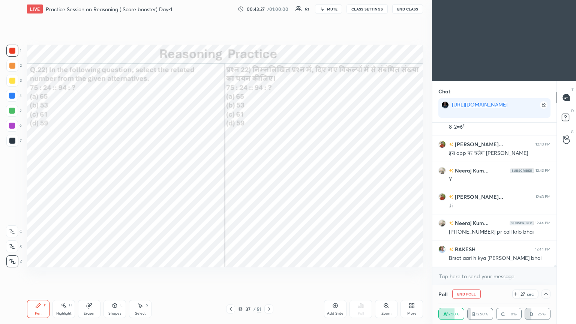
scroll to position [11210, 0]
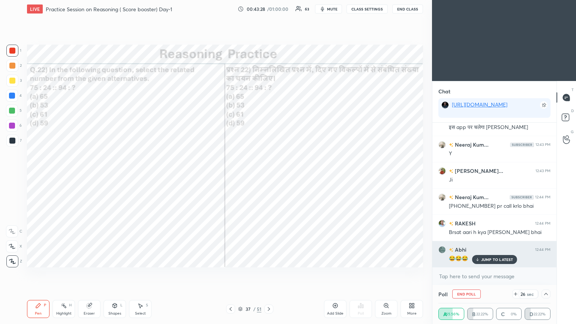
click at [269, 176] on div "JUMP TO LATEST" at bounding box center [494, 259] width 45 height 9
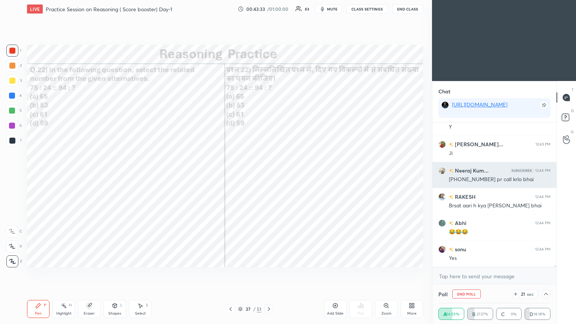
scroll to position [11263, 0]
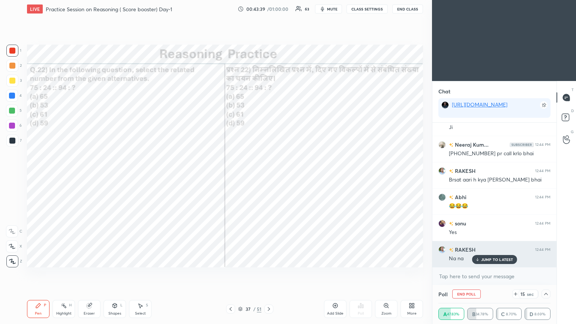
click at [269, 176] on p "JUMP TO LATEST" at bounding box center [497, 259] width 32 height 4
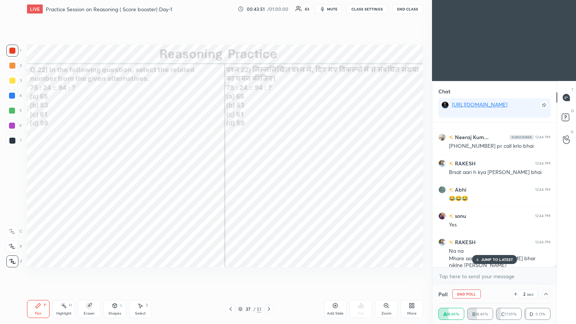
scroll to position [11323, 0]
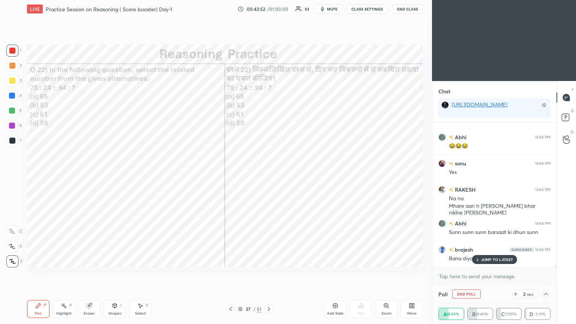
click at [269, 176] on p "JUMP TO LATEST" at bounding box center [497, 259] width 32 height 4
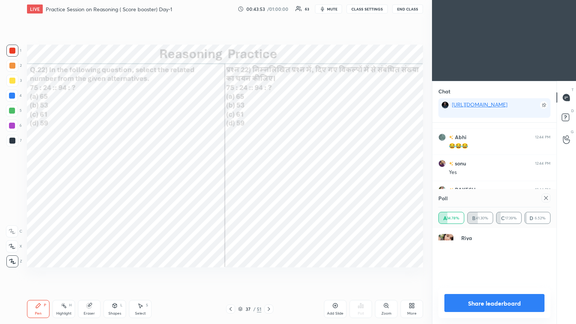
scroll to position [87, 110]
click at [269, 176] on div at bounding box center [545, 197] width 9 height 9
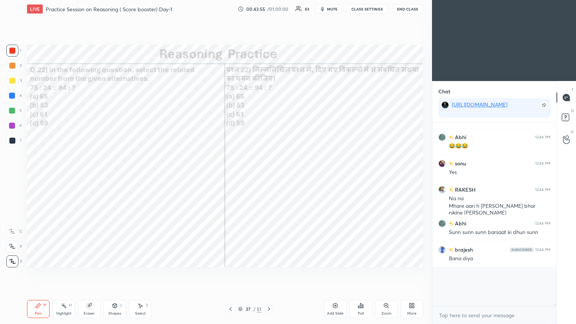
scroll to position [3, 2]
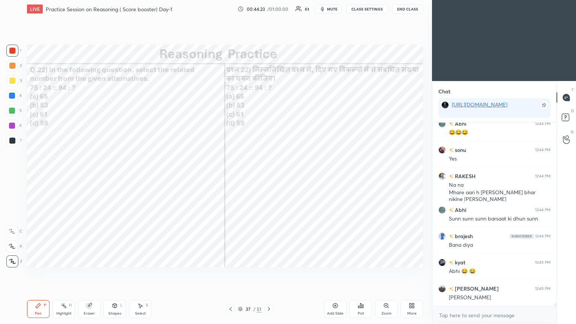
click at [269, 176] on div at bounding box center [268, 308] width 9 height 9
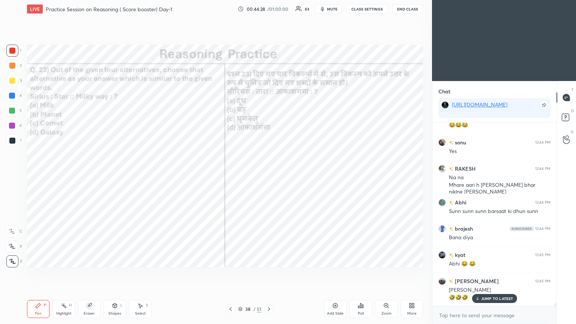
click at [269, 176] on div "Poll" at bounding box center [360, 309] width 22 height 18
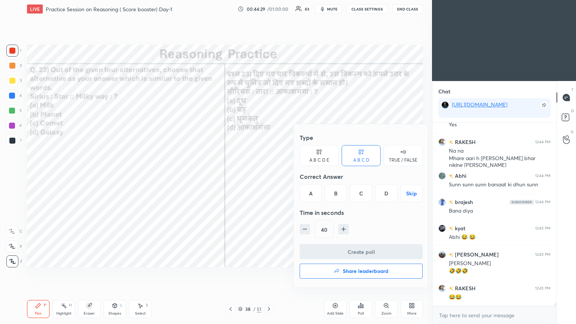
click at [269, 176] on div "D" at bounding box center [386, 193] width 22 height 18
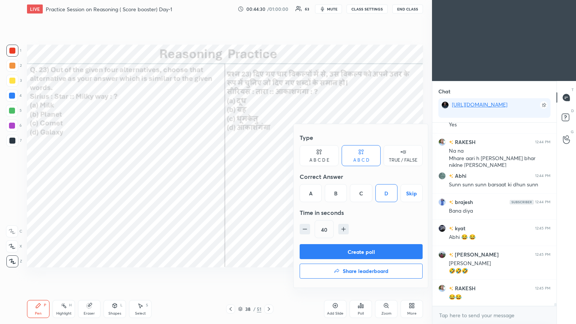
click at [269, 176] on button "Create poll" at bounding box center [360, 251] width 123 height 15
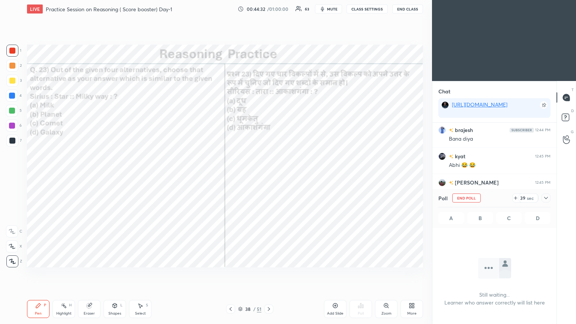
click at [269, 176] on icon at bounding box center [546, 198] width 4 height 2
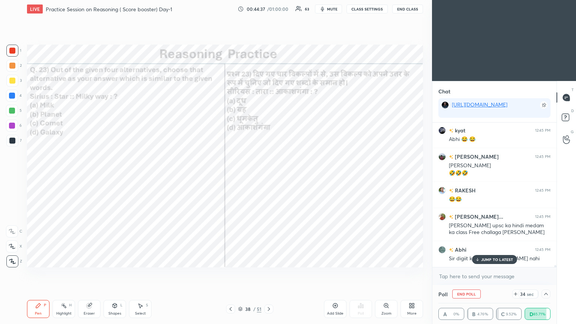
click at [269, 176] on p "JUMP TO LATEST" at bounding box center [497, 259] width 32 height 4
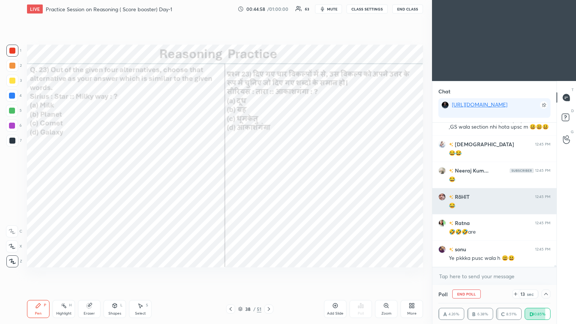
scroll to position [11763, 0]
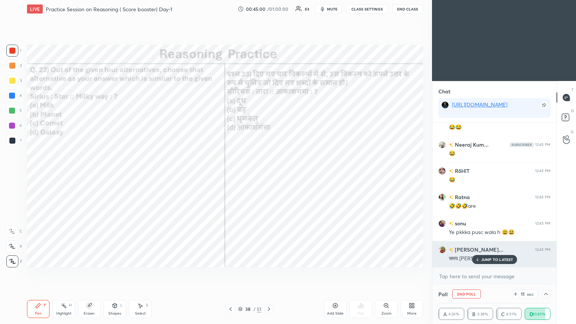
click at [269, 176] on p "JUMP TO LATEST" at bounding box center [497, 259] width 32 height 4
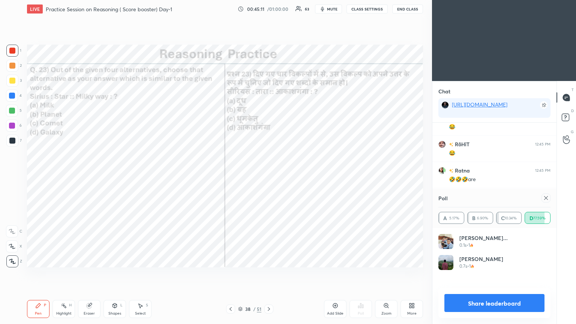
scroll to position [87, 110]
click at [269, 176] on icon at bounding box center [546, 198] width 6 height 6
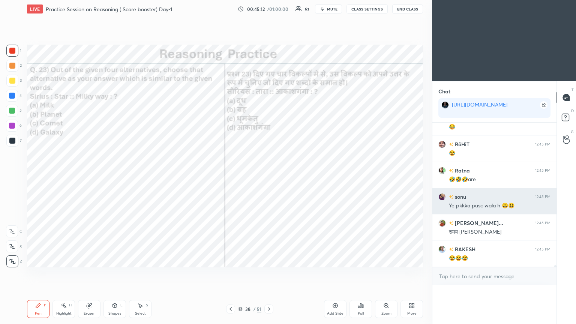
scroll to position [0, 2]
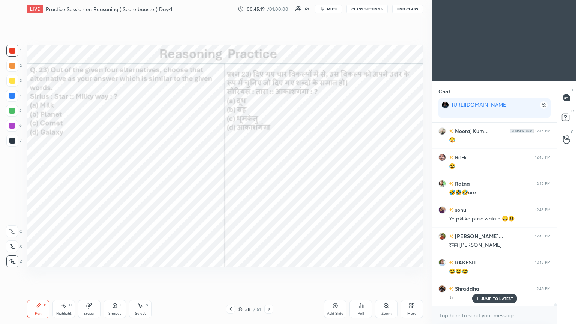
click at [269, 176] on icon at bounding box center [477, 298] width 5 height 4
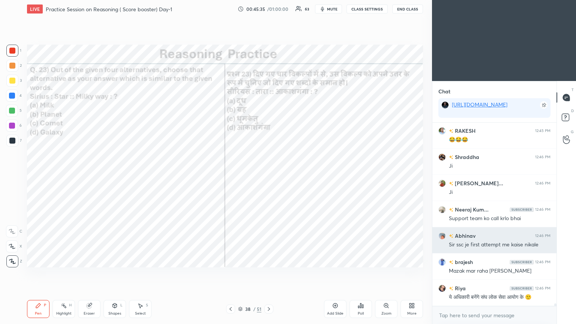
click at [269, 176] on h6 "Abhinav" at bounding box center [464, 236] width 22 height 8
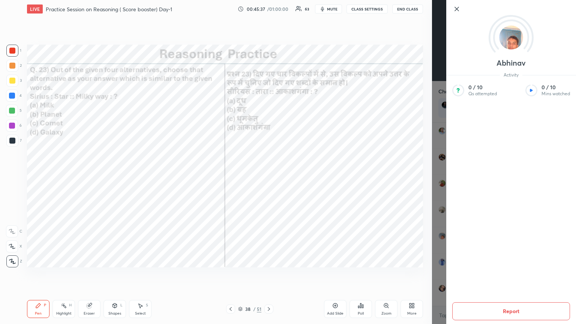
click at [269, 176] on div "Setting up your live class Poll for secs No correct answer Start poll" at bounding box center [225, 156] width 402 height 276
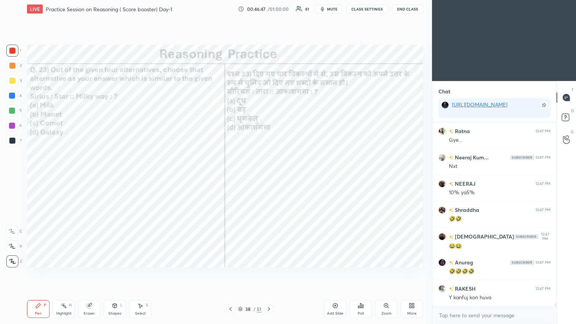
scroll to position [12369, 0]
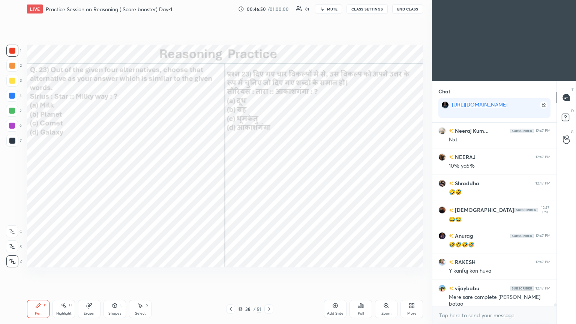
click at [10, 52] on div at bounding box center [12, 51] width 6 height 6
click at [9, 54] on div at bounding box center [12, 51] width 12 height 12
click at [10, 93] on div at bounding box center [12, 96] width 6 height 6
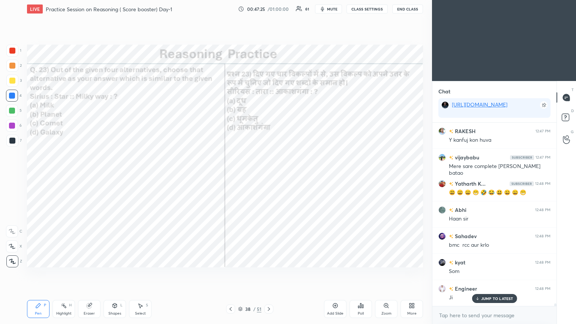
scroll to position [12526, 0]
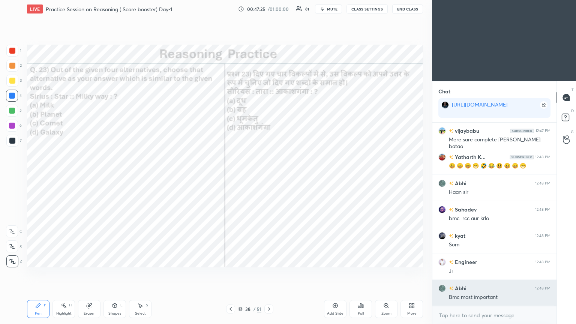
click at [269, 176] on div "Bmc most important" at bounding box center [500, 296] width 102 height 7
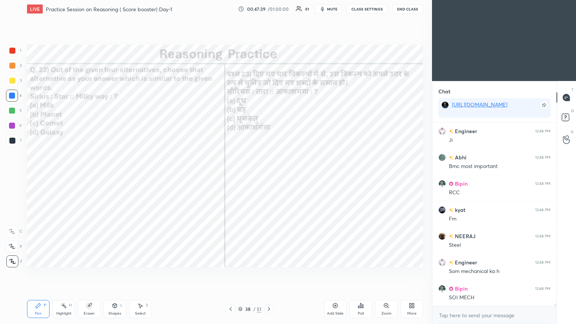
scroll to position [12684, 0]
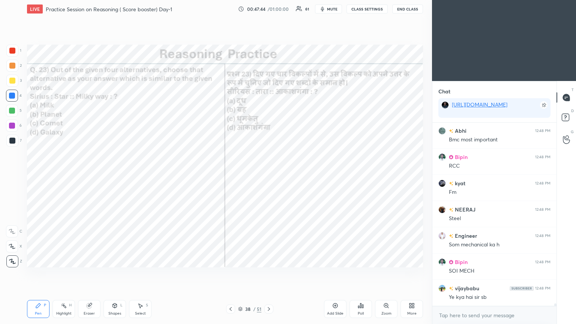
click at [269, 176] on icon at bounding box center [269, 309] width 6 height 6
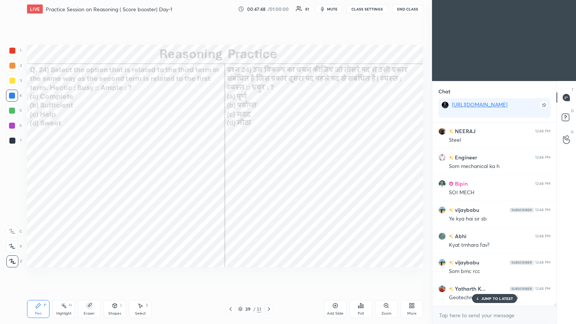
scroll to position [12789, 0]
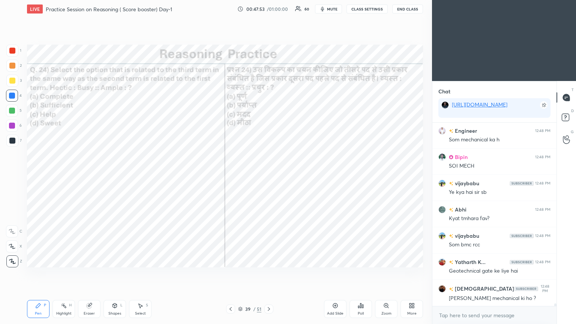
click at [269, 176] on div "Poll" at bounding box center [360, 309] width 22 height 18
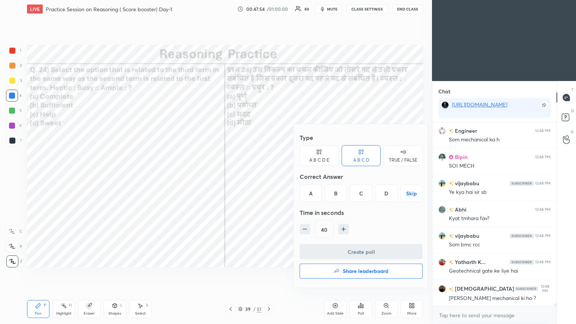
click at [269, 176] on div "B" at bounding box center [336, 193] width 22 height 18
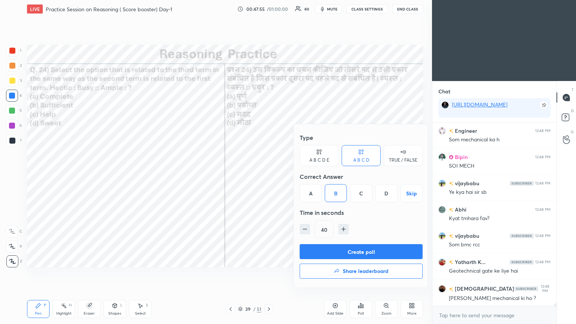
click at [269, 176] on button "Create poll" at bounding box center [360, 251] width 123 height 15
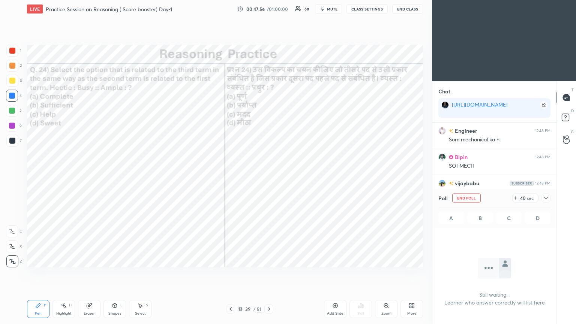
scroll to position [3, 2]
click at [269, 176] on icon at bounding box center [546, 198] width 6 height 6
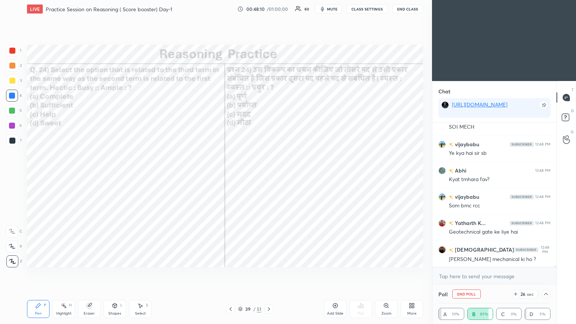
click at [269, 176] on icon at bounding box center [546, 294] width 6 height 6
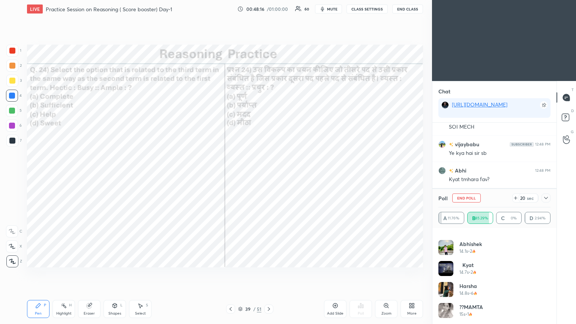
click at [269, 176] on icon at bounding box center [546, 198] width 6 height 6
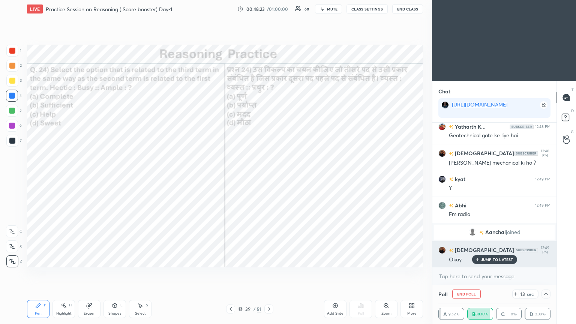
click at [269, 176] on p "JUMP TO LATEST" at bounding box center [497, 259] width 32 height 4
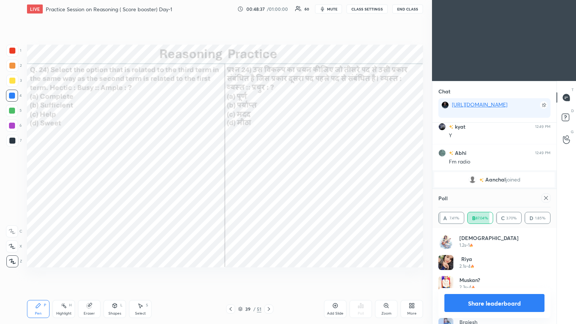
click at [269, 176] on icon at bounding box center [546, 198] width 6 height 6
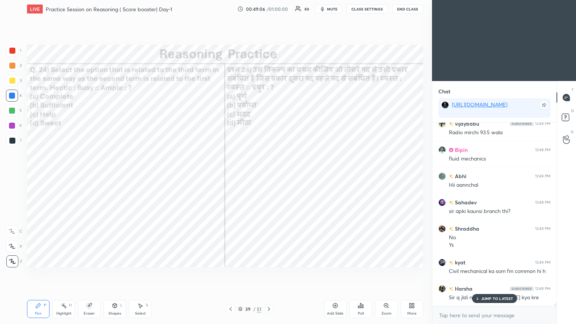
click at [265, 176] on div at bounding box center [268, 308] width 9 height 9
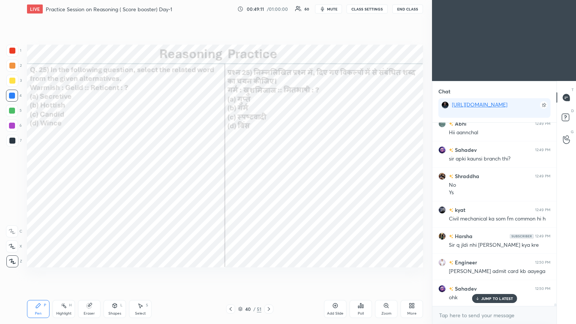
click at [269, 176] on div "Poll" at bounding box center [361, 313] width 6 height 4
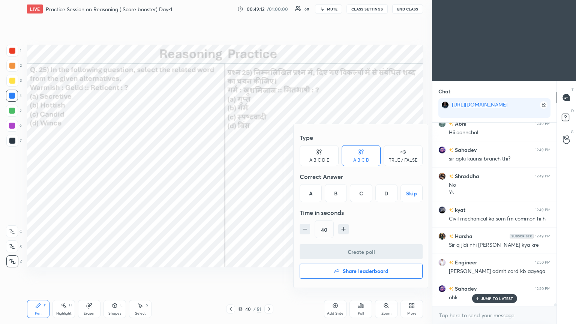
click at [269, 176] on div "C" at bounding box center [361, 193] width 22 height 18
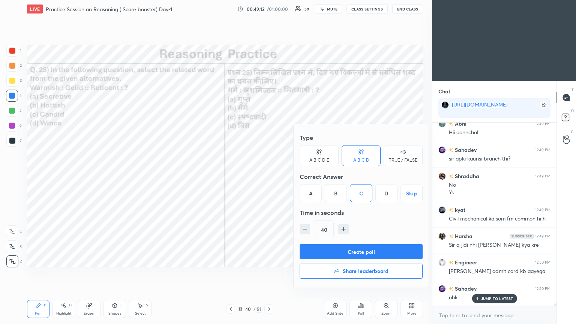
click at [269, 176] on button "Create poll" at bounding box center [360, 251] width 123 height 15
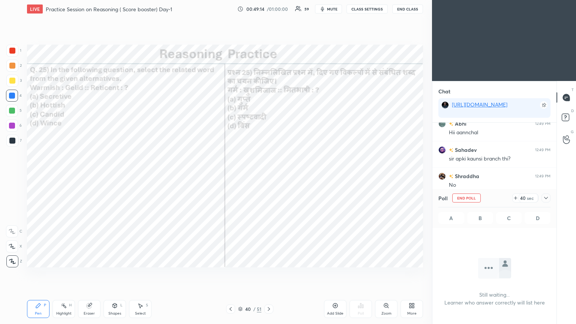
click at [269, 176] on icon at bounding box center [546, 198] width 6 height 6
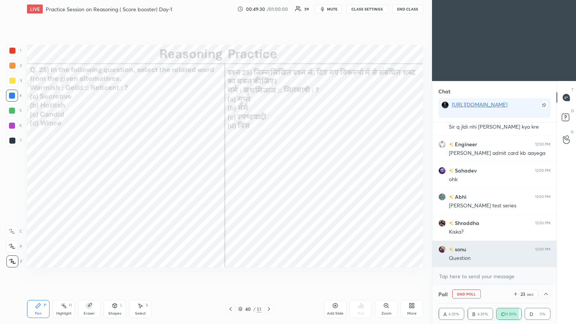
click at [269, 176] on div "Question" at bounding box center [500, 258] width 102 height 7
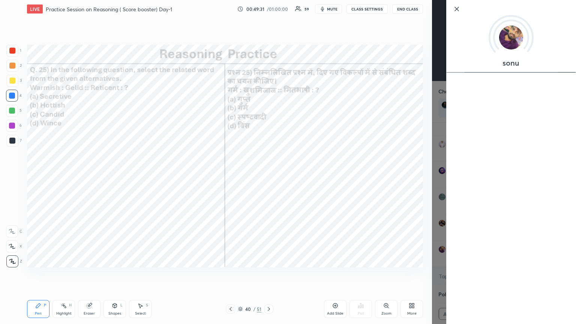
click at [269, 176] on div "1 2 3 4 5 6 7 C X Z C X Z E E Erase all H H LIVE Practice Session on Reasoning …" at bounding box center [216, 162] width 432 height 324
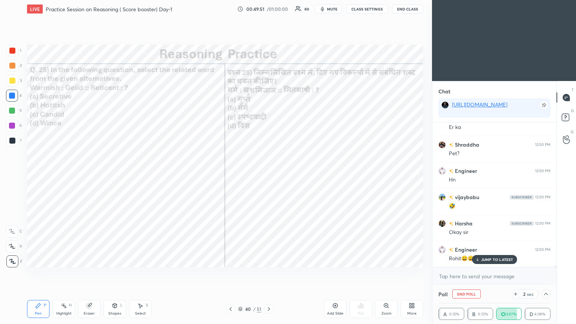
scroll to position [12693, 0]
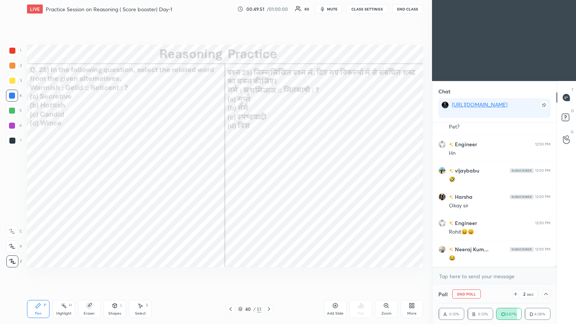
click at [269, 176] on div "😂" at bounding box center [500, 258] width 102 height 7
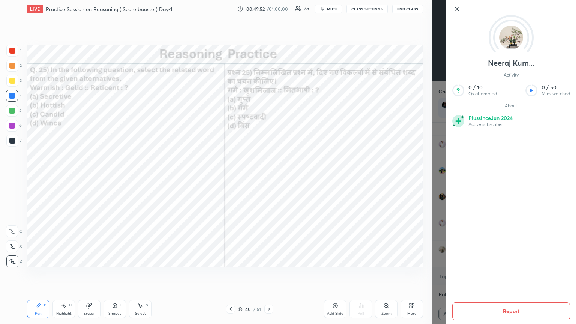
click at [269, 176] on div "1 2 3 4 5 6 7 C X Z C X Z E E Erase all H H LIVE Practice Session on Reasoning …" at bounding box center [216, 162] width 432 height 324
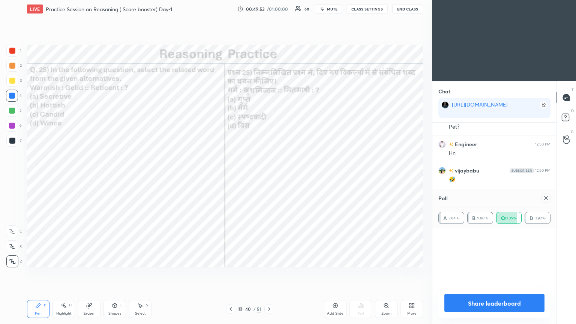
scroll to position [0, 0]
click at [269, 176] on icon at bounding box center [546, 198] width 6 height 6
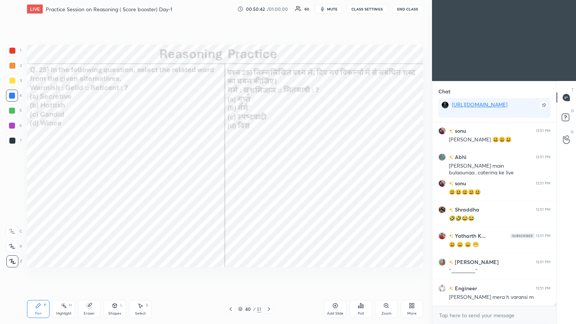
click at [267, 176] on icon at bounding box center [269, 309] width 6 height 6
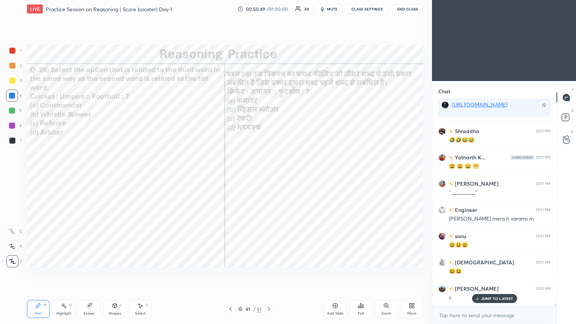
click at [269, 176] on div "Poll" at bounding box center [360, 309] width 22 height 18
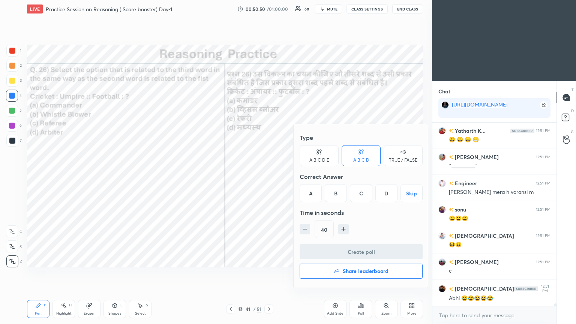
click at [269, 176] on div "C" at bounding box center [361, 193] width 22 height 18
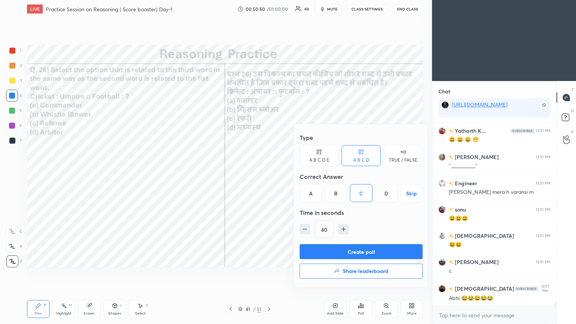
click at [269, 176] on button "Create poll" at bounding box center [360, 251] width 123 height 15
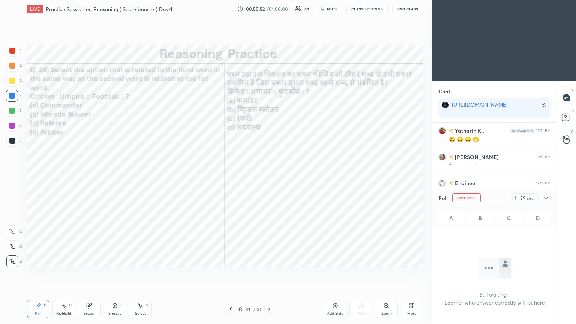
click at [269, 176] on icon at bounding box center [546, 198] width 6 height 6
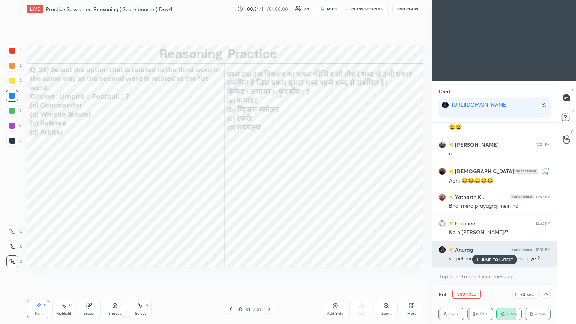
click at [269, 176] on p "JUMP TO LATEST" at bounding box center [497, 259] width 32 height 4
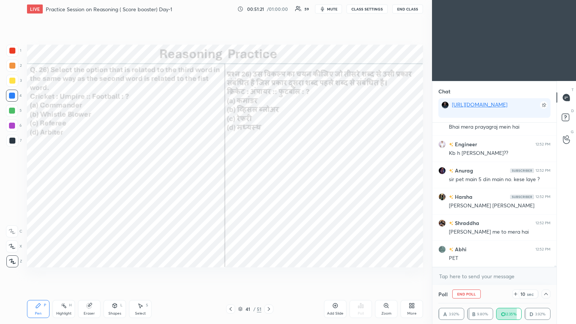
click at [269, 176] on div "PET" at bounding box center [500, 258] width 102 height 7
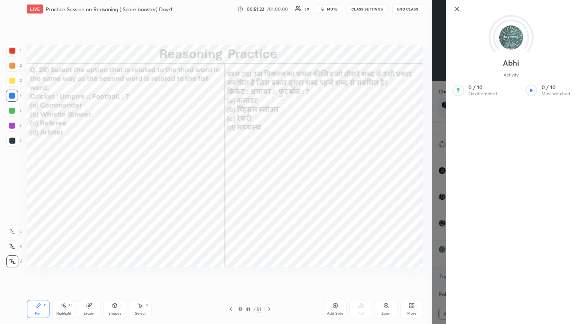
click at [269, 176] on div "1 2 3 4 5 6 7 C X Z C X Z E E Erase all H H LIVE Practice Session on Reasoning …" at bounding box center [216, 162] width 432 height 324
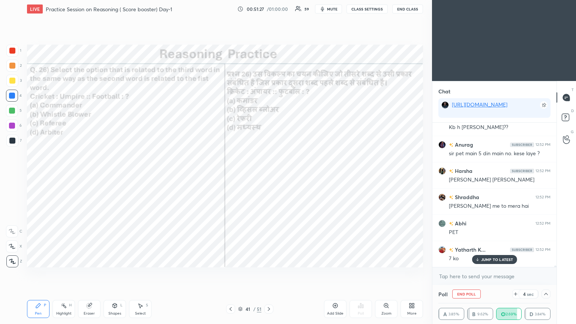
click at [269, 176] on p "JUMP TO LATEST" at bounding box center [497, 259] width 32 height 4
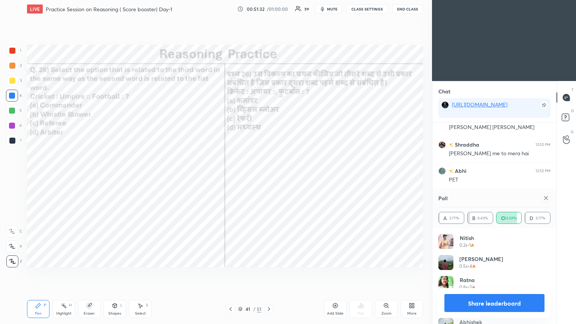
click at [269, 176] on icon at bounding box center [546, 198] width 4 height 4
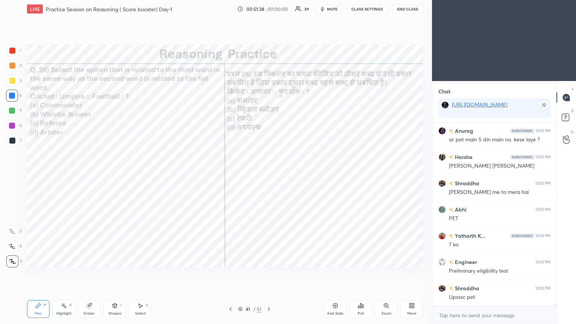
click at [269, 176] on icon at bounding box center [269, 309] width 2 height 4
click at [269, 176] on div "Poll" at bounding box center [360, 309] width 22 height 18
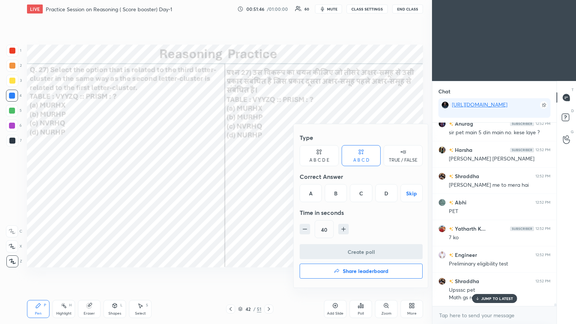
click at [269, 176] on div "A" at bounding box center [310, 193] width 22 height 18
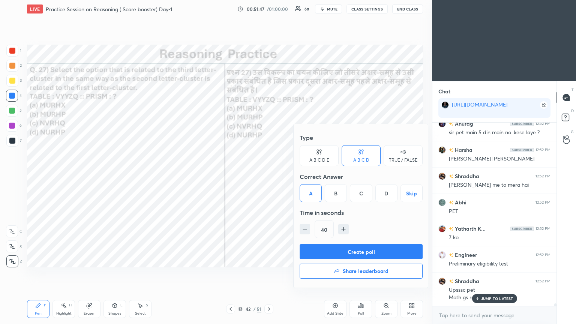
click at [269, 176] on button "Create poll" at bounding box center [360, 251] width 123 height 15
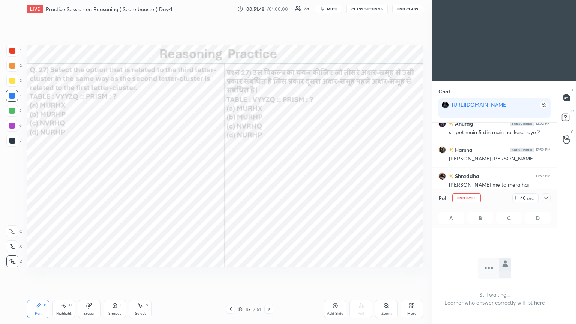
click at [269, 176] on icon at bounding box center [546, 198] width 6 height 6
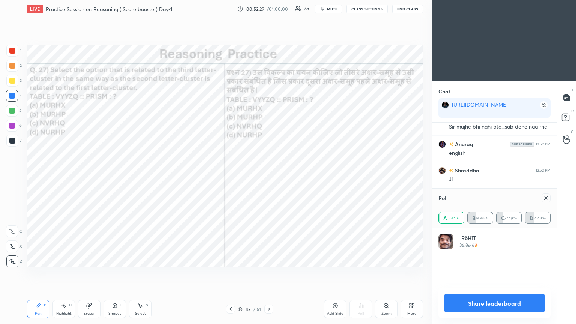
click at [269, 176] on icon at bounding box center [546, 198] width 6 height 6
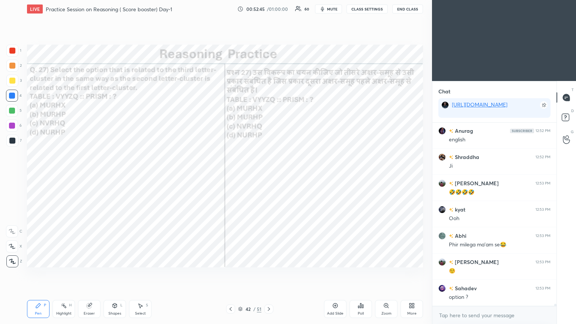
click at [10, 52] on div at bounding box center [12, 51] width 6 height 6
click at [95, 176] on div "Eraser" at bounding box center [89, 309] width 22 height 18
click at [36, 176] on div "Pen P" at bounding box center [38, 309] width 22 height 18
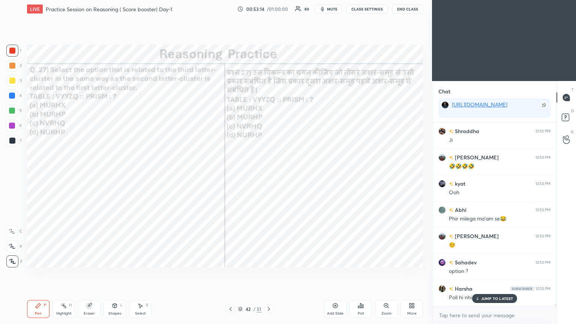
click at [269, 176] on p "JUMP TO LATEST" at bounding box center [497, 298] width 32 height 4
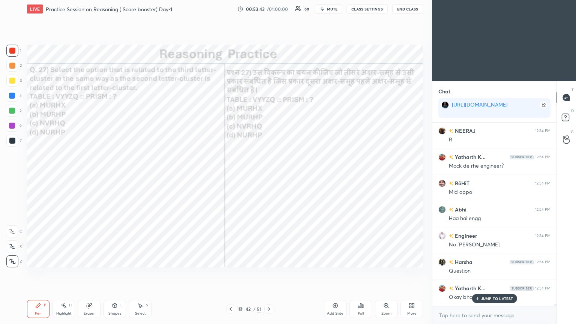
scroll to position [14117, 0]
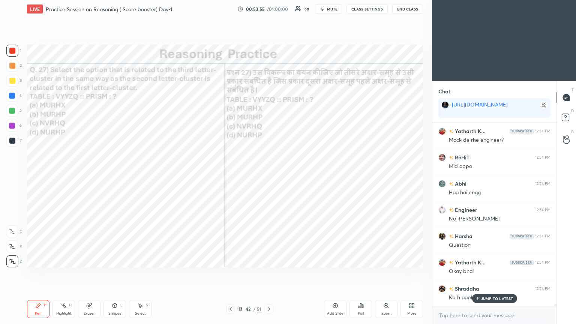
click at [268, 176] on icon at bounding box center [269, 309] width 6 height 6
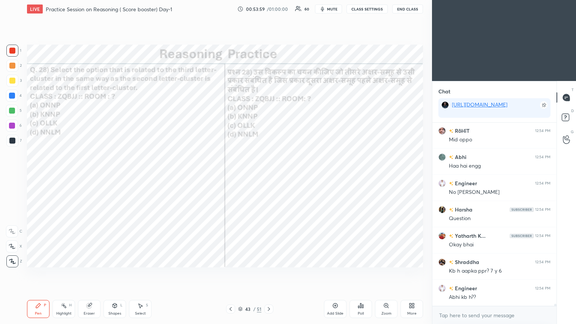
click at [269, 176] on div "Poll" at bounding box center [360, 309] width 22 height 18
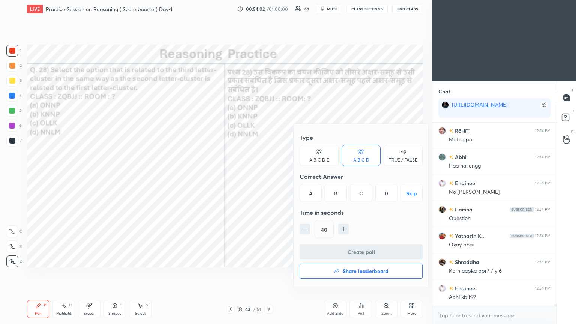
click at [269, 176] on div "B" at bounding box center [336, 193] width 22 height 18
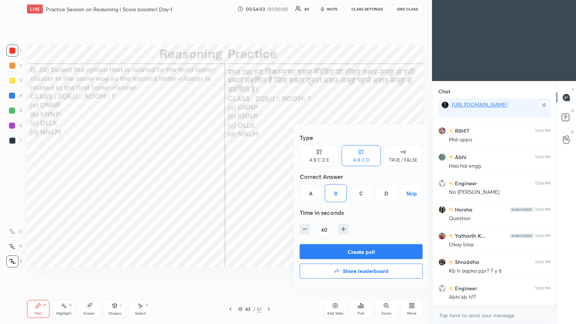
click at [269, 176] on button "Create poll" at bounding box center [360, 251] width 123 height 15
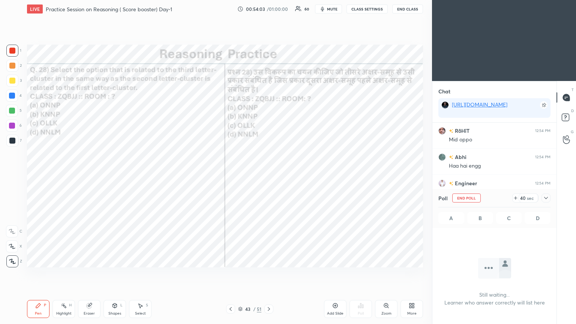
scroll to position [80, 122]
click at [269, 176] on div "Poll End Poll 40 sec" at bounding box center [494, 198] width 112 height 18
click at [269, 176] on icon at bounding box center [546, 198] width 6 height 6
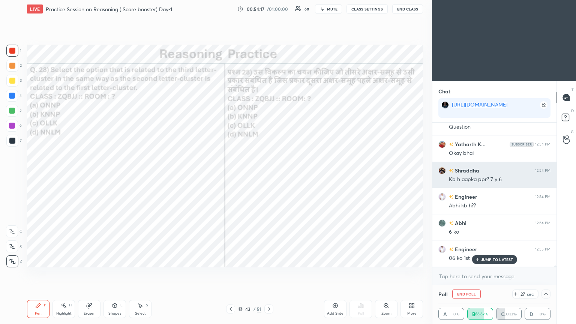
scroll to position [14261, 0]
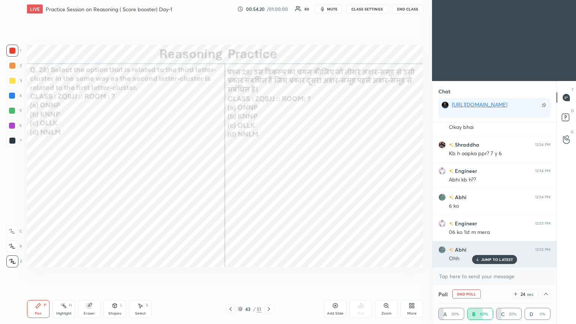
click at [269, 176] on p "JUMP TO LATEST" at bounding box center [497, 259] width 32 height 4
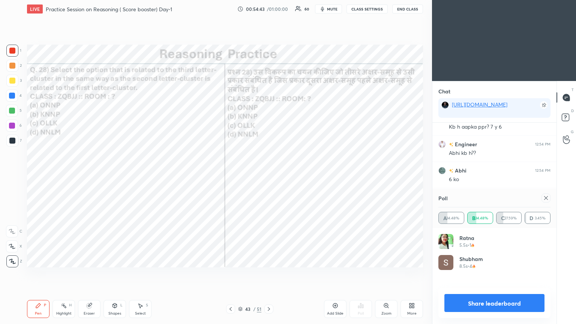
scroll to position [87, 110]
click at [269, 176] on icon at bounding box center [546, 198] width 6 height 6
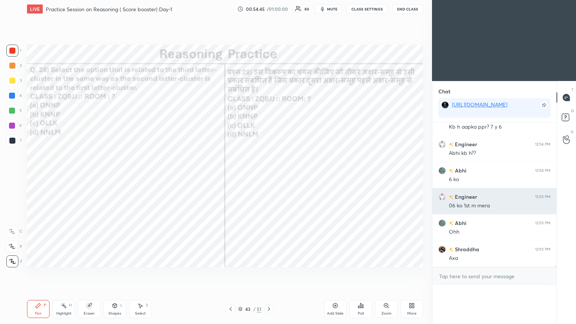
scroll to position [0, 0]
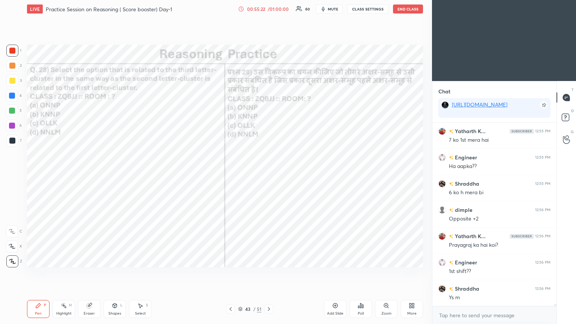
click at [267, 176] on icon at bounding box center [269, 309] width 6 height 6
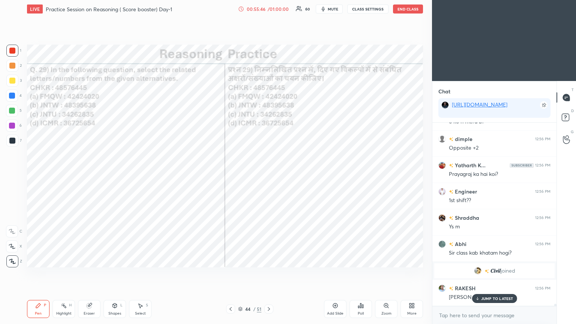
scroll to position [13841, 0]
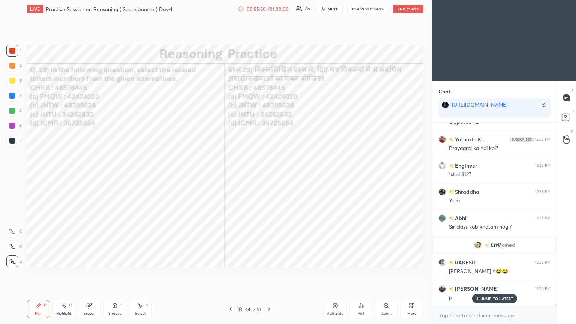
click at [269, 176] on div "Poll" at bounding box center [360, 309] width 22 height 18
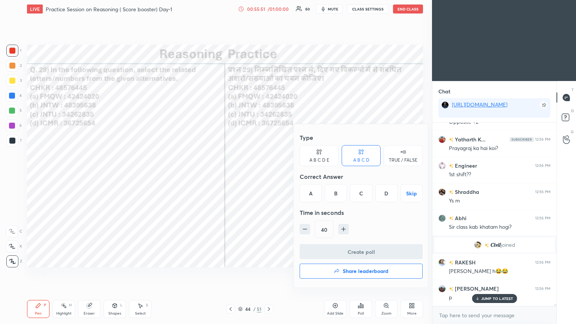
click at [269, 176] on div "A" at bounding box center [310, 193] width 22 height 18
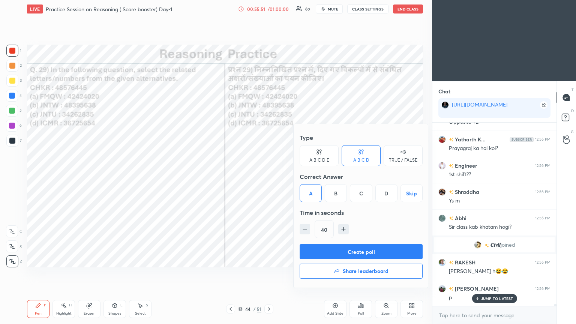
click at [269, 176] on button "Create poll" at bounding box center [360, 251] width 123 height 15
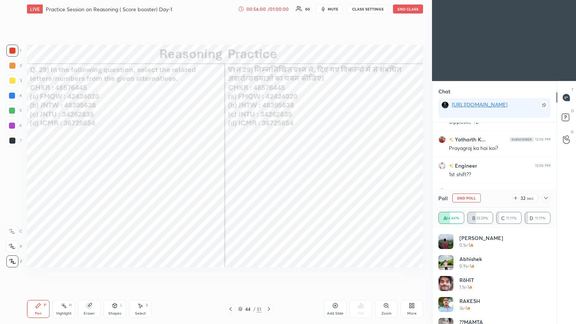
scroll to position [15, 0]
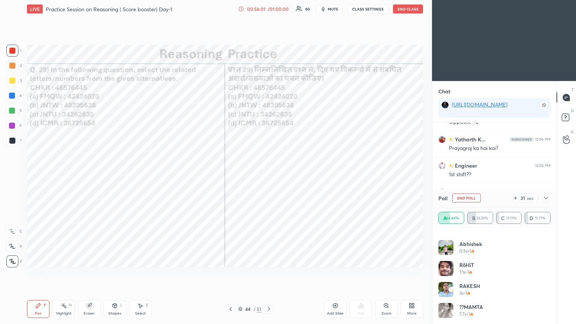
click at [269, 176] on icon at bounding box center [546, 198] width 6 height 6
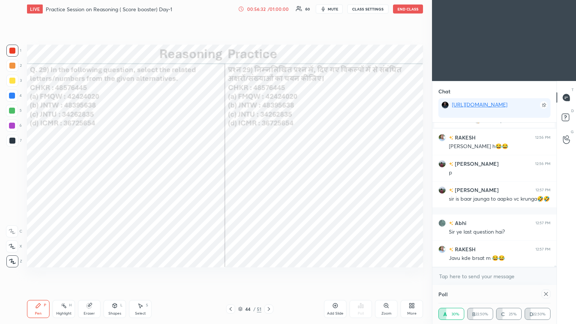
scroll to position [35, 110]
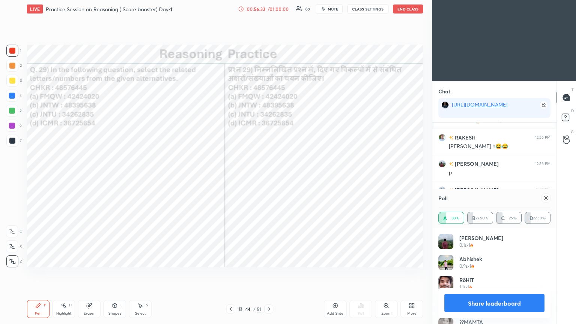
click at [269, 176] on icon at bounding box center [546, 198] width 6 height 6
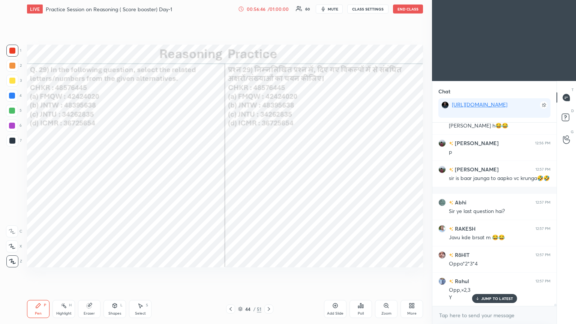
click at [266, 176] on icon at bounding box center [269, 309] width 6 height 6
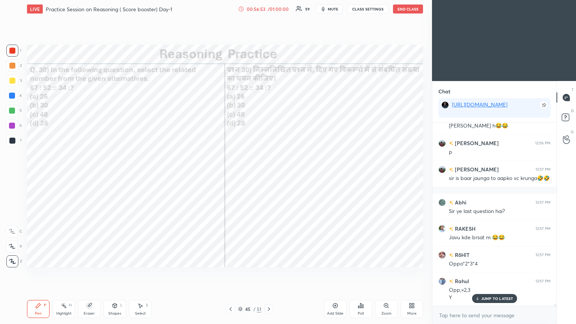
click at [269, 176] on div "Poll" at bounding box center [361, 313] width 6 height 4
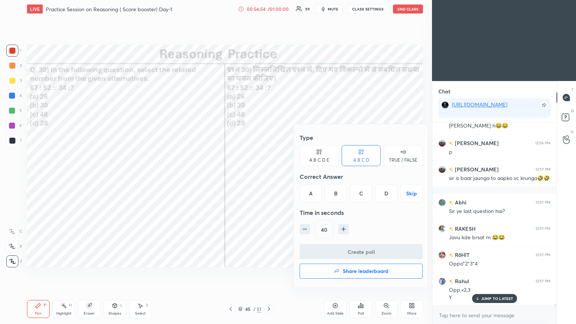
click at [269, 176] on div "D" at bounding box center [386, 193] width 22 height 18
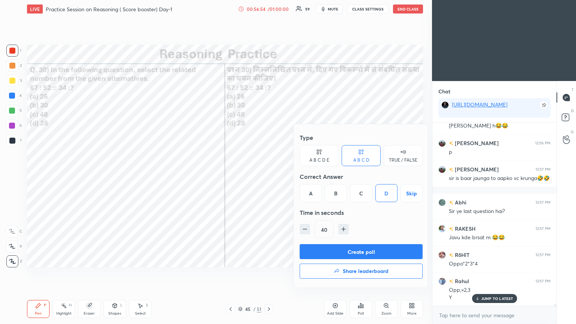
click at [269, 176] on button "Create poll" at bounding box center [360, 251] width 123 height 15
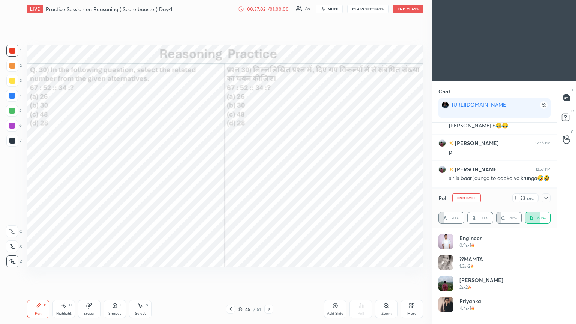
click at [269, 176] on icon at bounding box center [546, 198] width 4 height 2
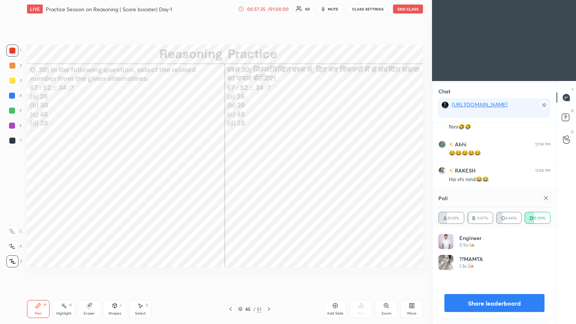
scroll to position [2, 2]
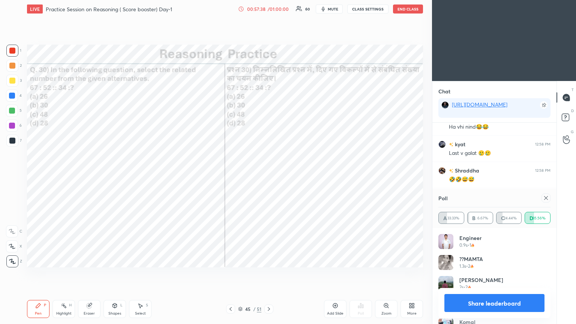
click at [269, 176] on div at bounding box center [545, 197] width 9 height 9
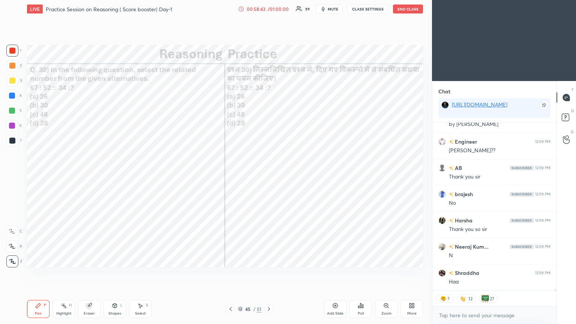
scroll to position [15224, 0]
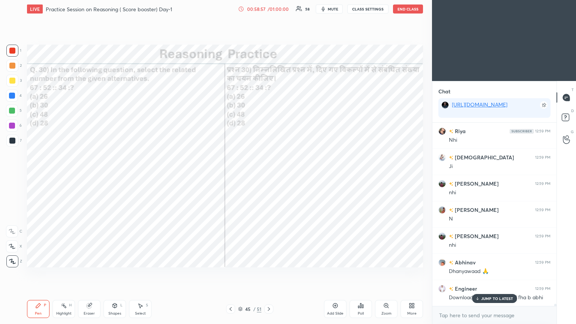
click at [269, 176] on icon at bounding box center [361, 305] width 6 height 6
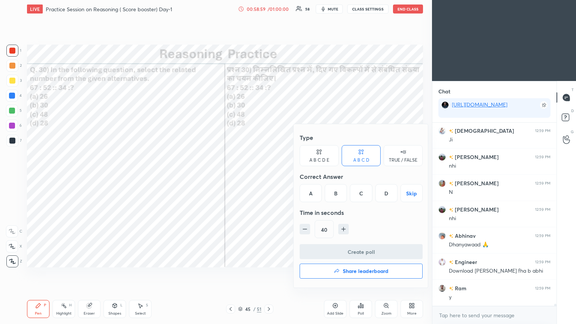
click at [269, 176] on h4 "Share leaderboard" at bounding box center [366, 270] width 46 height 5
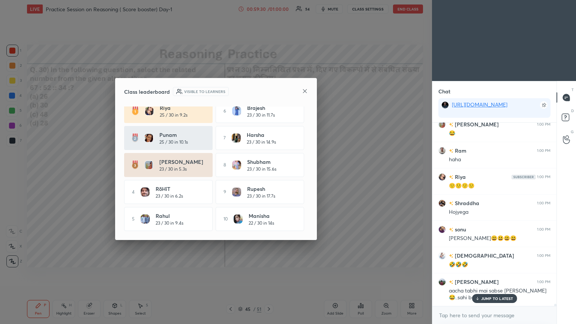
click at [269, 91] on icon at bounding box center [305, 91] width 6 height 6
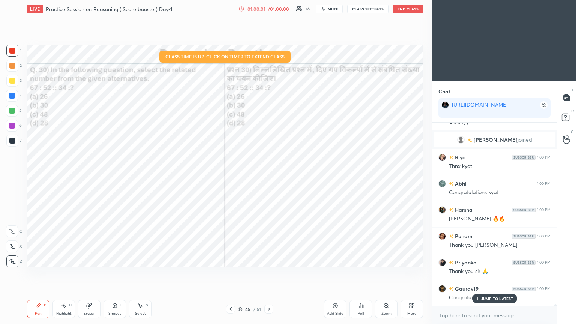
click at [269, 10] on button "End Class" at bounding box center [408, 8] width 30 height 9
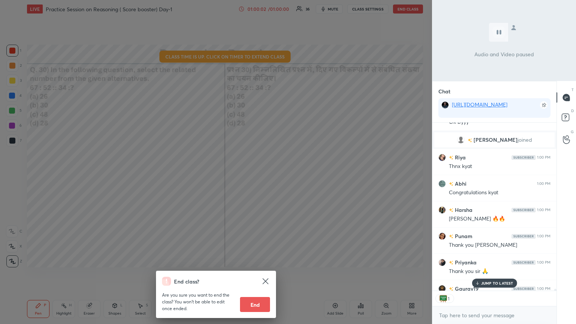
click at [253, 176] on button "End" at bounding box center [255, 304] width 30 height 15
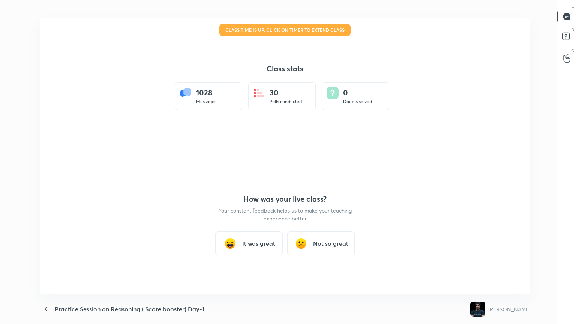
type textarea "x"
